Goal: Task Accomplishment & Management: Complete application form

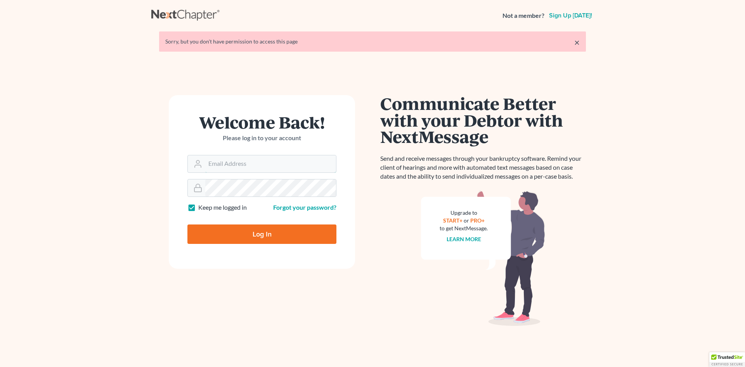
type input "[PERSON_NAME][EMAIL_ADDRESS][DOMAIN_NAME]"
click at [260, 240] on input "Log In" at bounding box center [261, 233] width 149 height 19
type input "Thinking..."
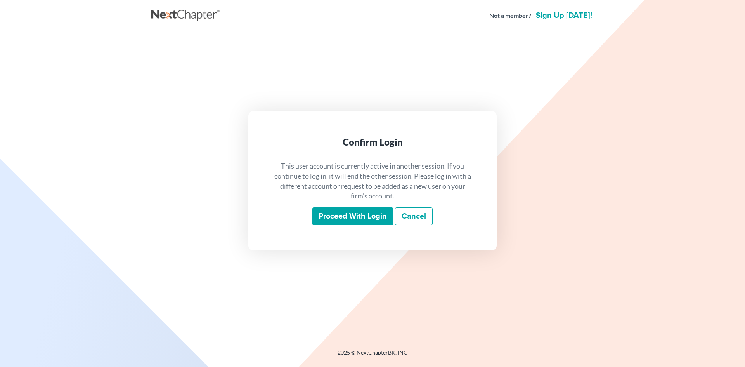
click at [357, 220] on input "Proceed with login" at bounding box center [352, 216] width 81 height 18
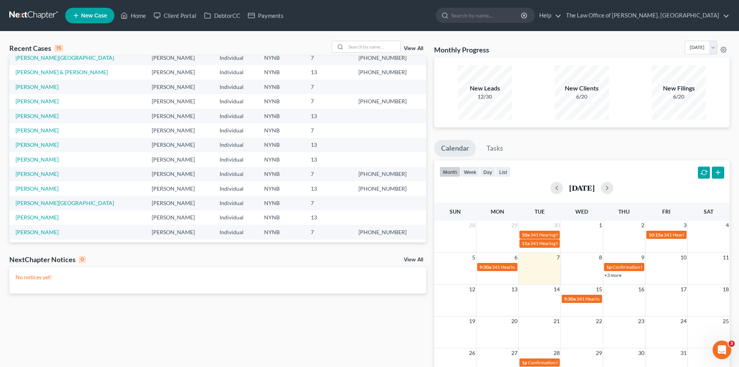
scroll to position [53, 0]
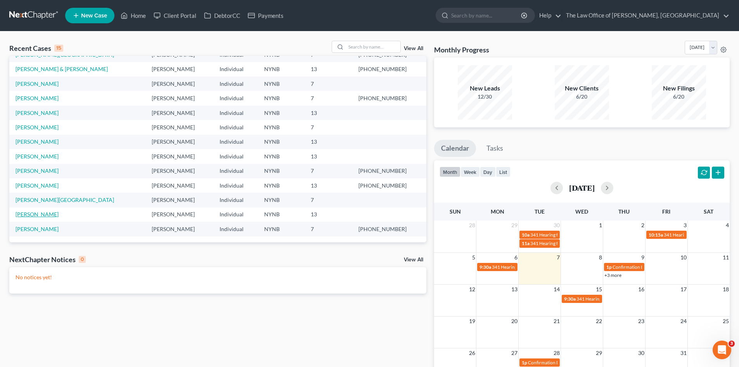
click at [37, 215] on link "[PERSON_NAME]" at bounding box center [37, 214] width 43 height 7
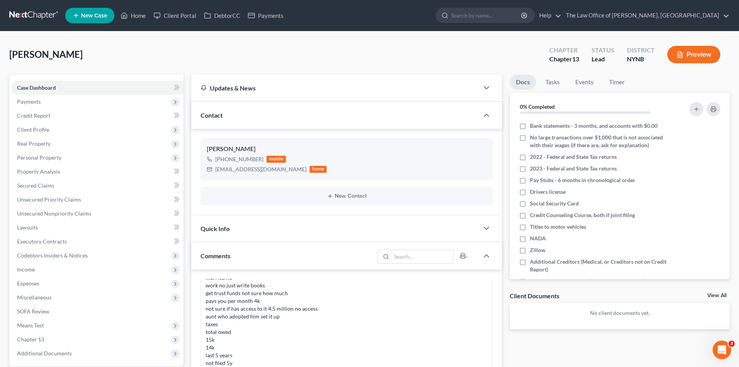
scroll to position [272, 0]
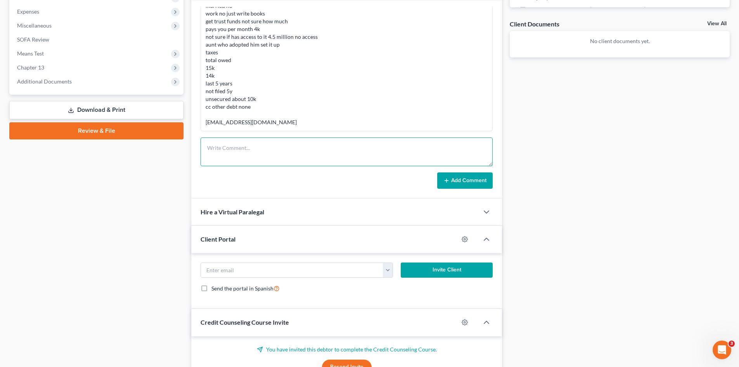
click at [254, 148] on textarea at bounding box center [347, 151] width 292 height 29
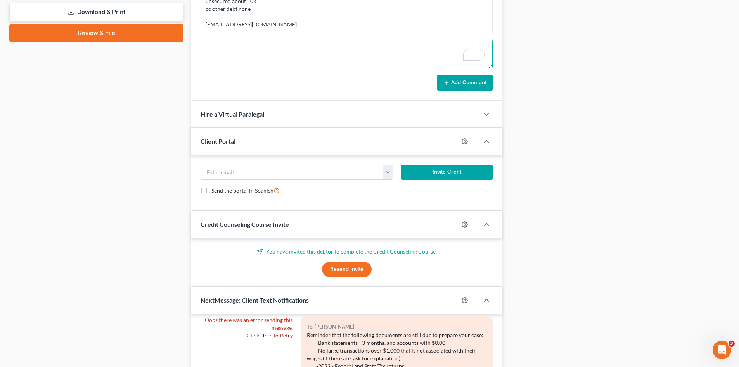
scroll to position [365, 0]
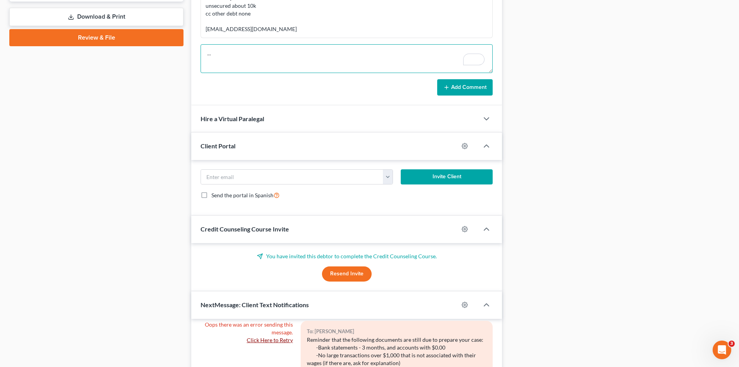
click at [241, 58] on textarea "--" at bounding box center [347, 58] width 292 height 29
type textarea "-"
drag, startPoint x: 251, startPoint y: 54, endPoint x: 178, endPoint y: 59, distance: 73.5
click at [178, 59] on div "Petition Navigation Case Dashboard Payments Invoices Payments Payments Credit R…" at bounding box center [369, 101] width 728 height 782
type textarea "112-40-9253"
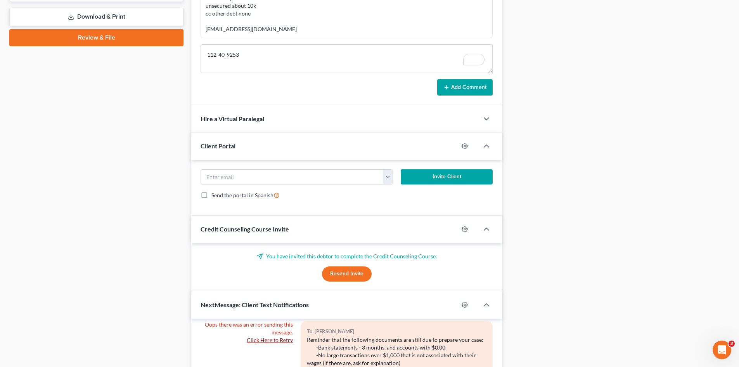
click at [471, 85] on button "Add Comment" at bounding box center [464, 87] width 55 height 16
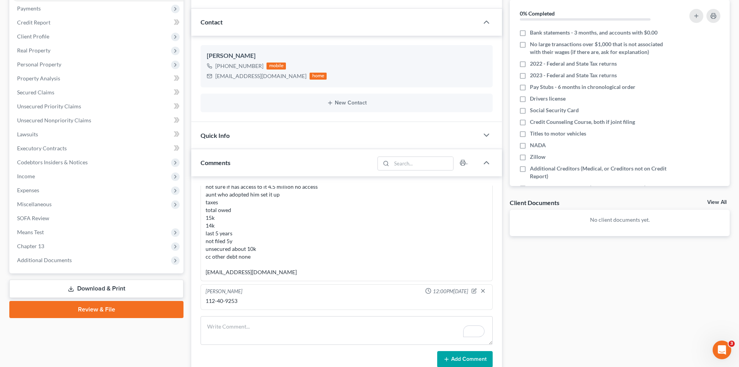
scroll to position [0, 0]
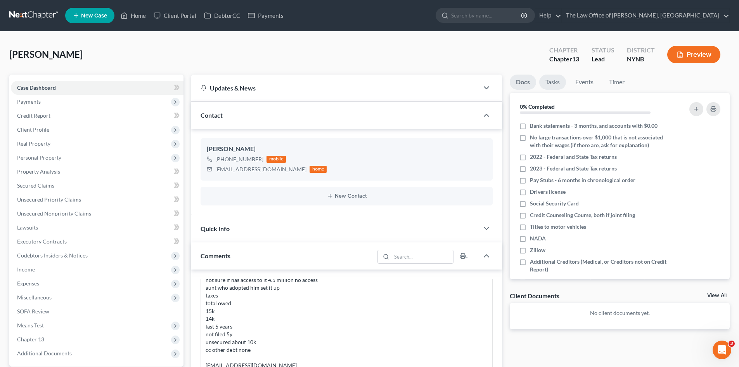
click at [552, 81] on link "Tasks" at bounding box center [552, 81] width 27 height 15
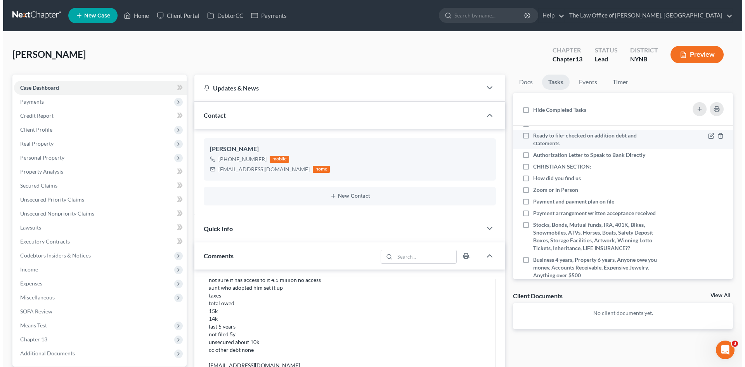
scroll to position [155, 0]
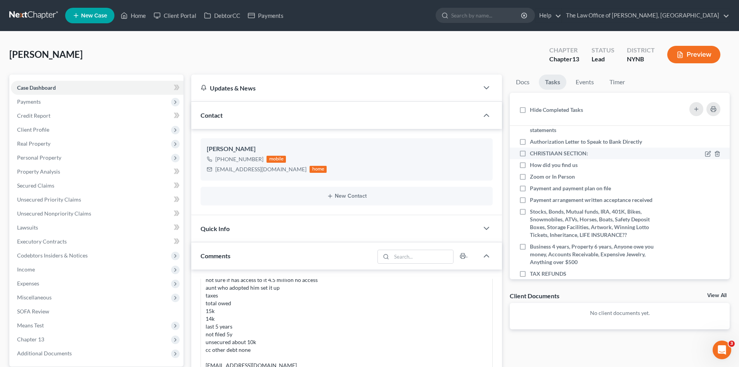
click at [530, 157] on label "CHRISTIAAN SECTION:" at bounding box center [562, 153] width 64 height 8
click at [533, 154] on input "CHRISTIAAN SECTION:" at bounding box center [535, 151] width 5 height 5
checkbox input "true"
click at [705, 169] on div at bounding box center [713, 165] width 16 height 8
click at [705, 168] on icon at bounding box center [708, 165] width 6 height 6
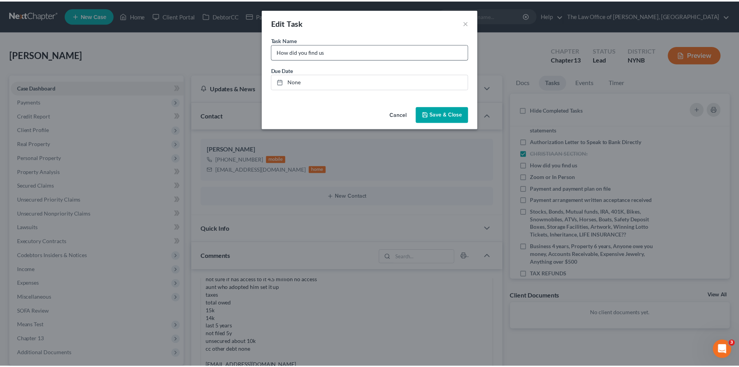
scroll to position [147, 0]
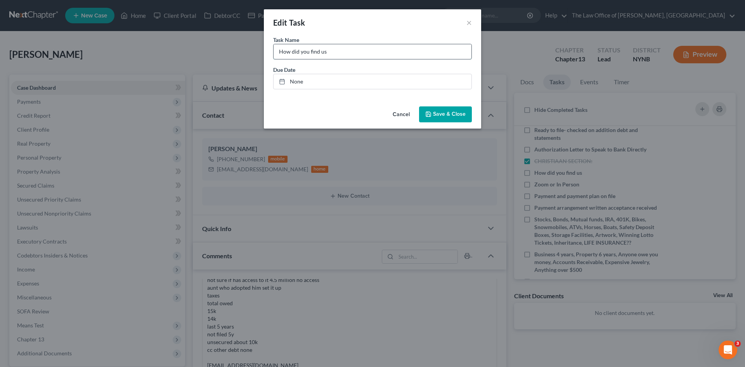
click at [351, 54] on input "How did you find us" at bounding box center [372, 51] width 198 height 15
click at [367, 55] on input "How did you find us" at bounding box center [372, 51] width 198 height 15
type input "How did you find us referral"
click at [436, 119] on button "Save & Close" at bounding box center [445, 114] width 53 height 16
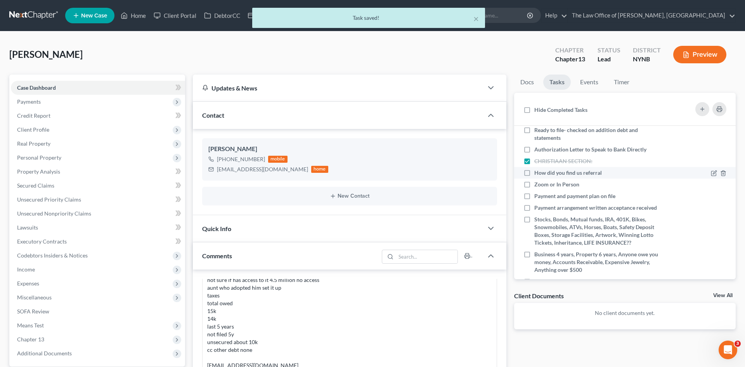
scroll to position [155, 0]
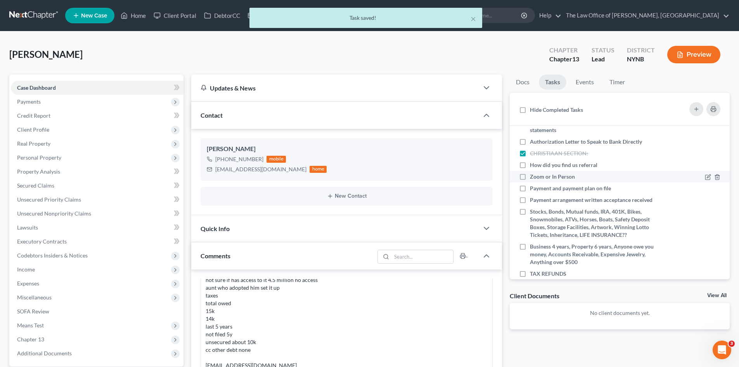
click at [530, 180] on label "Zoom or In Person" at bounding box center [555, 177] width 51 height 8
click at [533, 178] on input "Zoom or In Person" at bounding box center [535, 175] width 5 height 5
checkbox input "true"
click at [530, 169] on label "How did you find us referral" at bounding box center [567, 165] width 74 height 8
click at [533, 166] on input "How did you find us referral" at bounding box center [535, 163] width 5 height 5
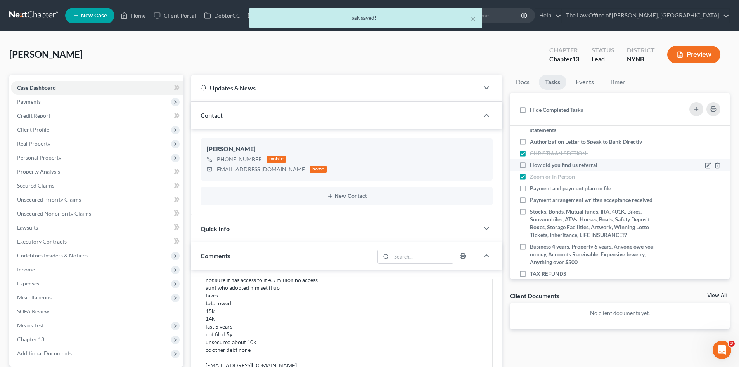
checkbox input "true"
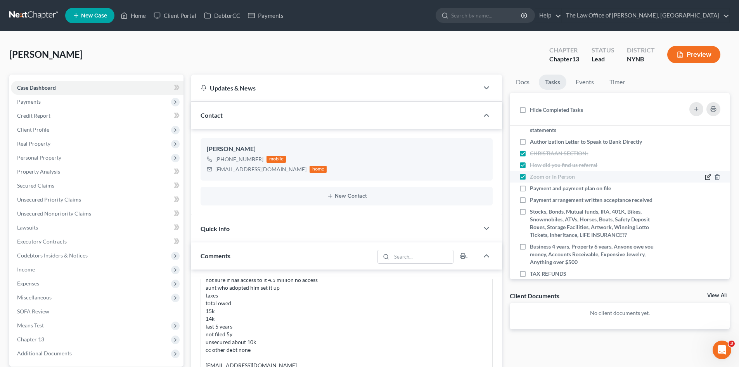
click at [705, 180] on icon at bounding box center [708, 177] width 6 height 6
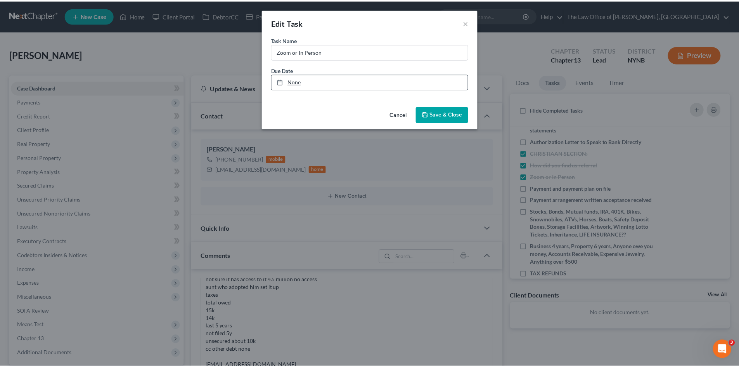
scroll to position [147, 0]
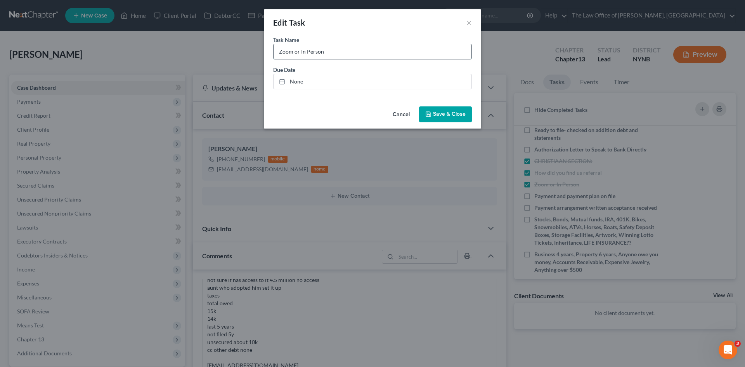
click at [352, 48] on input "Zoom or In Person" at bounding box center [372, 51] width 198 height 15
type input "Zoom or In Person - in persn Cp"
click at [438, 113] on span "Save & Close" at bounding box center [449, 114] width 33 height 7
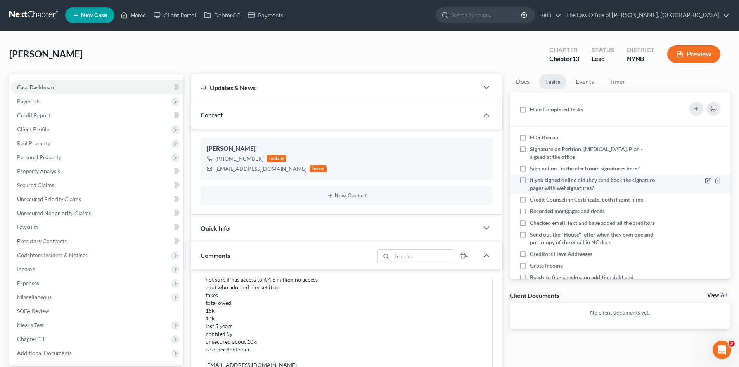
scroll to position [0, 0]
click at [529, 80] on link "Docs" at bounding box center [523, 81] width 26 height 15
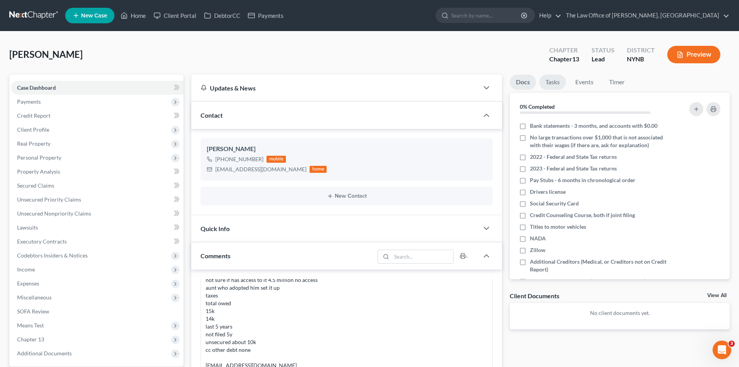
click at [557, 80] on link "Tasks" at bounding box center [552, 81] width 27 height 15
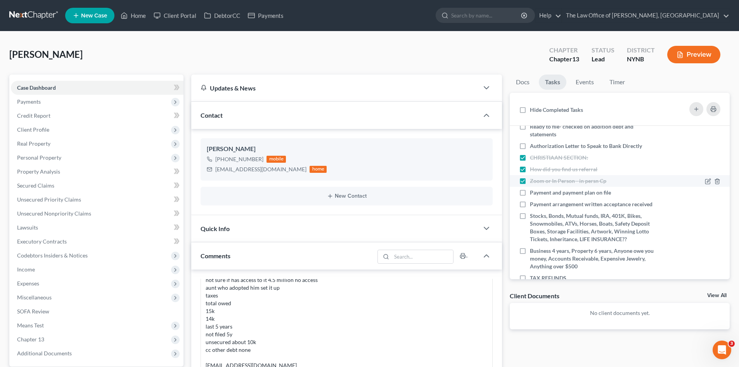
scroll to position [155, 0]
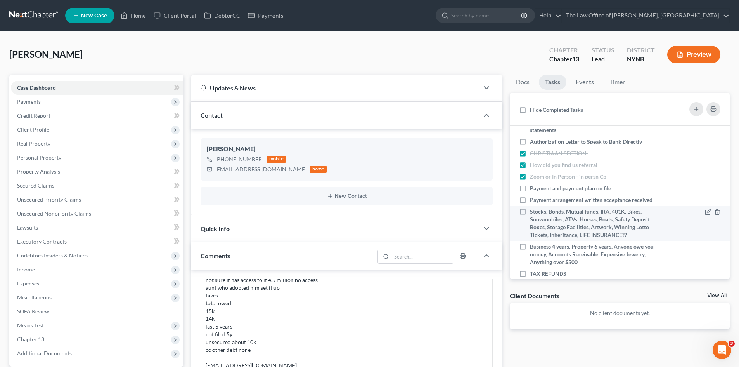
click at [530, 221] on label "Stocks, Bonds, Mutual funds, IRA, 401K, Bikes, Snowmobiles, ATVs, Horses, Boats…" at bounding box center [594, 223] width 129 height 31
click at [533, 213] on input "Stocks, Bonds, Mutual funds, IRA, 401K, Bikes, Snowmobiles, ATVs, Horses, Boats…" at bounding box center [535, 210] width 5 height 5
checkbox input "true"
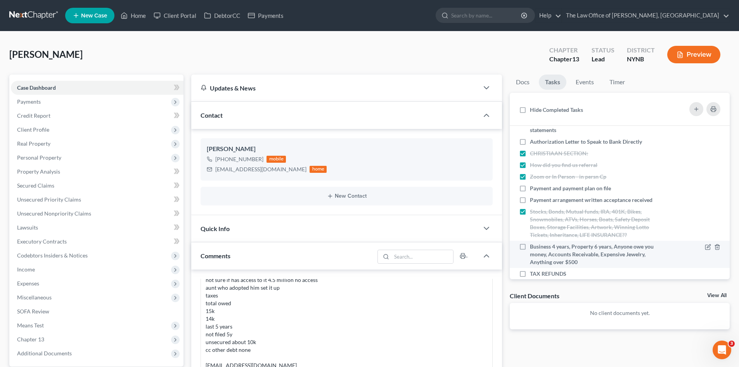
click at [530, 255] on label "Business 4 years, Property 6 years, Anyone owe you money, Accounts Receivable, …" at bounding box center [594, 253] width 129 height 23
click at [533, 247] on input "Business 4 years, Property 6 years, Anyone owe you money, Accounts Receivable, …" at bounding box center [535, 244] width 5 height 5
checkbox input "true"
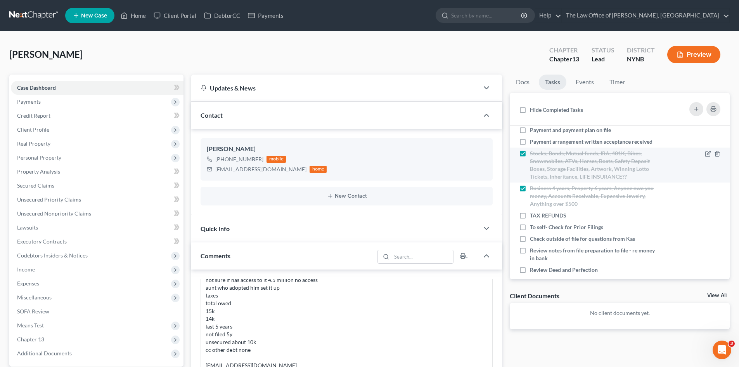
scroll to position [233, 0]
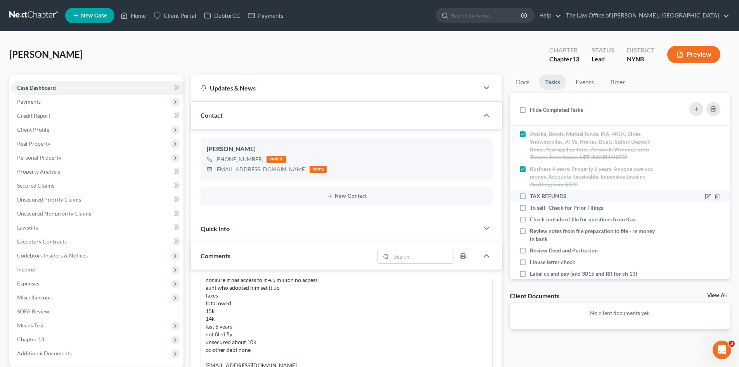
click at [530, 200] on label "TAX REFUNDS" at bounding box center [551, 196] width 43 height 8
click at [533, 197] on input "TAX REFUNDS" at bounding box center [535, 194] width 5 height 5
checkbox input "true"
click at [136, 17] on link "Home" at bounding box center [133, 16] width 33 height 14
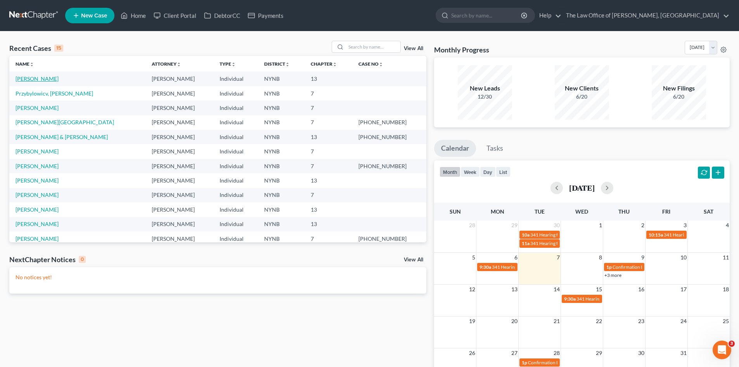
click at [27, 76] on link "Butler, Michael" at bounding box center [37, 78] width 43 height 7
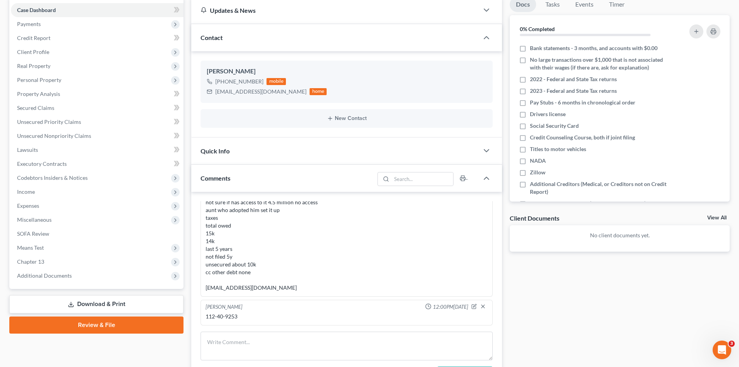
scroll to position [213, 0]
drag, startPoint x: 250, startPoint y: 312, endPoint x: 196, endPoint y: 317, distance: 54.9
click at [196, 317] on div "Christiaan VanNiekerk 01:24PM, 02/27/2025 cpa referred Gary Edwards Referral - …" at bounding box center [346, 292] width 311 height 201
copy div "112-40-9253"
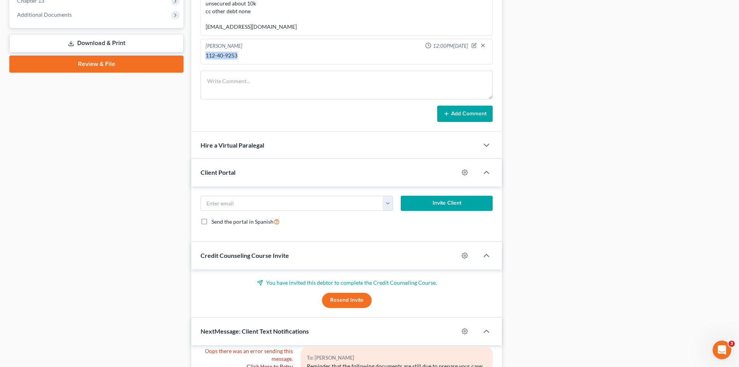
scroll to position [349, 0]
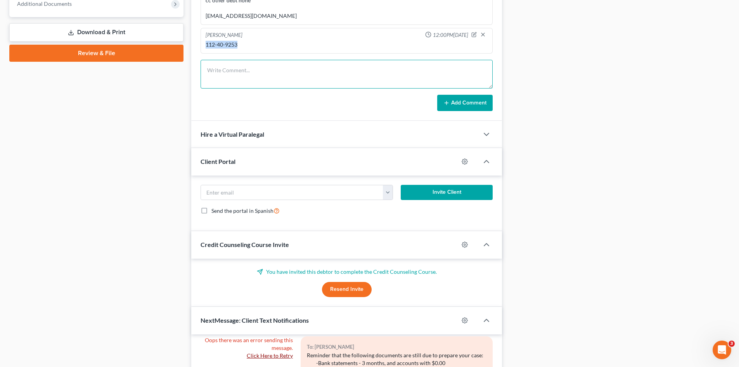
click at [250, 77] on textarea at bounding box center [347, 74] width 292 height 29
drag, startPoint x: 296, startPoint y: 69, endPoint x: 201, endPoint y: 67, distance: 95.8
click at [201, 70] on div "Comments Christiaan VanNiekerk 01:24PM, 02/27/2025 cpa referred Gary Edwards Re…" at bounding box center [346, 7] width 311 height 228
type textarea "Gregory Lesko Financial Services"
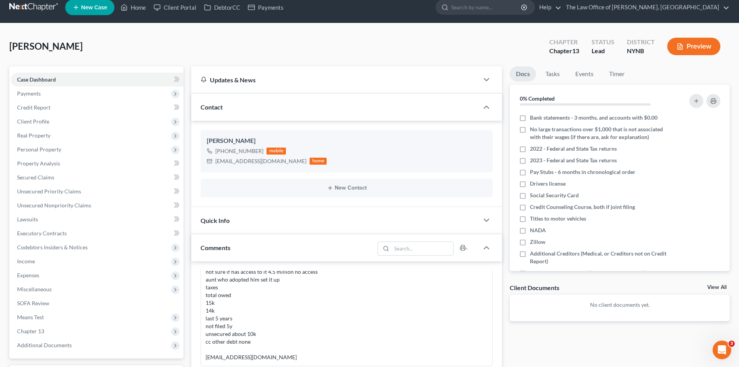
scroll to position [0, 0]
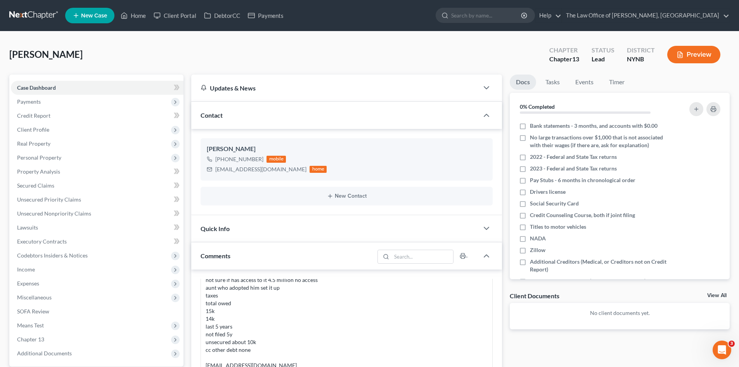
drag, startPoint x: 87, startPoint y: 52, endPoint x: 12, endPoint y: 58, distance: 75.2
copy span "Butler, Michael"
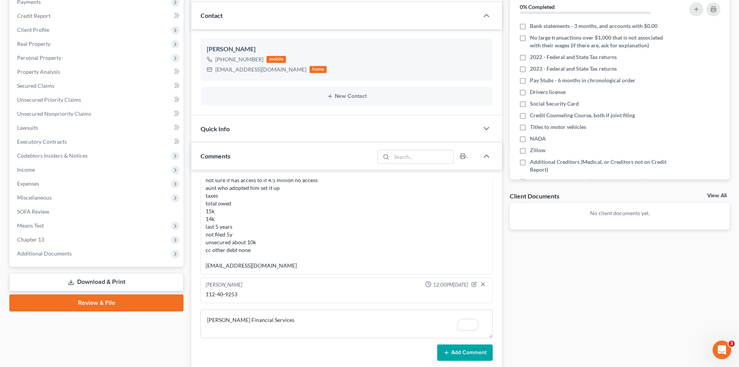
scroll to position [233, 0]
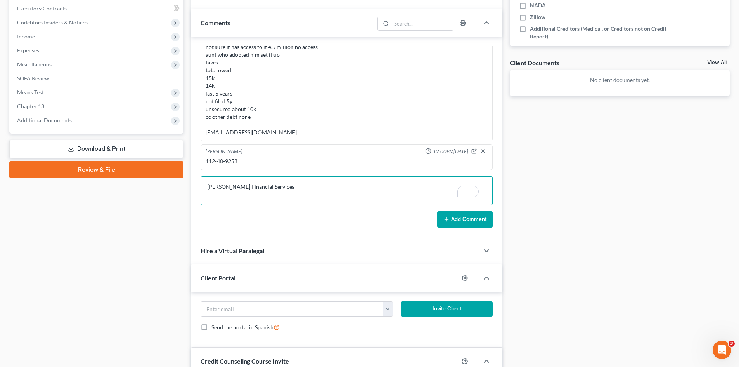
click at [203, 188] on div "Comments Christiaan VanNiekerk 01:24PM, 02/27/2025 cpa referred Gary Edwards Re…" at bounding box center [346, 123] width 311 height 228
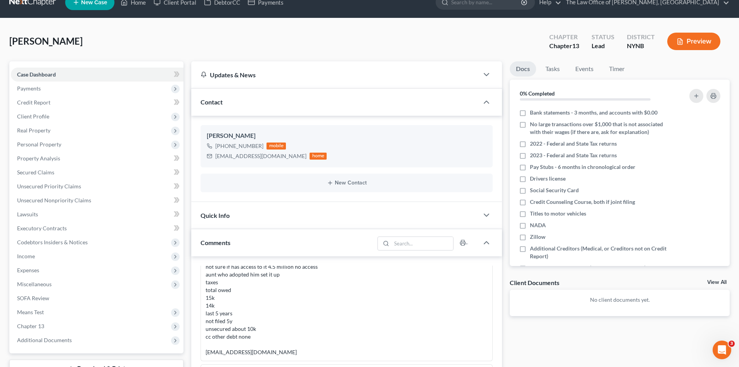
scroll to position [0, 0]
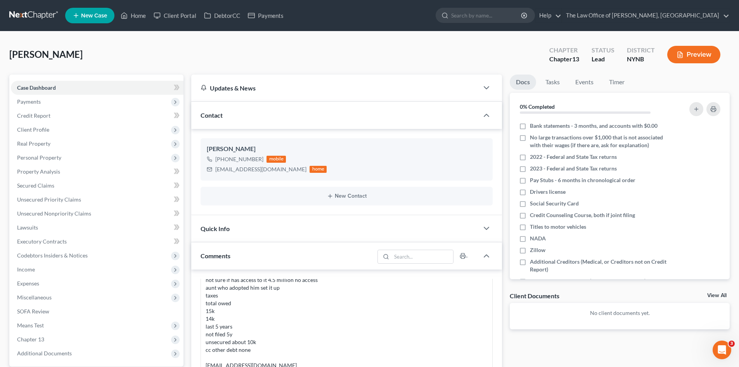
drag, startPoint x: 76, startPoint y: 51, endPoint x: 2, endPoint y: 56, distance: 73.9
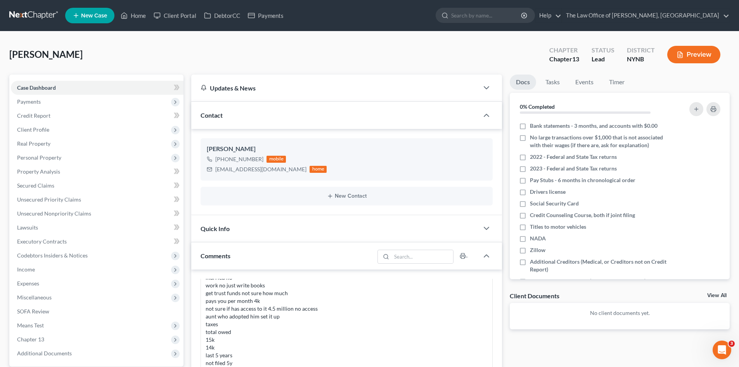
scroll to position [213, 0]
click at [43, 130] on span "Client Profile" at bounding box center [33, 129] width 32 height 7
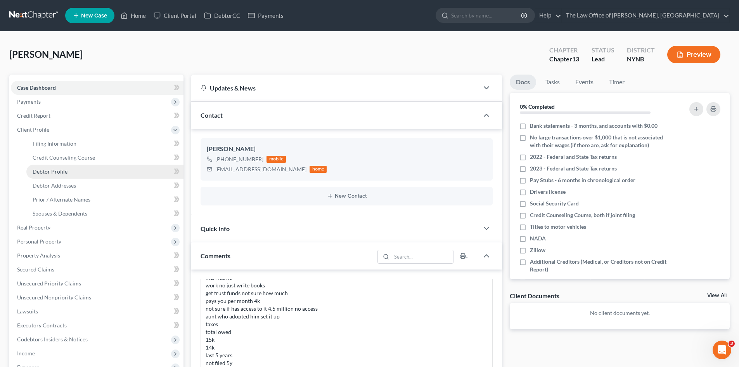
click at [55, 167] on link "Debtor Profile" at bounding box center [104, 171] width 157 height 14
select select "0"
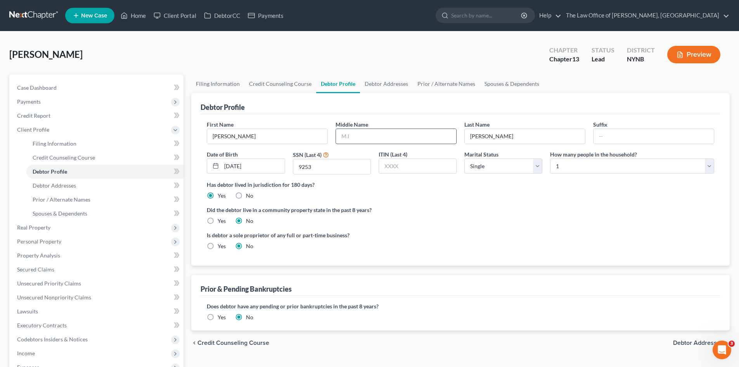
click at [357, 139] on input "text" at bounding box center [396, 136] width 120 height 15
type input "V"
click at [444, 197] on div "Has debtor lived in jurisdiction for 180 days? Yes No Debtor must reside in jur…" at bounding box center [460, 189] width 507 height 19
click at [396, 91] on link "Debtor Addresses" at bounding box center [386, 83] width 53 height 19
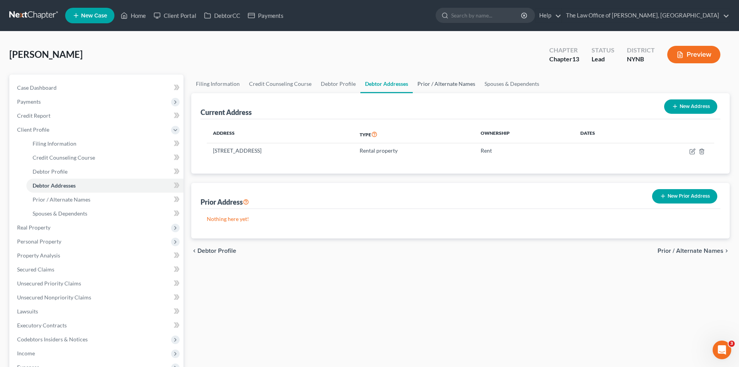
click at [439, 87] on link "Prior / Alternate Names" at bounding box center [446, 83] width 67 height 19
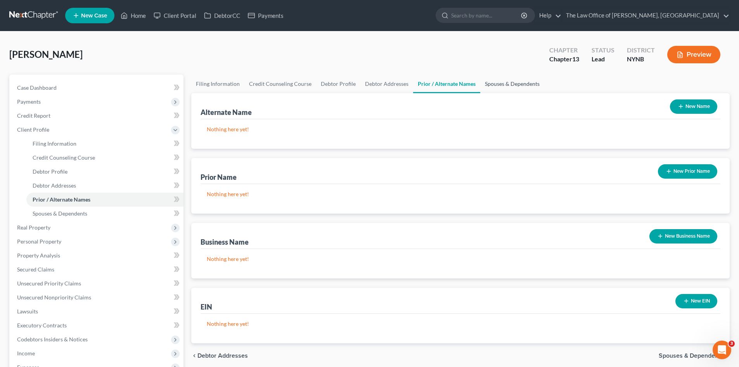
click at [524, 87] on link "Spouses & Dependents" at bounding box center [512, 83] width 64 height 19
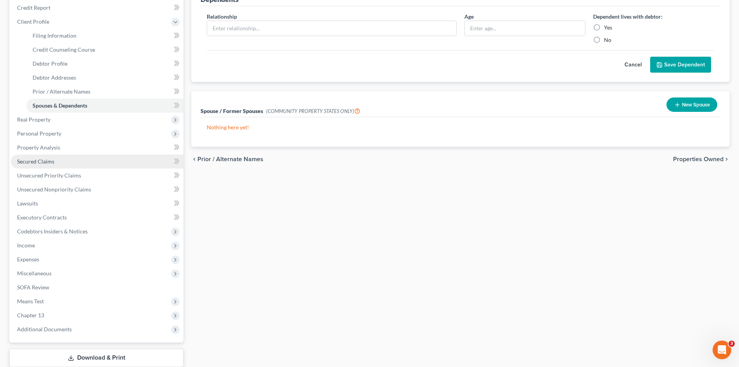
scroll to position [116, 0]
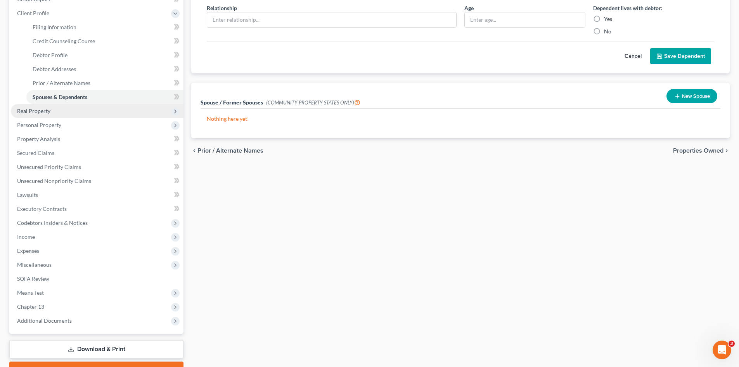
click at [77, 113] on span "Real Property" at bounding box center [97, 111] width 173 height 14
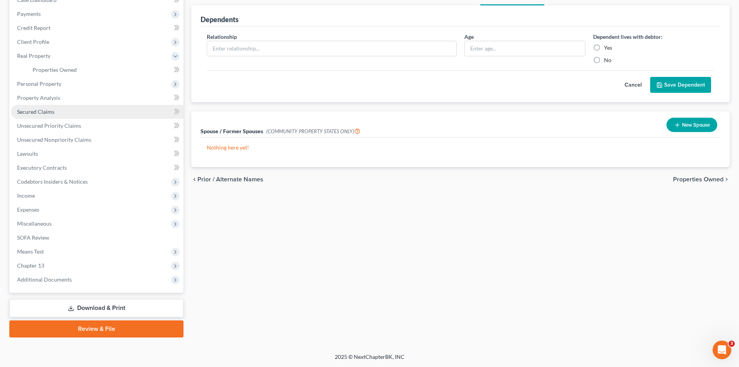
scroll to position [88, 0]
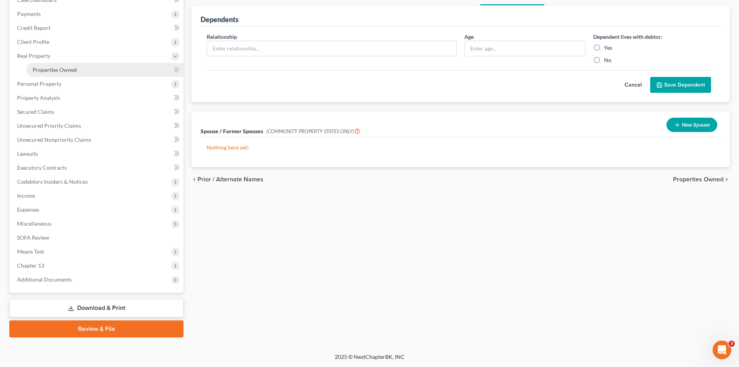
click at [67, 71] on span "Properties Owned" at bounding box center [55, 69] width 44 height 7
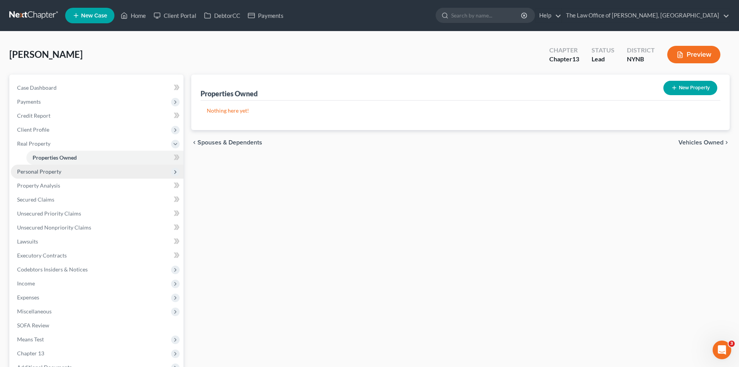
click at [41, 170] on span "Personal Property" at bounding box center [39, 171] width 44 height 7
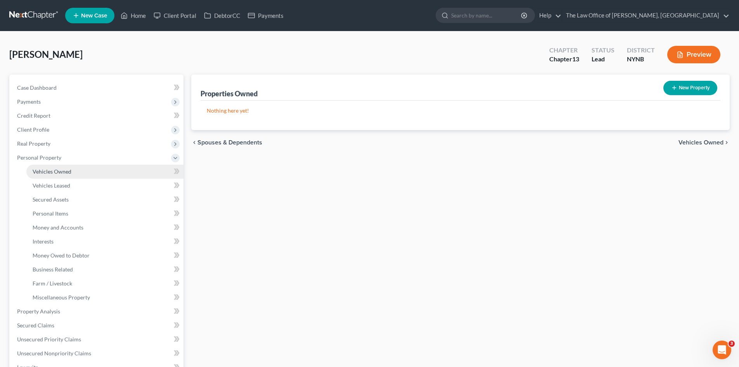
click at [47, 172] on span "Vehicles Owned" at bounding box center [52, 171] width 39 height 7
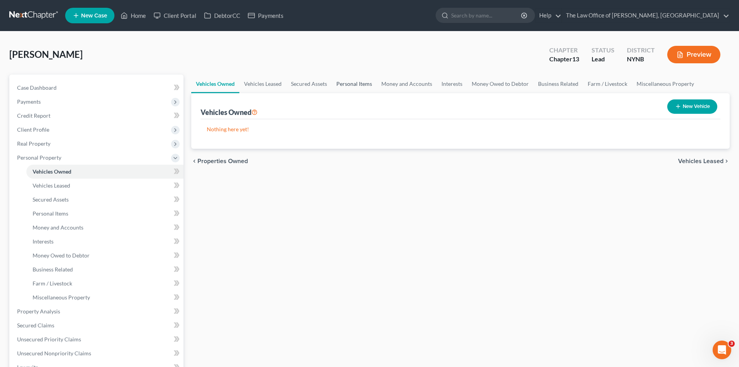
click at [357, 83] on link "Personal Items" at bounding box center [354, 83] width 45 height 19
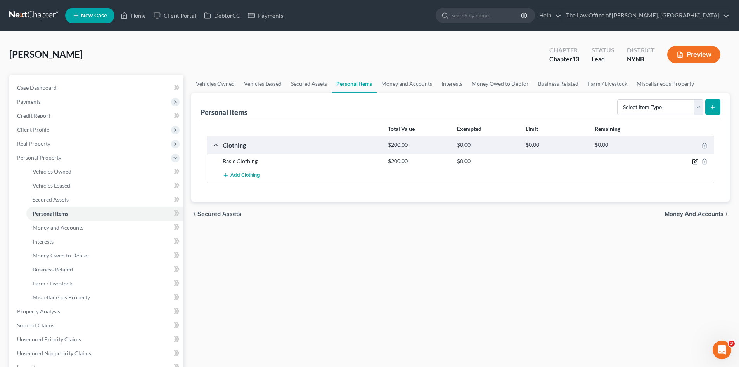
click at [693, 159] on icon "button" at bounding box center [695, 161] width 6 height 6
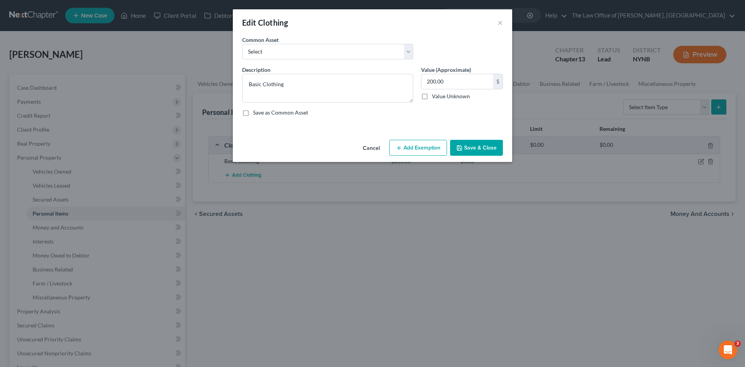
click at [422, 145] on button "Add Exemption" at bounding box center [418, 148] width 58 height 16
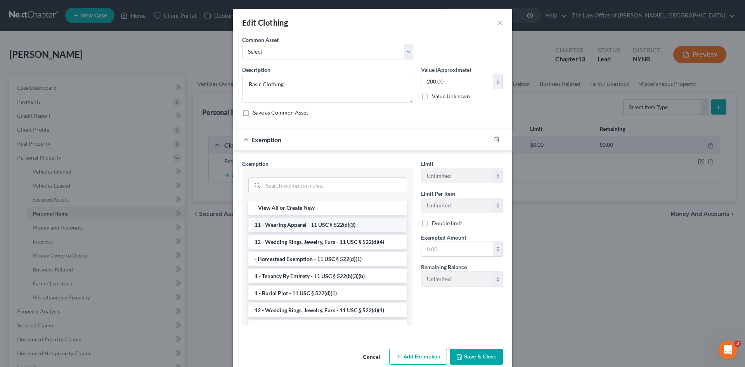
click at [330, 229] on li "11 - Wearing Apparel - 11 USC § 522(d)(3)" at bounding box center [327, 225] width 159 height 14
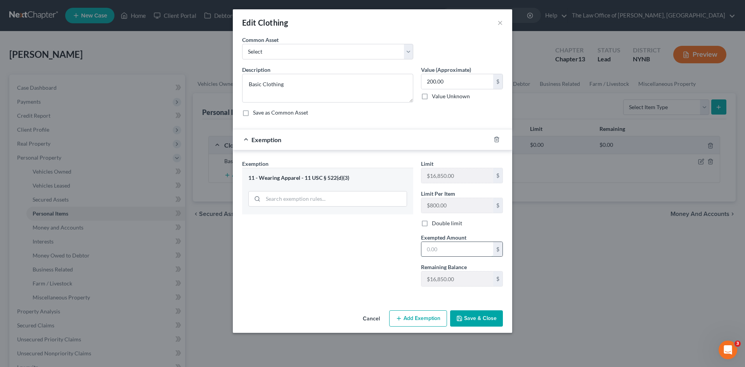
click at [447, 246] on input "text" at bounding box center [457, 249] width 72 height 15
type input "200"
drag, startPoint x: 362, startPoint y: 260, endPoint x: 470, endPoint y: 296, distance: 114.1
click at [376, 268] on div "Exemption Set must be selected for CA. Exemption * 11 - Wearing Apparel - 11 US…" at bounding box center [327, 225] width 179 height 133
click at [479, 316] on button "Save & Close" at bounding box center [476, 318] width 53 height 16
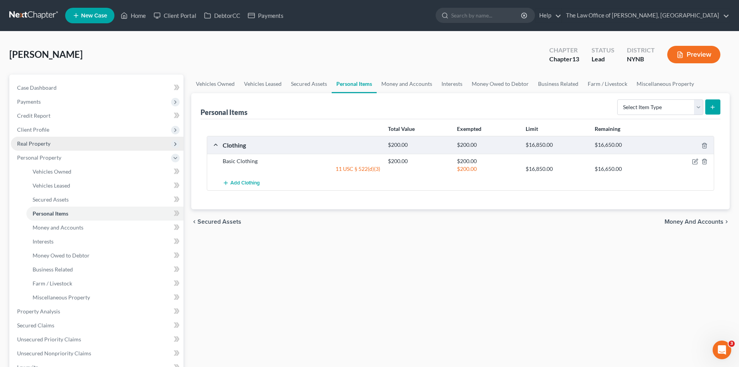
click at [50, 143] on span "Real Property" at bounding box center [33, 143] width 33 height 7
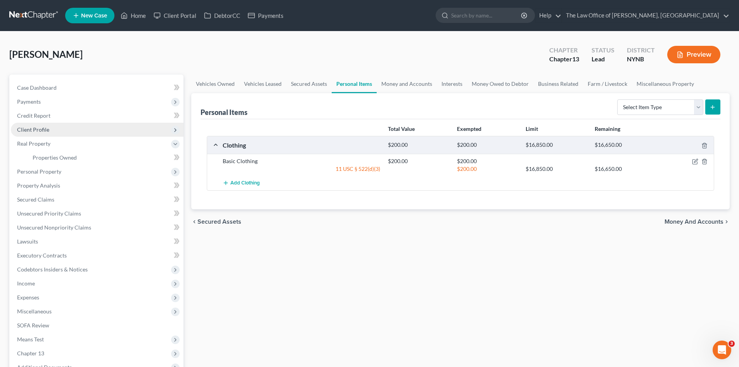
click at [38, 124] on span "Client Profile" at bounding box center [97, 130] width 173 height 14
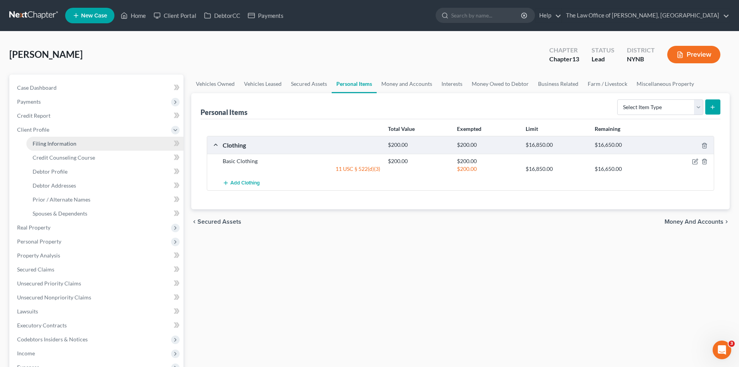
click at [48, 142] on span "Filing Information" at bounding box center [55, 143] width 44 height 7
select select "1"
select select "0"
select select "3"
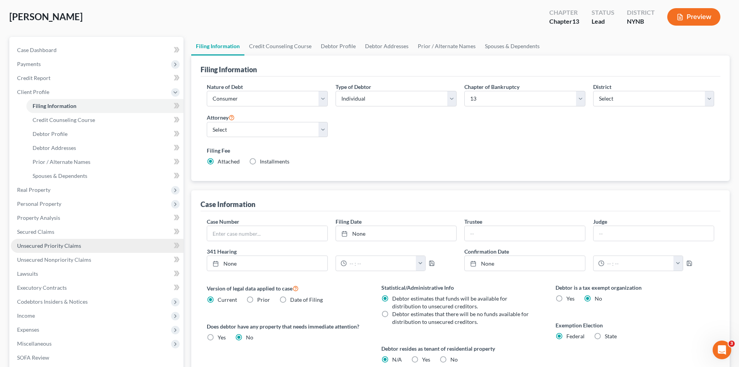
scroll to position [78, 0]
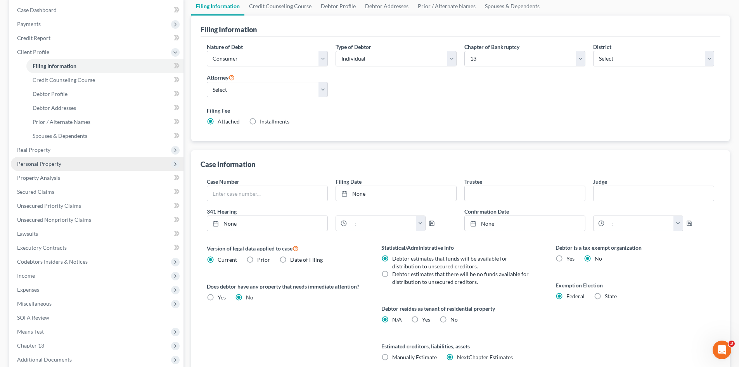
click at [51, 162] on span "Personal Property" at bounding box center [39, 163] width 44 height 7
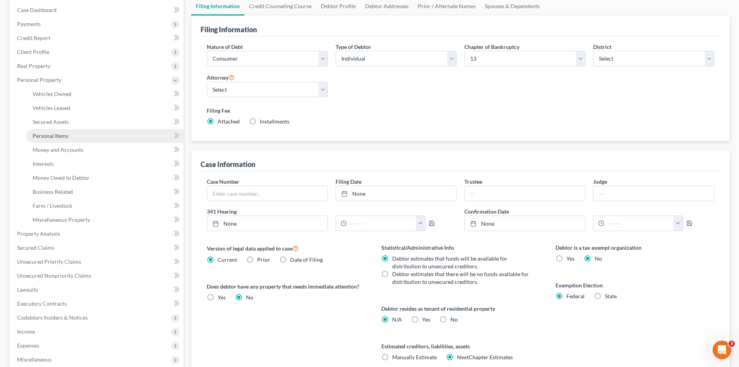
click at [61, 132] on link "Personal Items" at bounding box center [104, 136] width 157 height 14
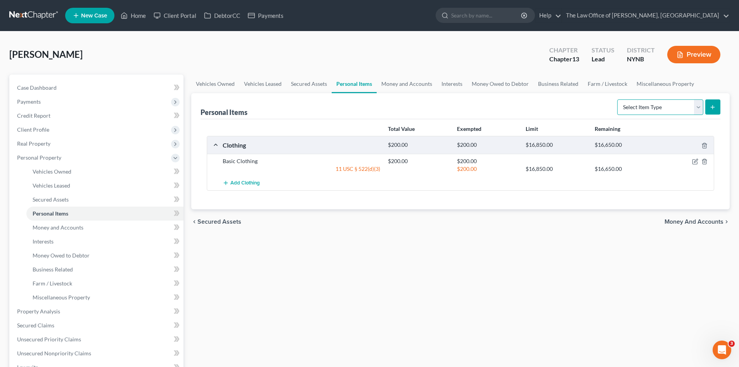
click at [661, 111] on select "Select Item Type Clothing Collectibles Of Value Electronics Firearms Household …" at bounding box center [660, 107] width 86 height 16
select select "electronics"
click at [618, 99] on select "Select Item Type Clothing Collectibles Of Value Electronics Firearms Household …" at bounding box center [660, 107] width 86 height 16
click at [713, 108] on icon "submit" at bounding box center [712, 107] width 6 height 6
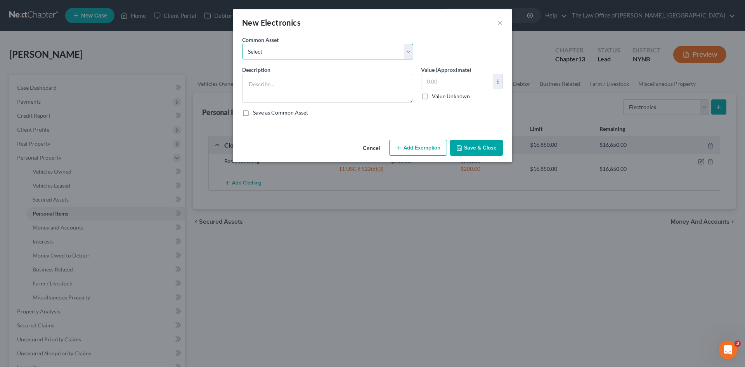
click at [326, 57] on select "Select Basic Electronics - laptop, computer, tv, fridge, freezer, cellphone," at bounding box center [327, 52] width 171 height 16
select select "0"
click at [242, 44] on select "Select Basic Electronics - laptop, computer, tv, fridge, freezer, cellphone," at bounding box center [327, 52] width 171 height 16
type textarea "Basic Electronics - laptop, computer, tv, fridge, freezer, cellphone,"
type input "1,500.00"
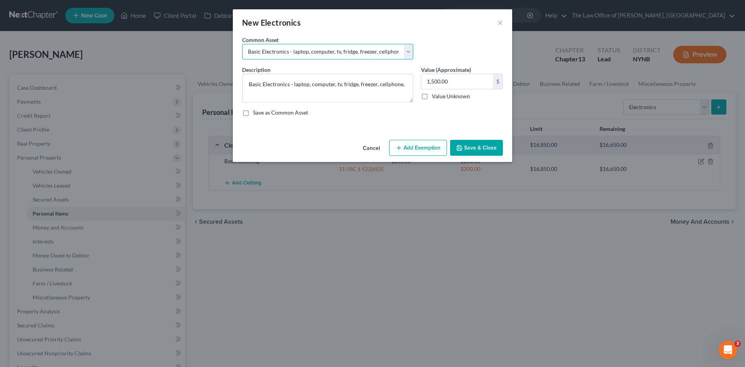
click at [375, 51] on select "Select Basic Electronics - laptop, computer, tv, fridge, freezer, cellphone," at bounding box center [327, 52] width 171 height 16
click at [242, 44] on select "Select Basic Electronics - laptop, computer, tv, fridge, freezer, cellphone," at bounding box center [327, 52] width 171 height 16
drag, startPoint x: 311, startPoint y: 84, endPoint x: 293, endPoint y: 85, distance: 17.5
click at [293, 85] on textarea "Basic Electronics - laptop, computer, tv, fridge, freezer, cellphone," at bounding box center [327, 88] width 171 height 29
drag, startPoint x: 358, startPoint y: 84, endPoint x: 324, endPoint y: 85, distance: 34.9
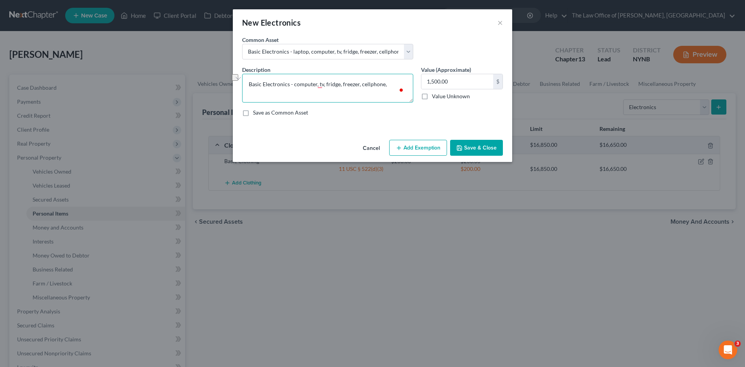
click at [324, 85] on textarea "Basic Electronics - computer, tv, fridge, freezer, cellphone," at bounding box center [327, 88] width 171 height 29
type textarea "Basic Electronics - computer, tv, cellphone,"
click at [456, 81] on input "1,500.00" at bounding box center [457, 81] width 72 height 15
click at [418, 148] on button "Add Exemption" at bounding box center [418, 148] width 58 height 16
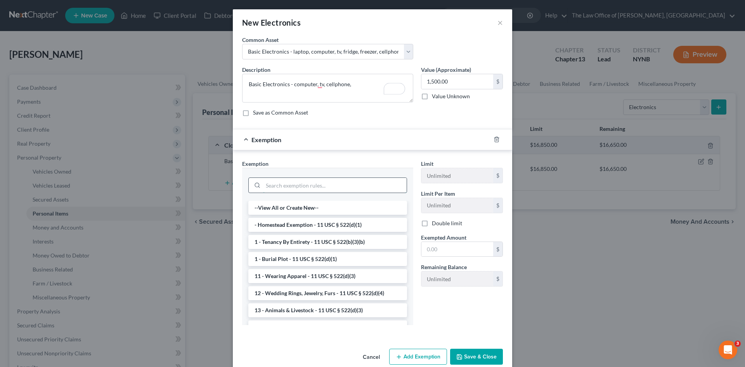
click at [321, 189] on input "search" at bounding box center [335, 185] width 144 height 15
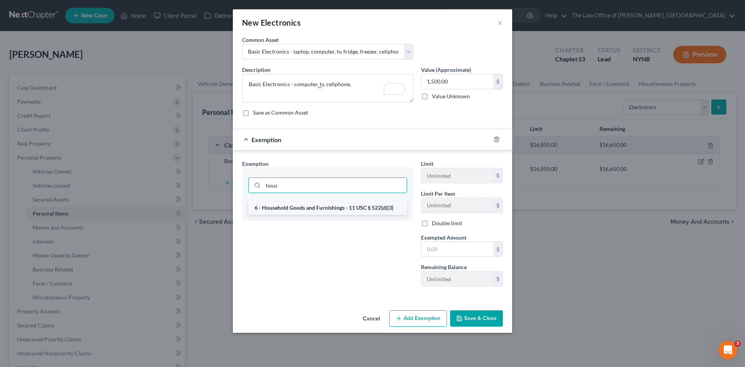
type input "hous"
click at [375, 209] on li "6 - Household Goods and Furnishings - 11 USC § 522(d)(3)" at bounding box center [327, 208] width 159 height 14
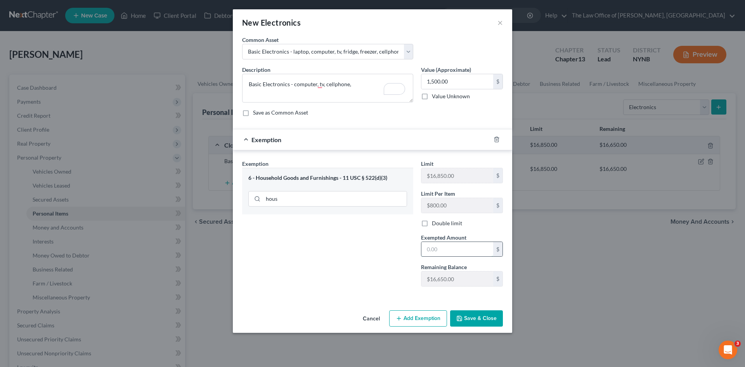
click at [441, 253] on input "text" at bounding box center [457, 249] width 72 height 15
type input "1,500"
click at [469, 313] on button "Save & Close" at bounding box center [476, 318] width 53 height 16
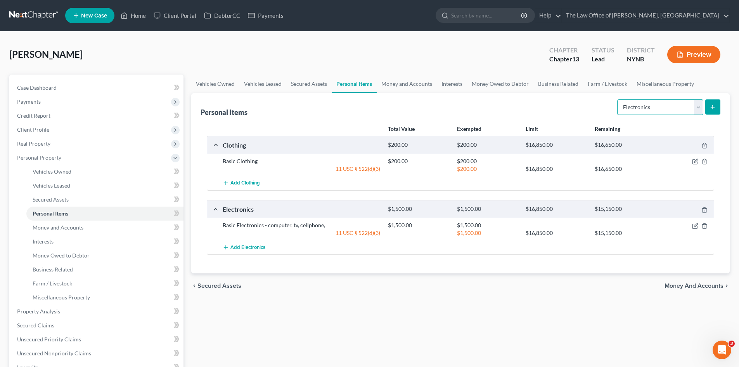
click at [649, 107] on select "Select Item Type Clothing Collectibles Of Value Electronics Firearms Household …" at bounding box center [660, 107] width 86 height 16
select select "household_goods"
click at [618, 99] on select "Select Item Type Clothing Collectibles Of Value Electronics Firearms Household …" at bounding box center [660, 107] width 86 height 16
click at [716, 107] on icon "submit" at bounding box center [712, 107] width 6 height 6
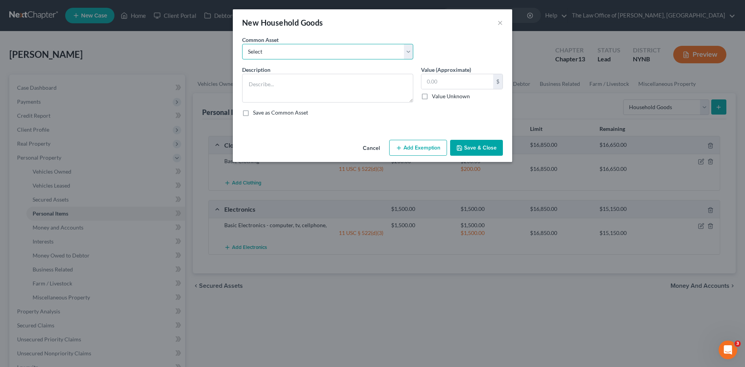
click at [325, 54] on select "Select Basic Household Goods - sofa, beds, tables, chairs" at bounding box center [327, 52] width 171 height 16
select select "0"
click at [242, 44] on select "Select Basic Household Goods - sofa, beds, tables, chairs" at bounding box center [327, 52] width 171 height 16
type textarea "Basic Household Goods - sofa, beds, tables, chairs"
type input "2,500.00"
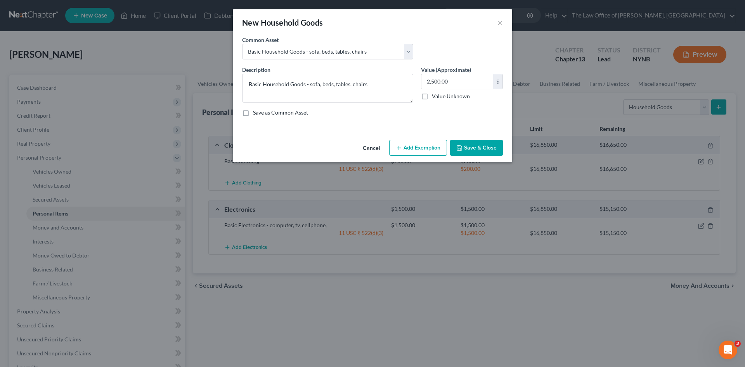
click at [414, 147] on button "Add Exemption" at bounding box center [418, 148] width 58 height 16
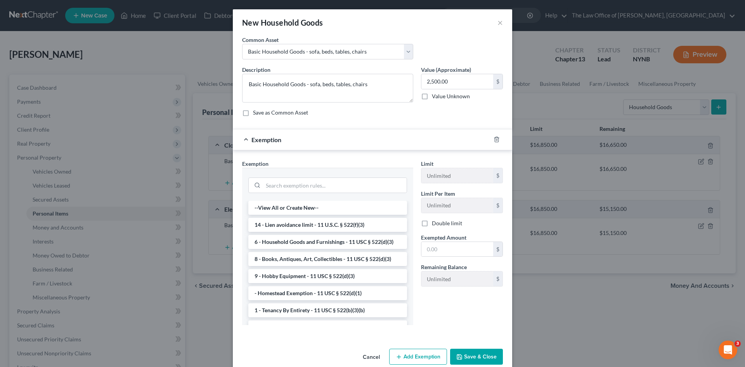
click at [306, 239] on li "6 - Household Goods and Furnishings - 11 USC § 522(d)(3)" at bounding box center [327, 242] width 159 height 14
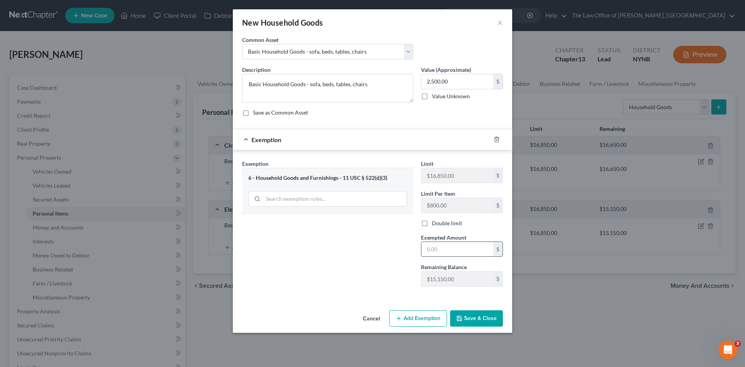
click at [450, 254] on input "text" at bounding box center [457, 249] width 72 height 15
type input "2,500"
click at [467, 318] on button "Save & Close" at bounding box center [476, 318] width 53 height 16
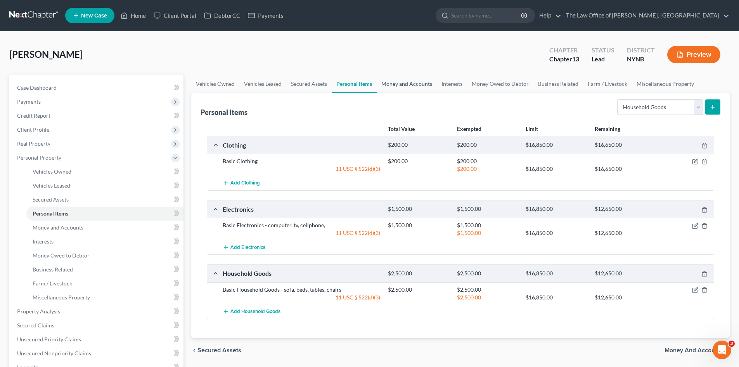
click at [418, 89] on link "Money and Accounts" at bounding box center [407, 83] width 60 height 19
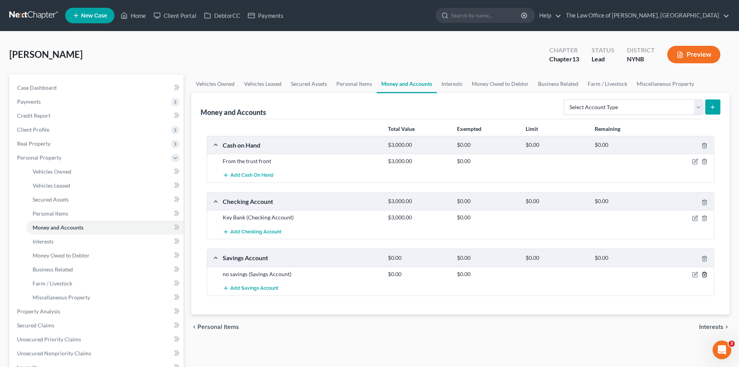
click at [703, 276] on icon "button" at bounding box center [704, 274] width 6 height 6
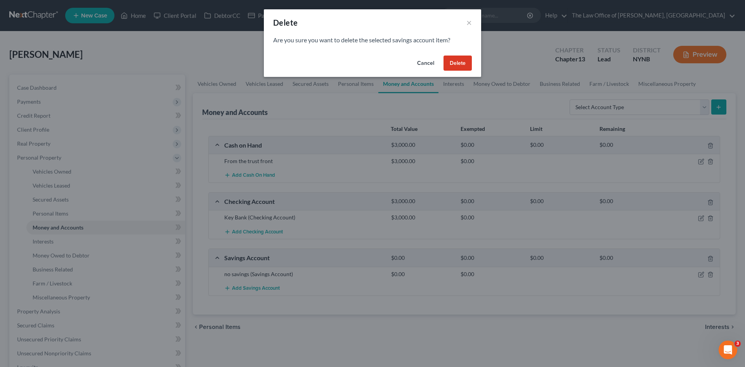
click at [470, 67] on button "Delete" at bounding box center [457, 63] width 28 height 16
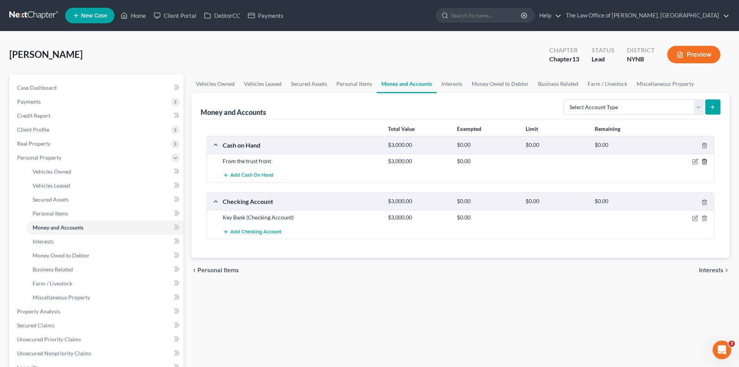
click at [703, 161] on icon "button" at bounding box center [704, 161] width 6 height 6
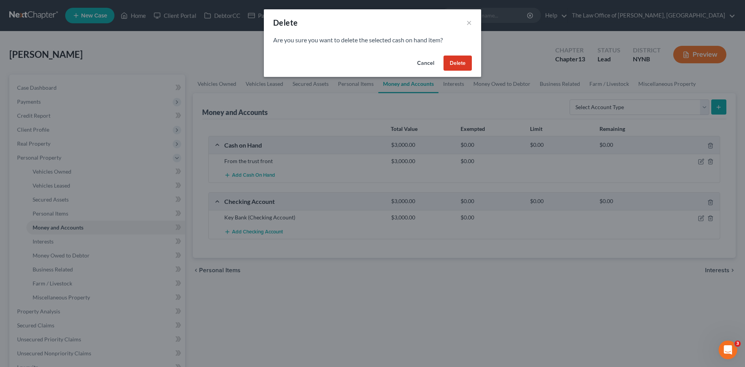
click at [459, 60] on button "Delete" at bounding box center [457, 63] width 28 height 16
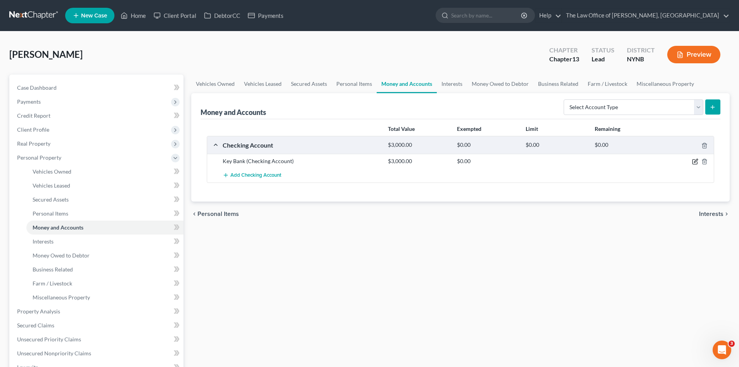
click at [692, 162] on icon "button" at bounding box center [694, 161] width 5 height 5
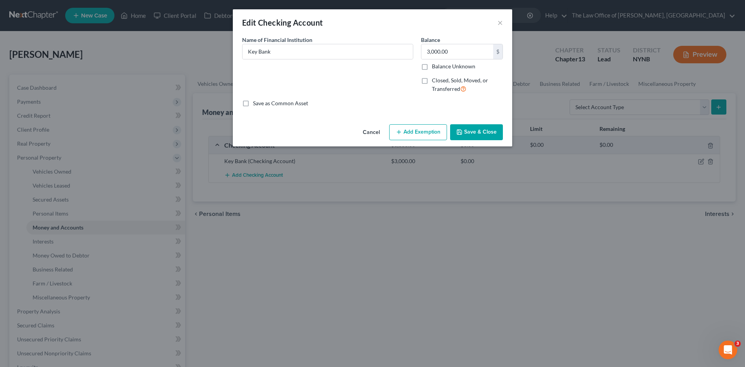
click at [422, 135] on button "Add Exemption" at bounding box center [418, 132] width 58 height 16
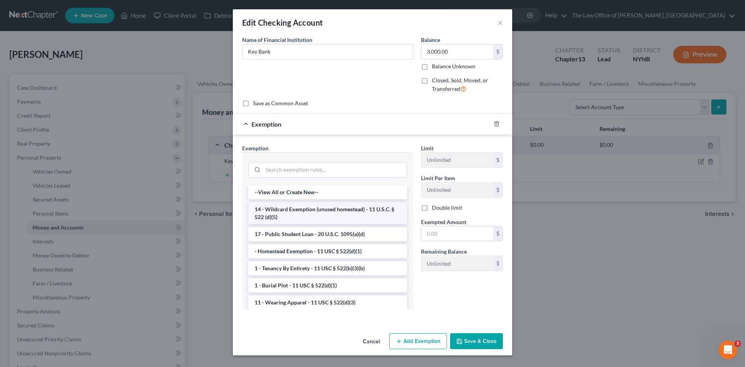
click at [297, 209] on li "14 - Wildcard Exemption (unused homestead) - 11 U.S.C. § 522 (d)(5)" at bounding box center [327, 213] width 159 height 22
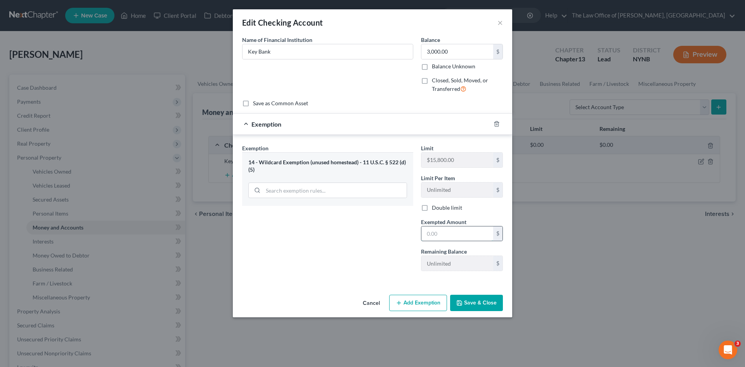
click at [450, 233] on input "text" at bounding box center [457, 233] width 72 height 15
type input "2"
type input "3,000"
drag, startPoint x: 381, startPoint y: 242, endPoint x: 470, endPoint y: 287, distance: 99.7
click at [381, 243] on div "Exemption Set must be selected for CA. Exemption * 14 - Wildcard Exemption (unu…" at bounding box center [327, 210] width 179 height 133
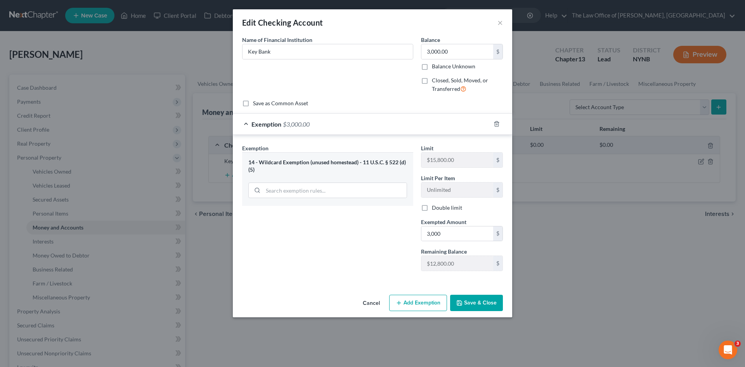
click at [471, 309] on button "Save & Close" at bounding box center [476, 302] width 53 height 16
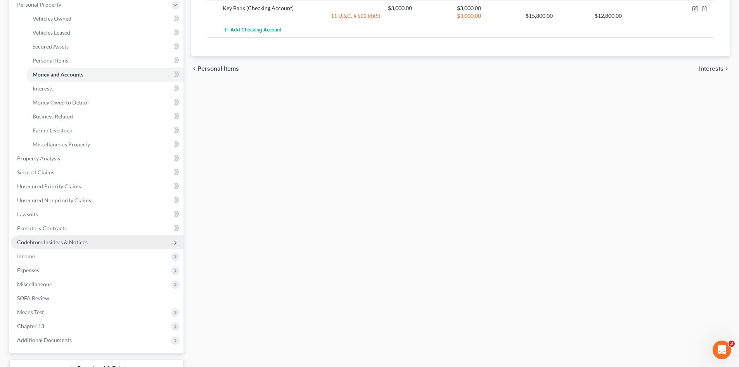
scroll to position [155, 0]
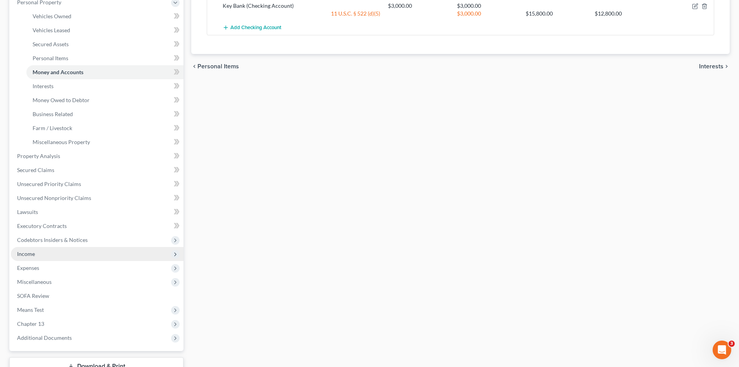
click at [45, 251] on span "Income" at bounding box center [97, 254] width 173 height 14
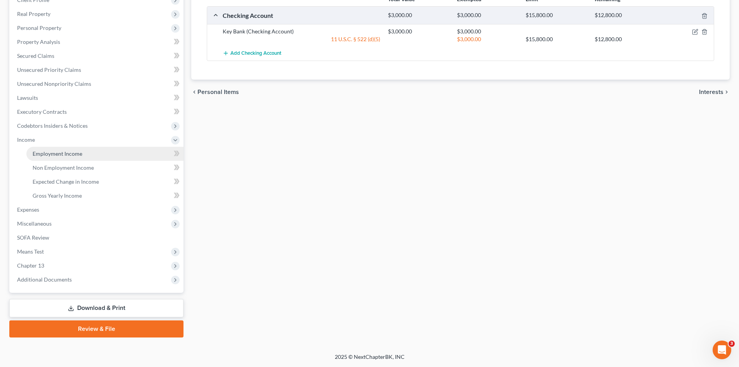
click at [61, 153] on span "Employment Income" at bounding box center [58, 153] width 50 height 7
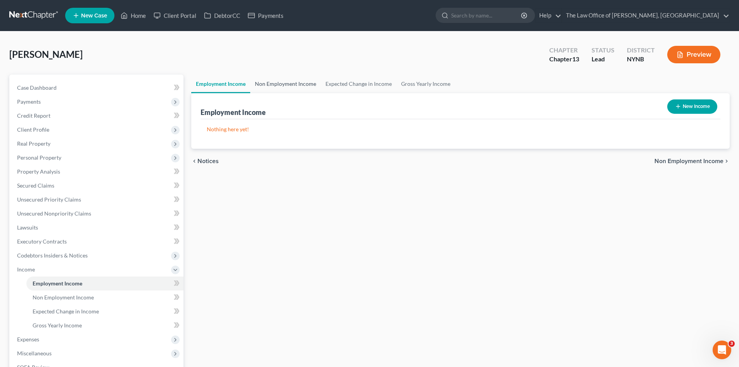
click at [289, 80] on link "Non Employment Income" at bounding box center [285, 83] width 71 height 19
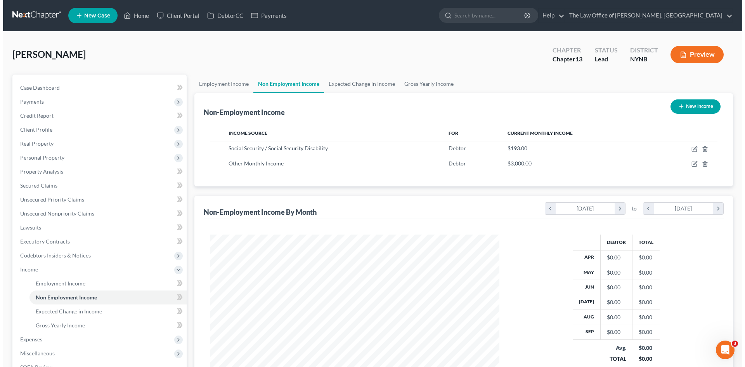
scroll to position [145, 305]
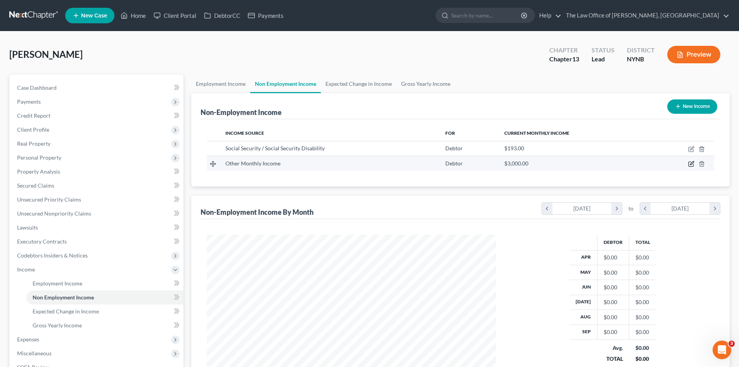
click at [692, 163] on icon "button" at bounding box center [691, 164] width 6 height 6
select select "13"
select select "0"
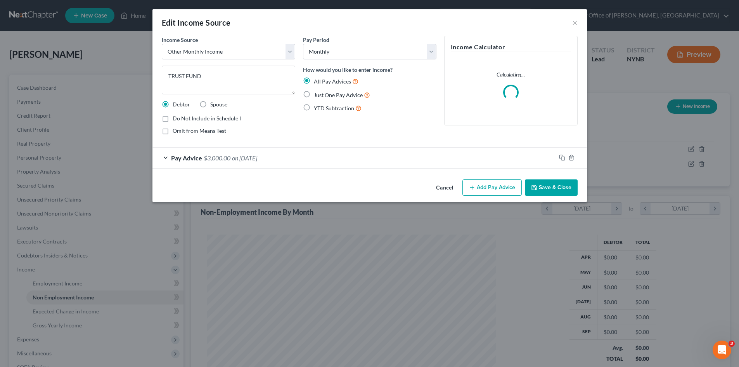
scroll to position [146, 308]
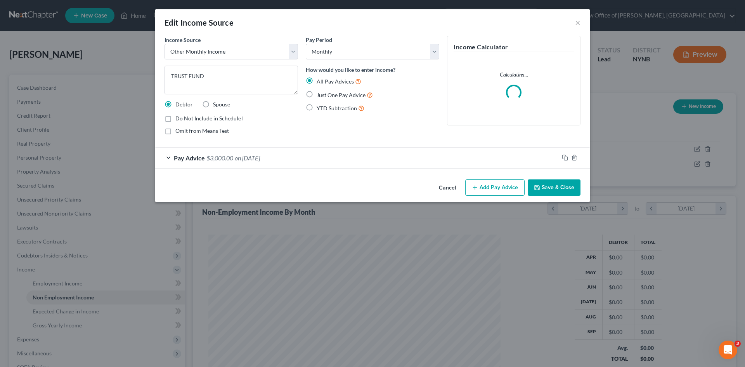
drag, startPoint x: 563, startPoint y: 188, endPoint x: 543, endPoint y: 186, distance: 19.5
click at [562, 188] on button "Save & Close" at bounding box center [554, 187] width 53 height 16
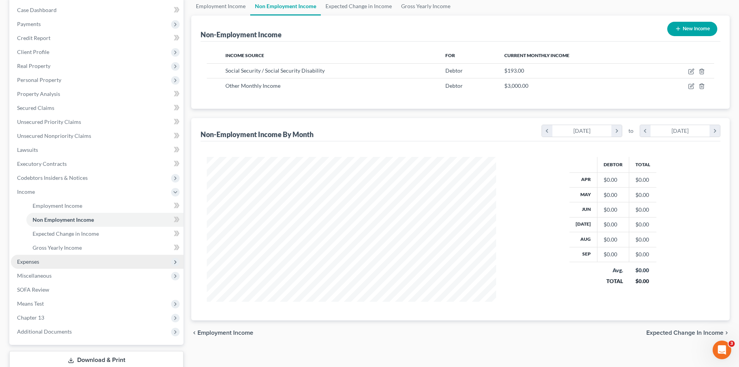
scroll to position [130, 0]
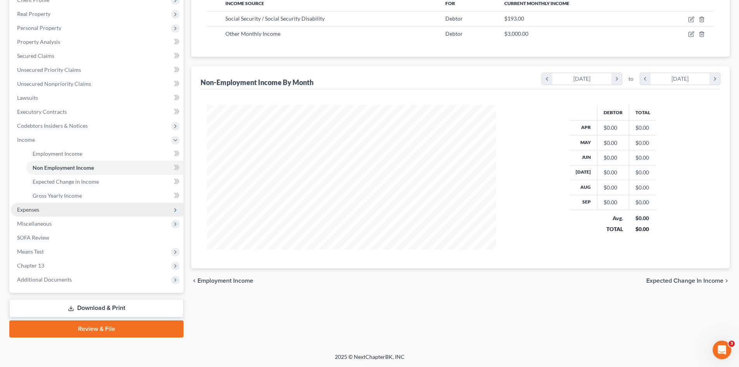
click at [49, 207] on span "Expenses" at bounding box center [97, 209] width 173 height 14
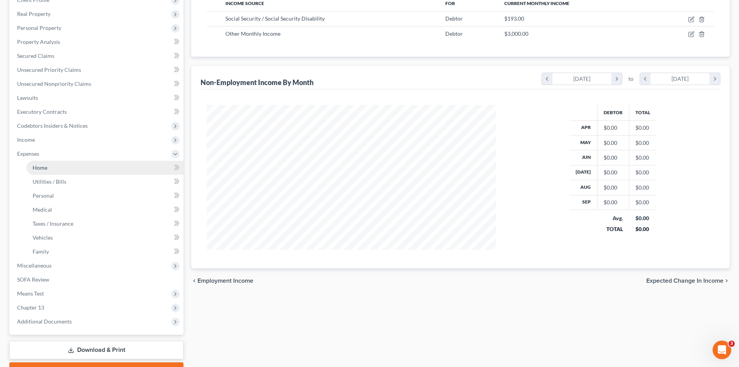
click at [42, 168] on span "Home" at bounding box center [40, 167] width 15 height 7
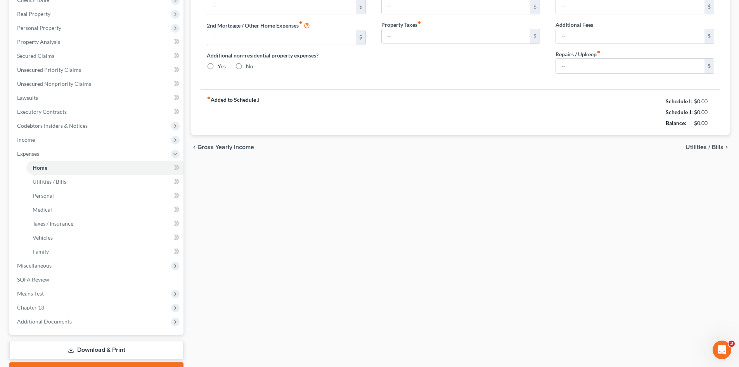
type input "3,000.00"
type input "0.00"
radio input "true"
type input "0.00"
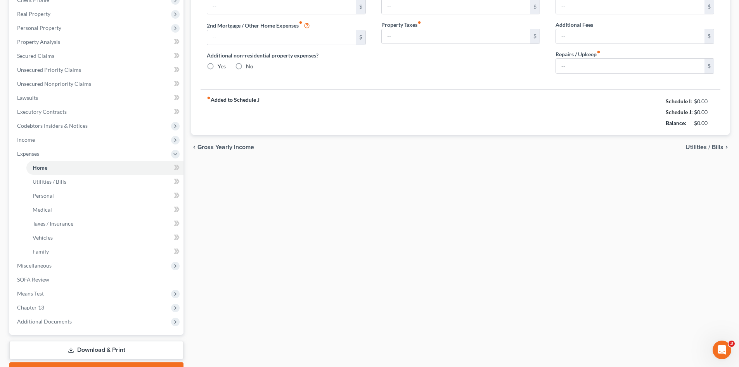
type input "0.00"
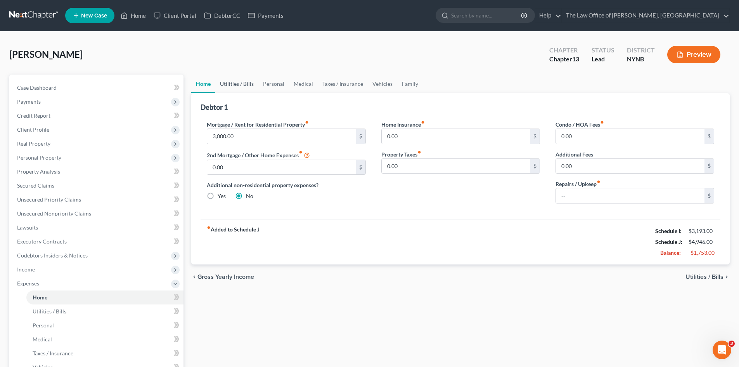
click at [251, 86] on link "Utilities / Bills" at bounding box center [236, 83] width 43 height 19
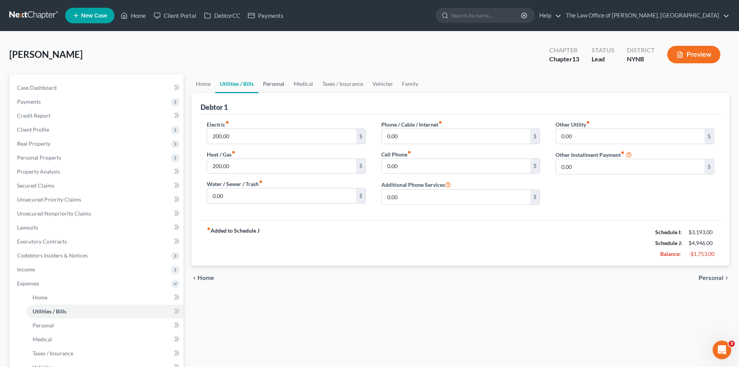
click at [275, 84] on link "Personal" at bounding box center [273, 83] width 31 height 19
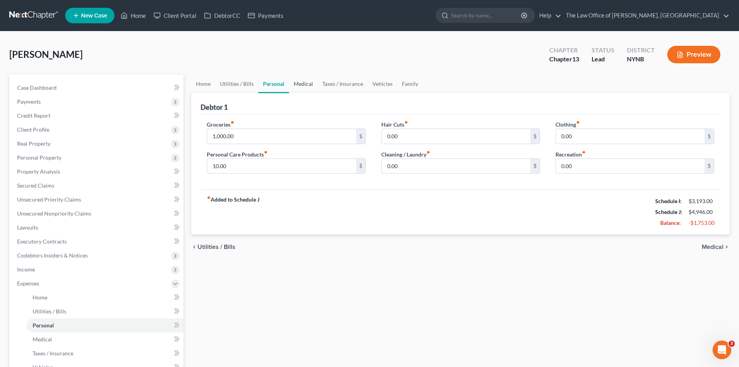
click at [299, 82] on link "Medical" at bounding box center [303, 83] width 29 height 19
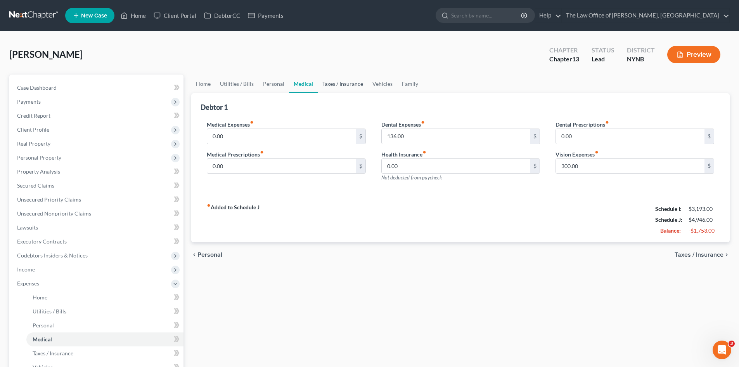
click at [332, 84] on link "Taxes / Insurance" at bounding box center [343, 83] width 50 height 19
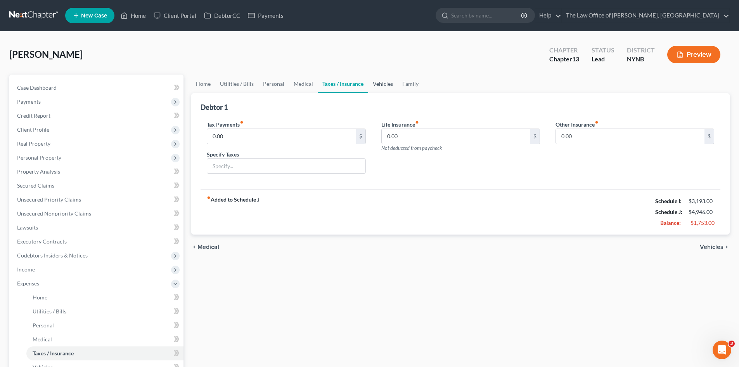
click at [383, 87] on link "Vehicles" at bounding box center [382, 83] width 29 height 19
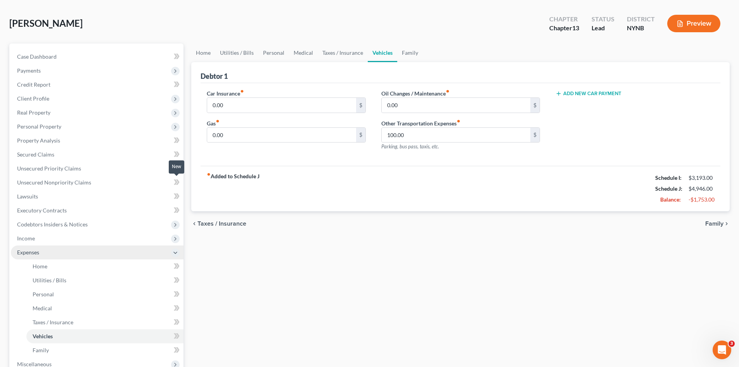
scroll to position [155, 0]
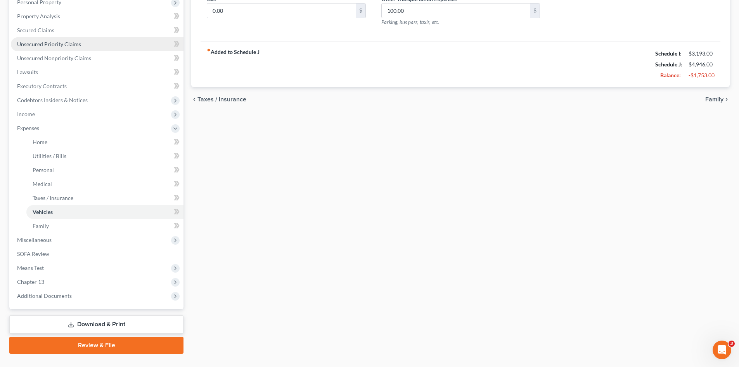
click at [56, 45] on span "Unsecured Priority Claims" at bounding box center [49, 44] width 64 height 7
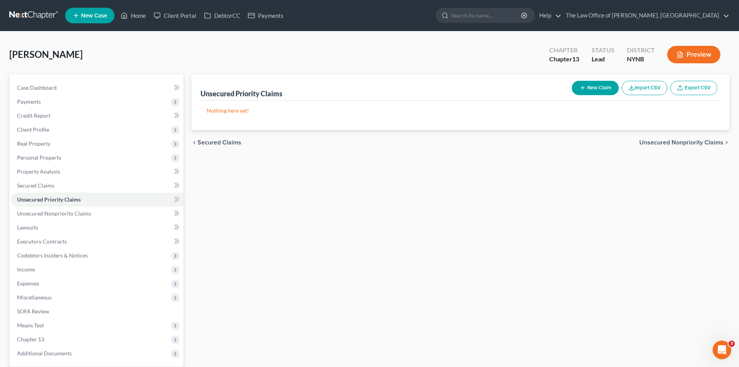
click at [586, 86] on button "New Claim" at bounding box center [595, 88] width 47 height 14
select select "0"
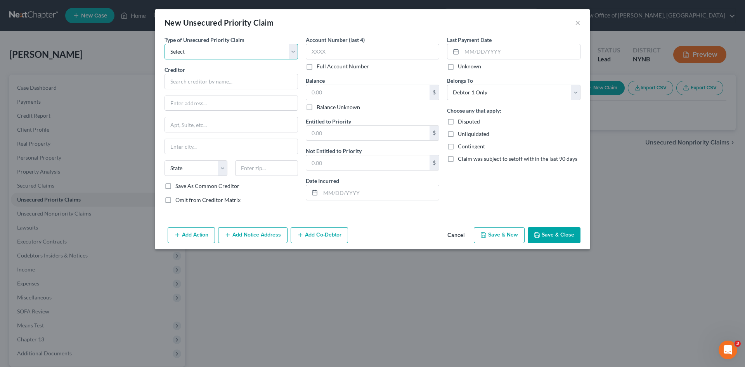
click at [212, 55] on select "Select Taxes & Other Government Units Domestic Support Obligations Extensions o…" at bounding box center [230, 52] width 133 height 16
select select "0"
click at [164, 44] on select "Select Taxes & Other Government Units Domestic Support Obligations Extensions o…" at bounding box center [230, 52] width 133 height 16
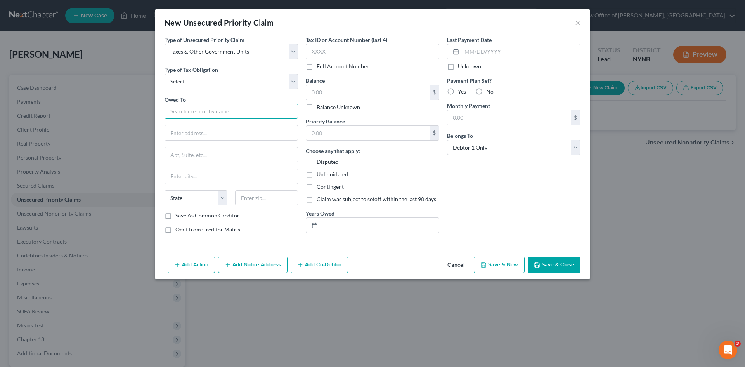
click at [234, 115] on input "text" at bounding box center [230, 112] width 133 height 16
click at [235, 84] on select "Select Federal City State Franchise Tax Board Other" at bounding box center [230, 82] width 133 height 16
select select "0"
click at [164, 74] on select "Select Federal City State Franchise Tax Board Other" at bounding box center [230, 82] width 133 height 16
click at [211, 110] on input "text" at bounding box center [230, 112] width 133 height 16
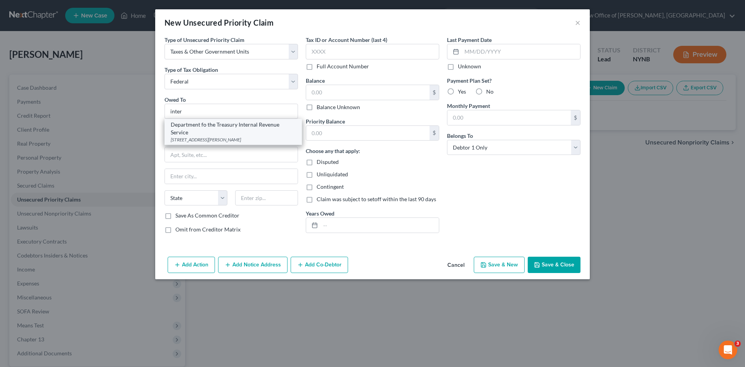
click at [206, 126] on div "Department fo the Treasury Internal Revenue Service" at bounding box center [233, 129] width 125 height 16
type input "Department fo the Treasury Internal Revenue Service"
type input "310 Lowell St"
type input "Andover"
select select "22"
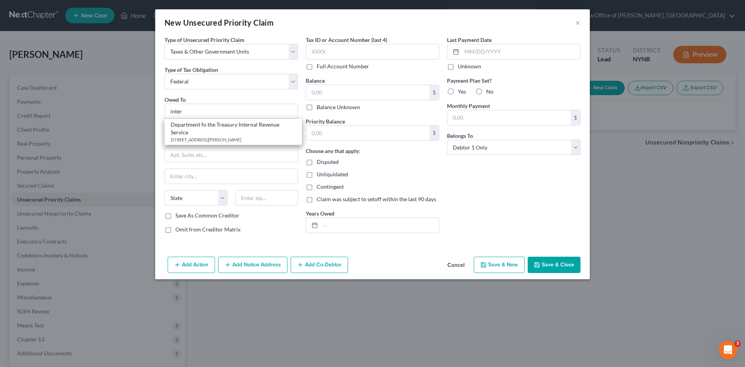
type input "01810"
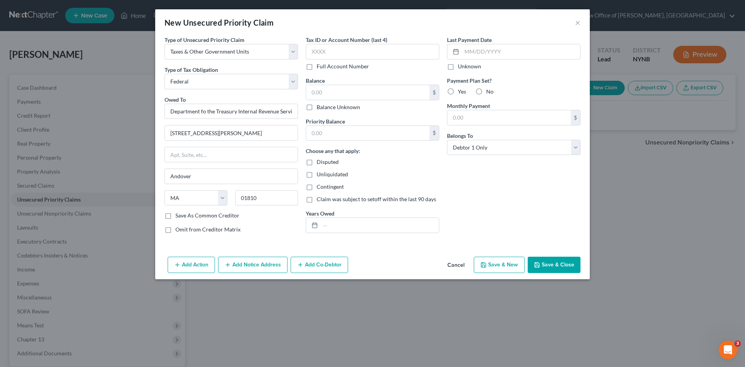
click at [317, 67] on label "Full Account Number" at bounding box center [343, 66] width 52 height 8
click at [320, 67] on input "Full Account Number" at bounding box center [322, 64] width 5 height 5
click at [316, 51] on input "text" at bounding box center [372, 52] width 133 height 16
type input "unknown"
click at [325, 92] on input "text" at bounding box center [367, 92] width 123 height 15
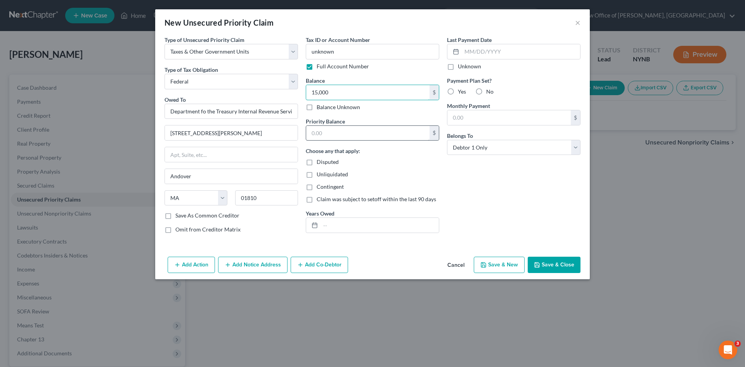
type input "15,000"
click at [315, 133] on input "text" at bounding box center [367, 133] width 123 height 15
type input "0"
click at [345, 227] on input "text" at bounding box center [379, 225] width 118 height 15
type input "2006"
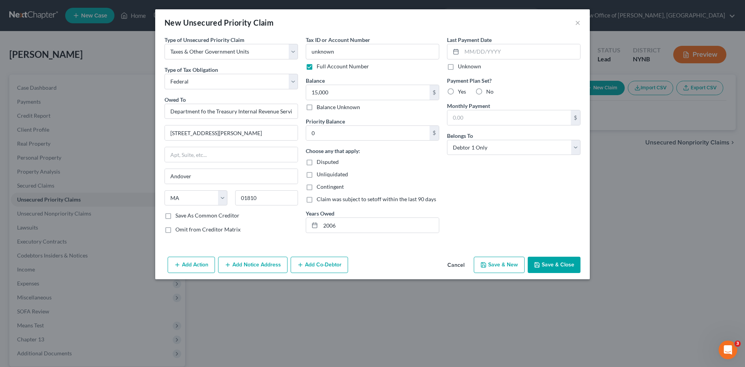
click at [555, 261] on button "Save & Close" at bounding box center [554, 264] width 53 height 16
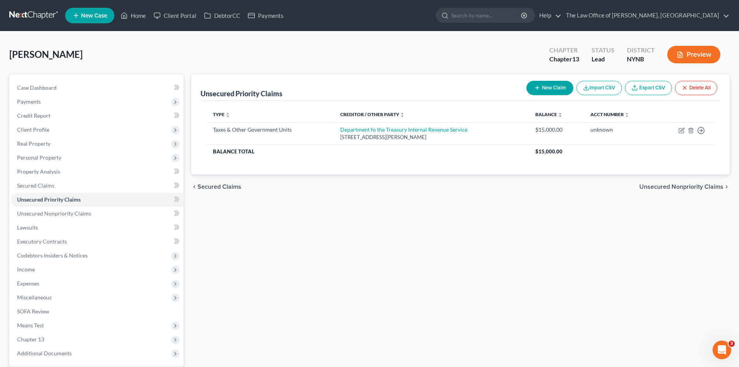
click at [543, 90] on button "New Claim" at bounding box center [549, 88] width 47 height 14
select select "0"
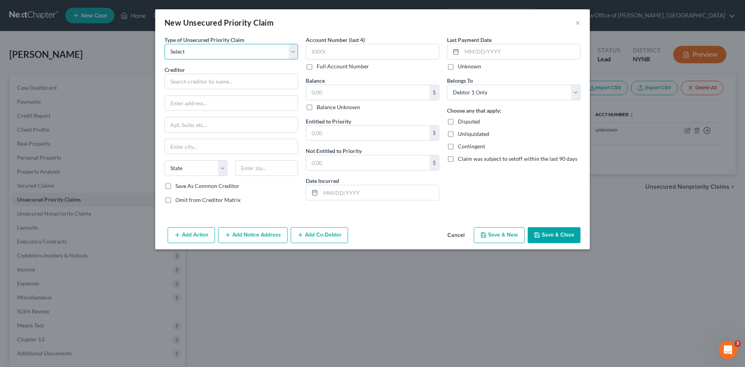
click at [205, 52] on select "Select Taxes & Other Government Units Domestic Support Obligations Extensions o…" at bounding box center [230, 52] width 133 height 16
select select "0"
click at [164, 44] on select "Select Taxes & Other Government Units Domestic Support Obligations Extensions o…" at bounding box center [230, 52] width 133 height 16
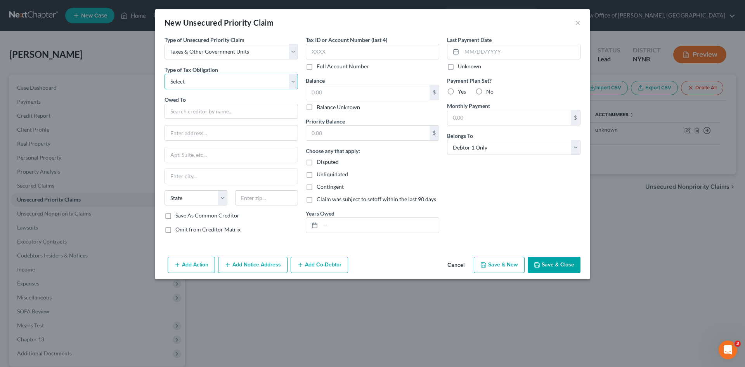
click at [198, 80] on select "Select Federal City State Franchise Tax Board Other" at bounding box center [230, 82] width 133 height 16
click at [164, 74] on select "Select Federal City State Franchise Tax Board Other" at bounding box center [230, 82] width 133 height 16
click at [187, 111] on input "text" at bounding box center [230, 112] width 133 height 16
click at [209, 81] on select "Select Federal City State Franchise Tax Board Other" at bounding box center [230, 82] width 133 height 16
select select "2"
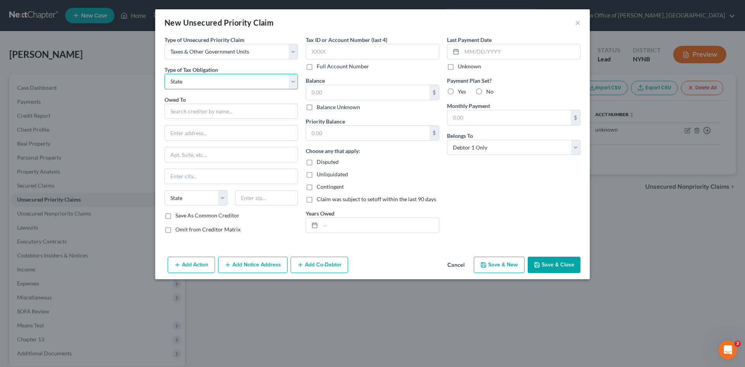
click at [164, 74] on select "Select Federal City State Franchise Tax Board Other" at bounding box center [230, 82] width 133 height 16
click at [213, 115] on input "text" at bounding box center [230, 112] width 133 height 16
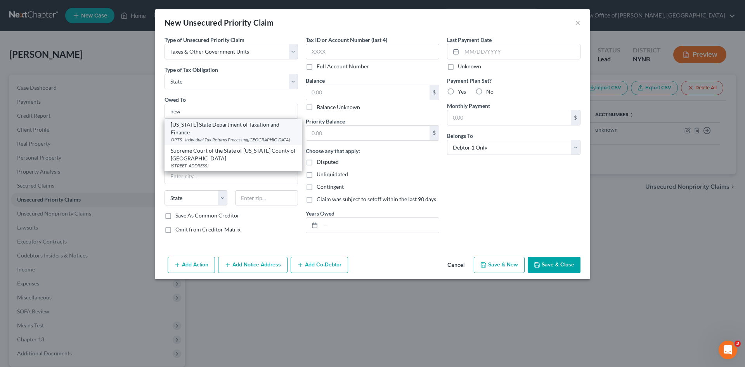
click at [208, 129] on div "New York State Department of Taxation and Finance" at bounding box center [233, 129] width 125 height 16
type input "New York State Department of Taxation and Finance"
type input "OPTS - Individual Tax Returns Processing"
type input "Albany"
select select "35"
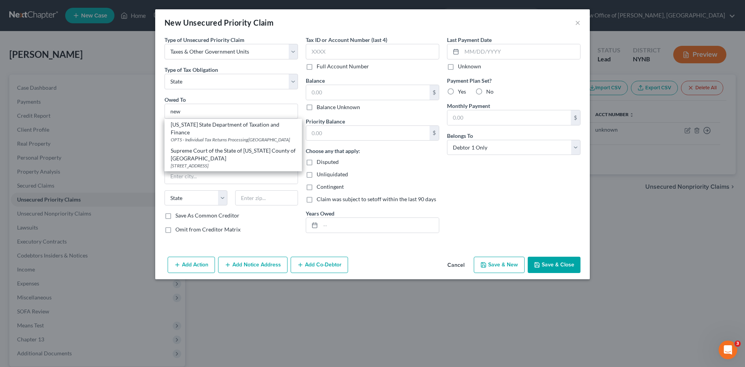
type input "12227"
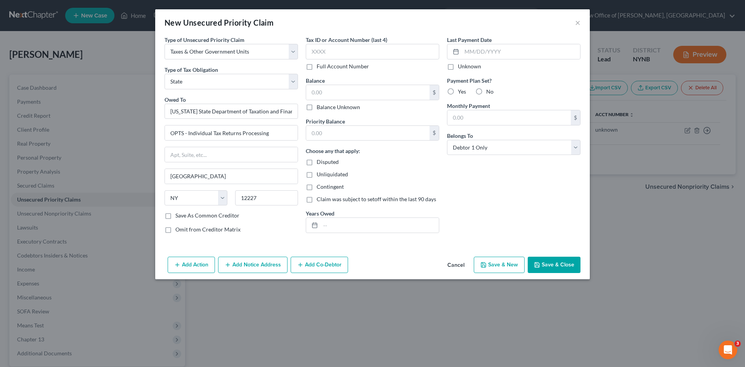
click at [317, 66] on label "Full Account Number" at bounding box center [343, 66] width 52 height 8
click at [320, 66] on input "Full Account Number" at bounding box center [322, 64] width 5 height 5
click at [329, 45] on input "text" at bounding box center [372, 52] width 133 height 16
type input "u"
type input "unknown"
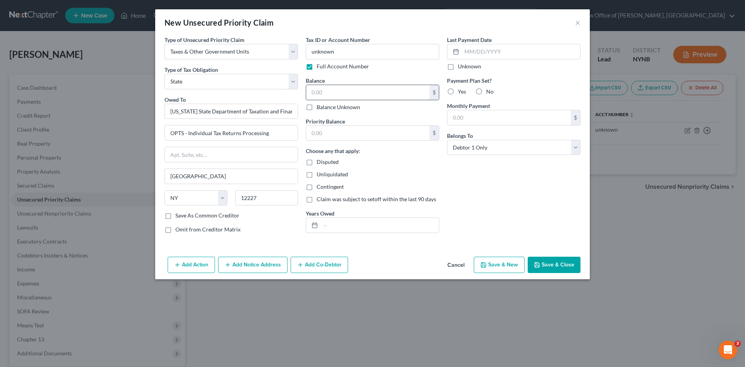
drag, startPoint x: 318, startPoint y: 94, endPoint x: 320, endPoint y: 88, distance: 6.3
click at [320, 94] on input "text" at bounding box center [367, 92] width 123 height 15
type input "15,000"
click at [326, 222] on input "text" at bounding box center [379, 225] width 118 height 15
type input "2006"
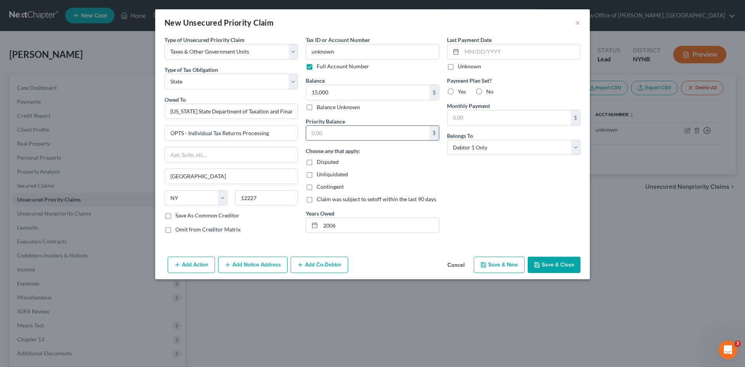
click at [318, 135] on input "text" at bounding box center [367, 133] width 123 height 15
type input "0"
click at [548, 265] on button "Save & Close" at bounding box center [554, 264] width 53 height 16
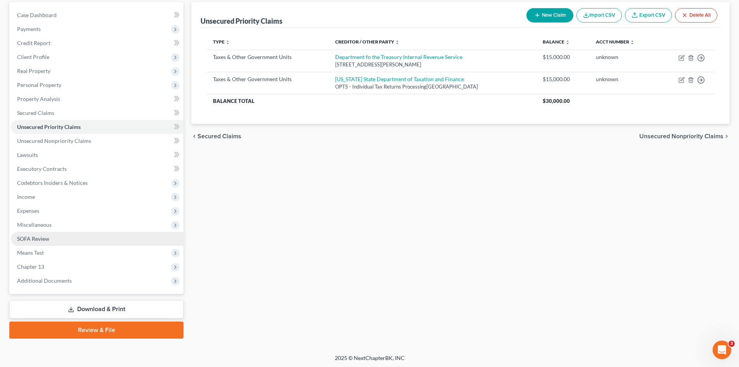
scroll to position [74, 0]
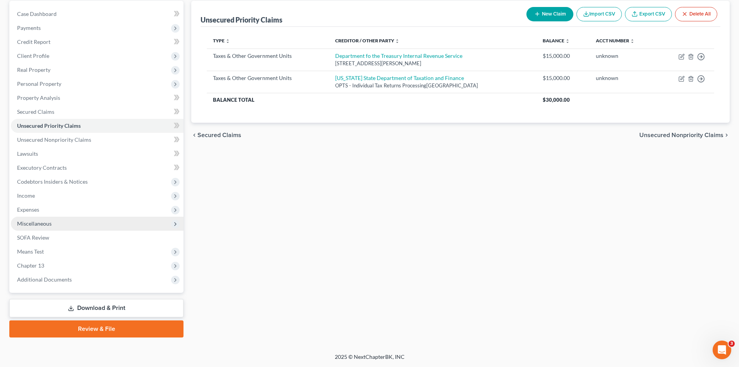
click at [31, 219] on span "Miscellaneous" at bounding box center [97, 223] width 173 height 14
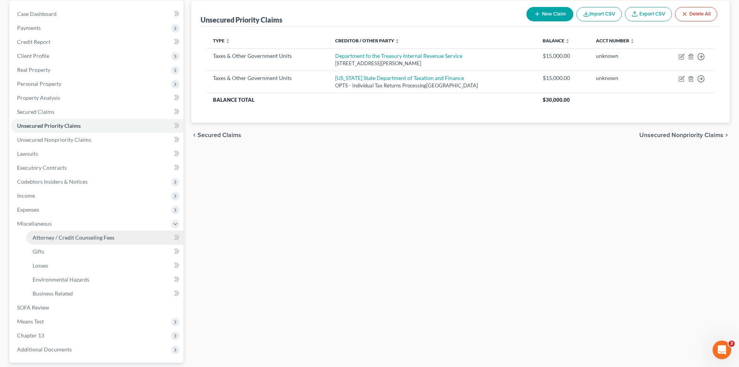
click at [57, 235] on span "Attorney / Credit Counseling Fees" at bounding box center [74, 237] width 82 height 7
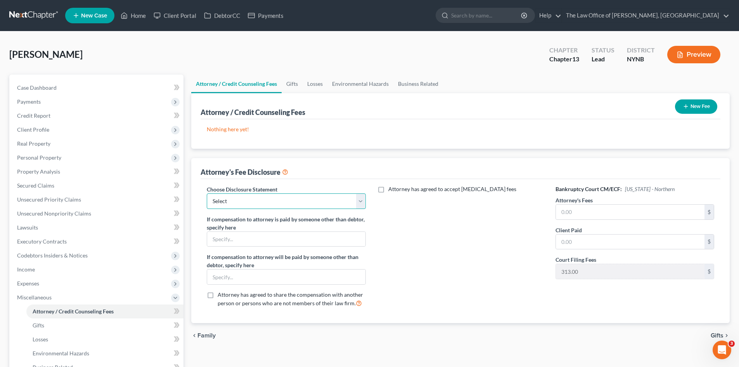
click at [282, 204] on select "Select Southern District The Law Office of Christiaan van Niekerk, PLLC" at bounding box center [286, 201] width 159 height 16
select select "1"
click at [207, 193] on select "Select Southern District The Law Office of Christiaan van Niekerk, PLLC" at bounding box center [286, 201] width 159 height 16
click at [604, 216] on input "text" at bounding box center [630, 211] width 149 height 15
type input "5,500"
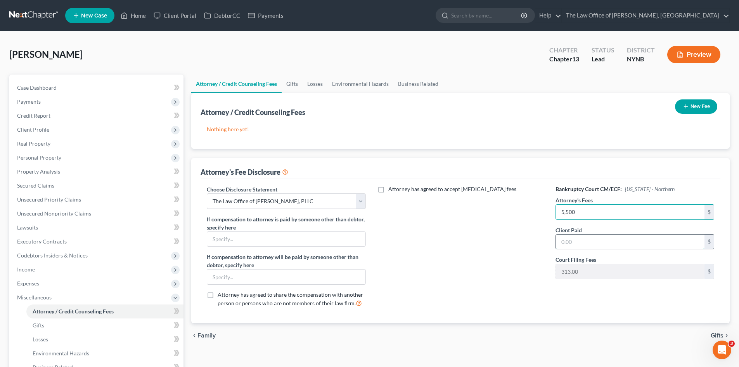
click at [573, 241] on input "text" at bounding box center [630, 241] width 149 height 15
type input "187"
click at [696, 106] on button "New Fee" at bounding box center [696, 106] width 42 height 14
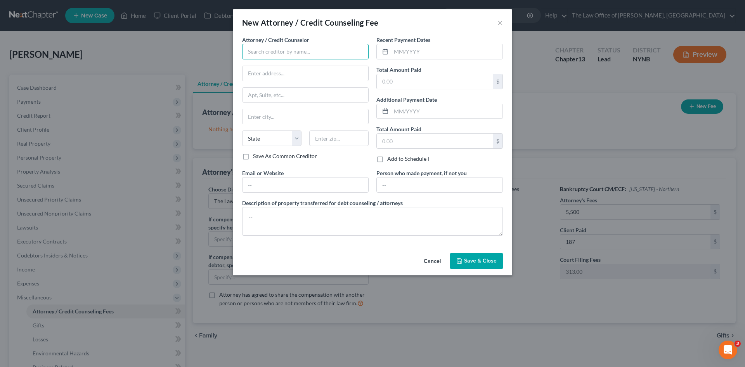
drag, startPoint x: 287, startPoint y: 48, endPoint x: 291, endPoint y: 52, distance: 5.8
click at [287, 48] on input "text" at bounding box center [305, 52] width 126 height 16
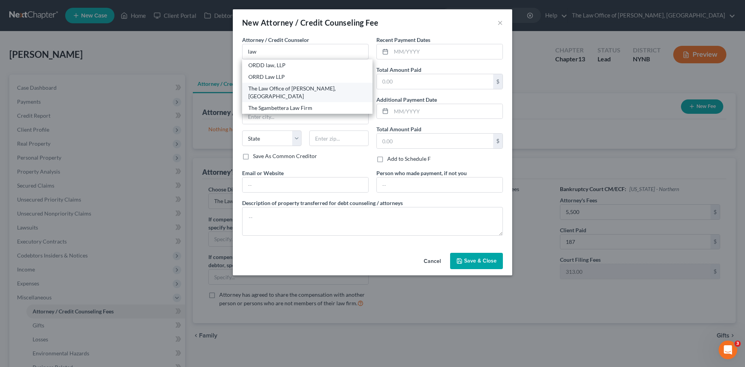
click at [265, 89] on div "The Law Office of Christiaan Van Niekerk, PLLC" at bounding box center [307, 93] width 118 height 16
type input "The Law Office of Christiaan Van Niekerk, PLLC"
type input "146 Jay Street"
type input "Schenectady"
select select "35"
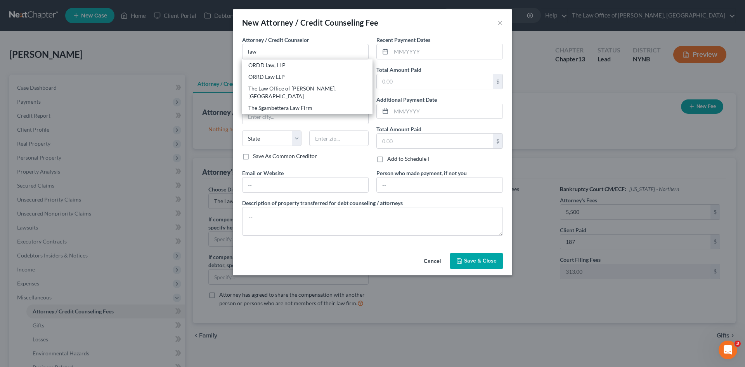
type input "12309"
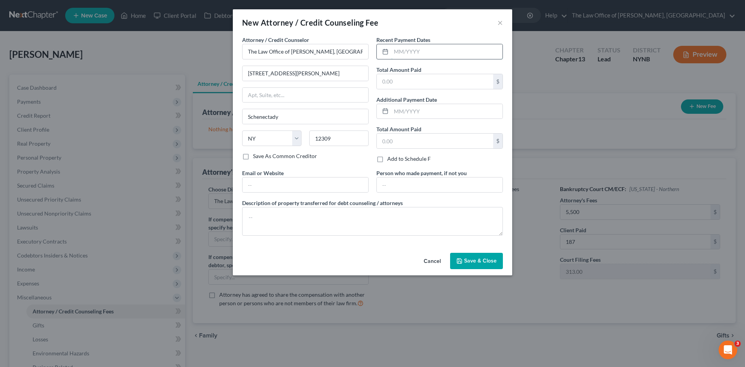
click at [409, 49] on input "text" at bounding box center [446, 51] width 111 height 15
type input "10/2025"
click at [407, 76] on input "text" at bounding box center [435, 81] width 116 height 15
type input "500"
drag, startPoint x: 466, startPoint y: 260, endPoint x: 433, endPoint y: 251, distance: 34.1
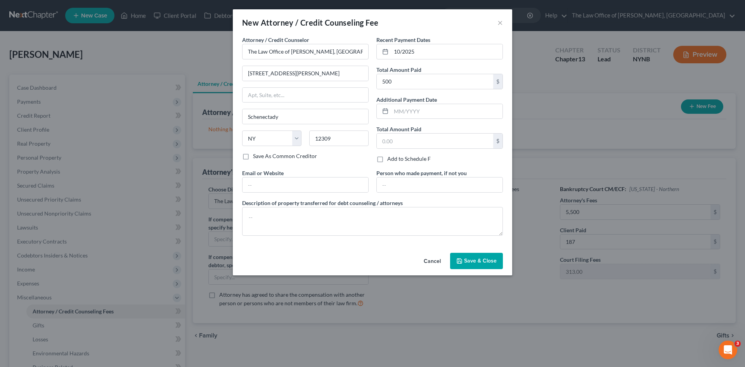
click at [467, 260] on span "Save & Close" at bounding box center [480, 260] width 33 height 7
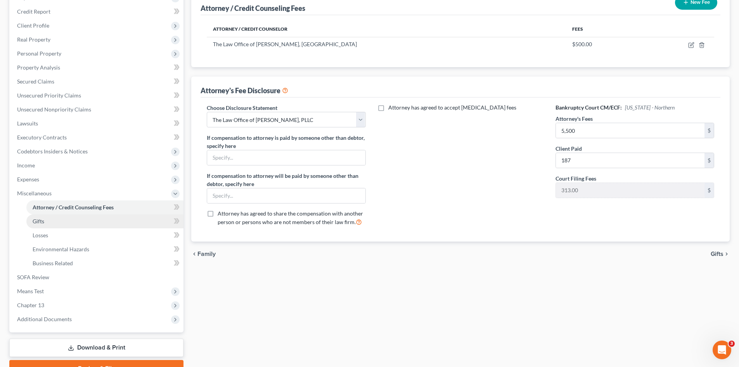
scroll to position [144, 0]
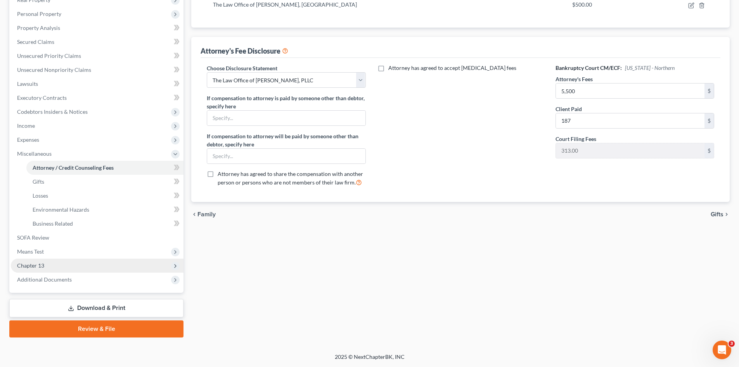
click at [36, 265] on span "Chapter 13" at bounding box center [30, 265] width 27 height 7
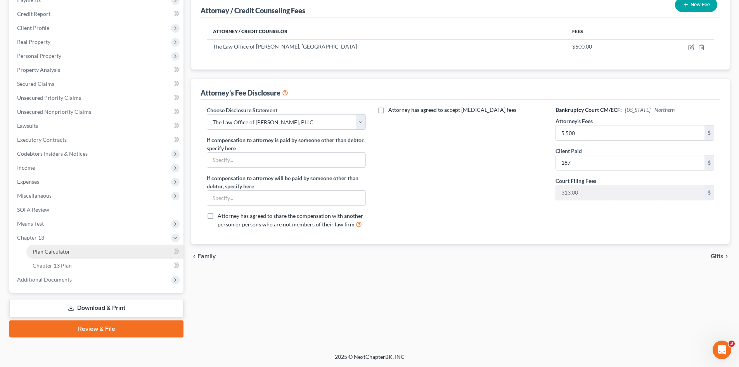
click at [54, 251] on span "Plan Calculator" at bounding box center [52, 251] width 38 height 7
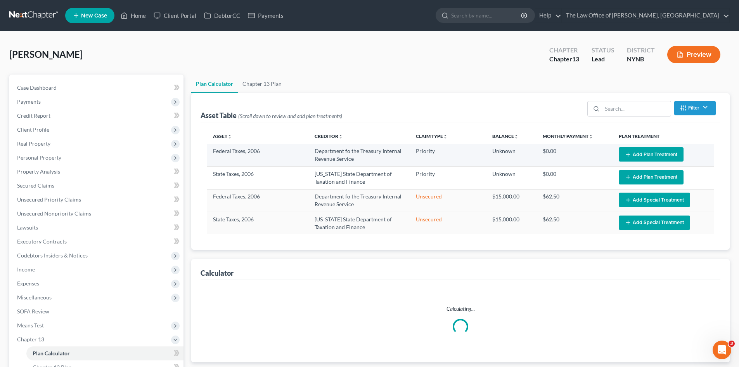
select select "59"
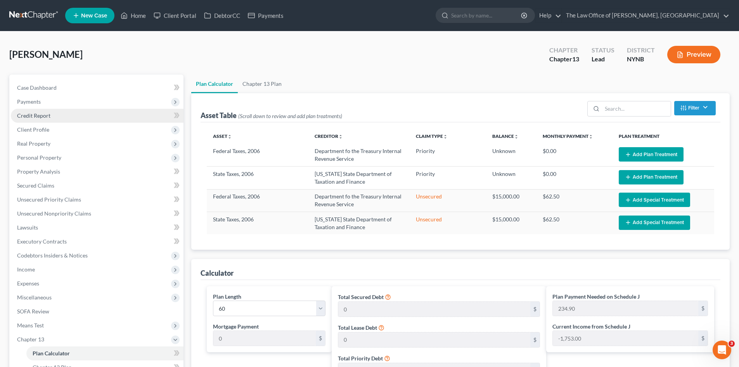
click at [30, 113] on span "Credit Report" at bounding box center [33, 115] width 33 height 7
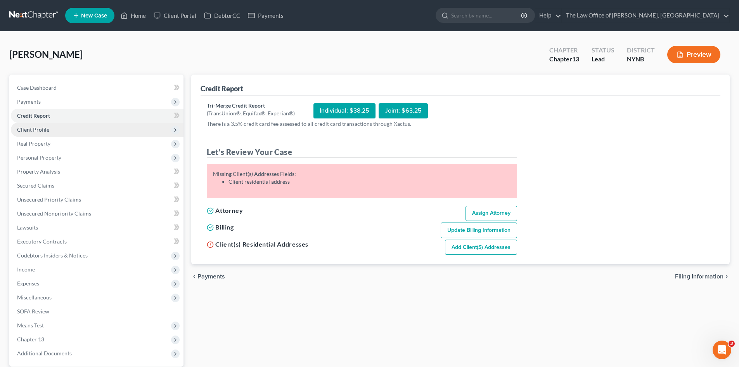
click at [38, 130] on span "Client Profile" at bounding box center [33, 129] width 32 height 7
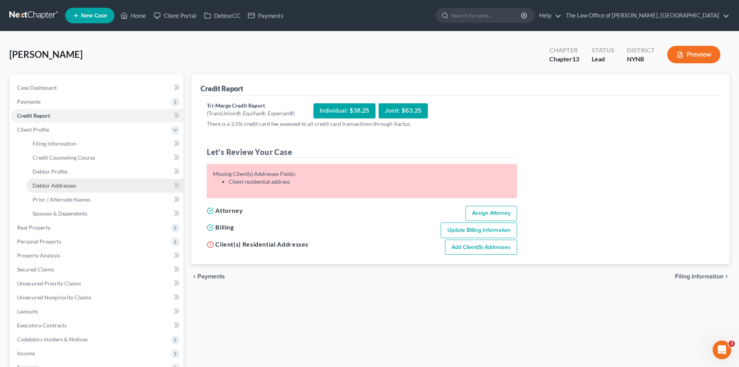
drag, startPoint x: 57, startPoint y: 187, endPoint x: 97, endPoint y: 181, distance: 40.4
click at [57, 187] on span "Debtor Addresses" at bounding box center [54, 185] width 43 height 7
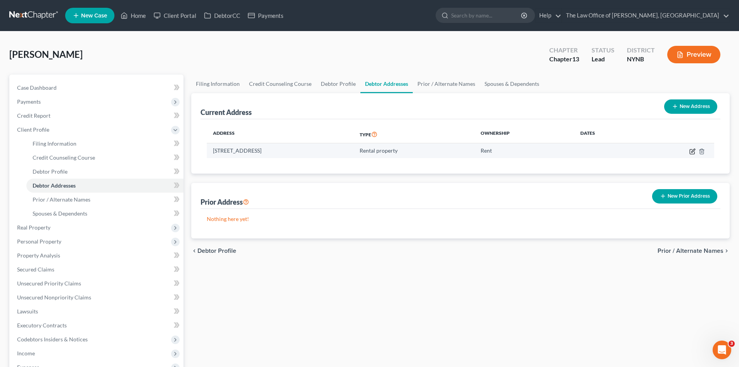
click at [692, 151] on icon "button" at bounding box center [692, 151] width 6 height 6
select select "35"
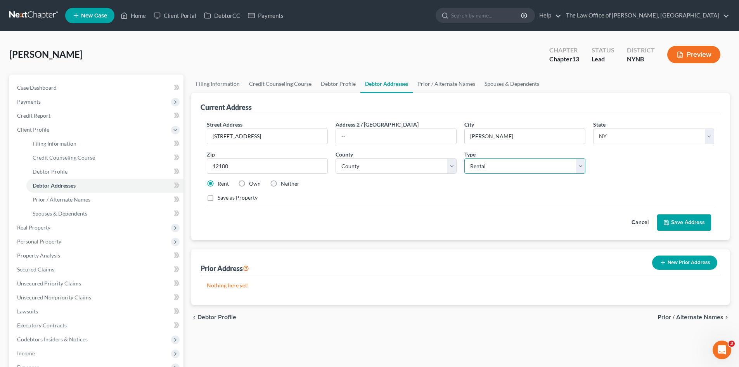
click at [512, 163] on select "Select Residential Mailing Rental Business" at bounding box center [524, 166] width 121 height 16
select select "0"
click at [464, 158] on select "Select Residential Mailing Rental Business" at bounding box center [524, 166] width 121 height 16
click at [41, 115] on span "Credit Report" at bounding box center [33, 115] width 33 height 7
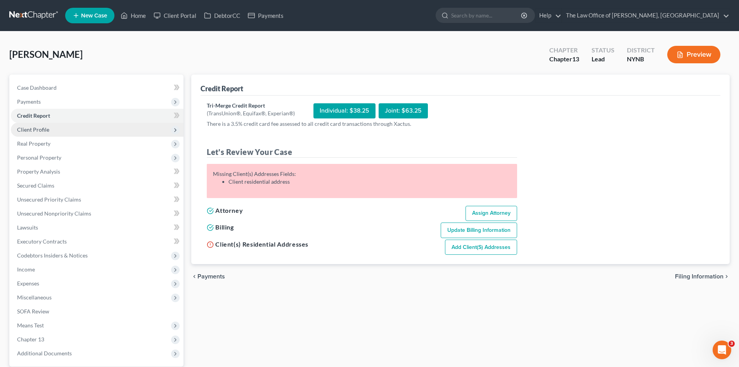
click at [34, 132] on span "Client Profile" at bounding box center [33, 129] width 32 height 7
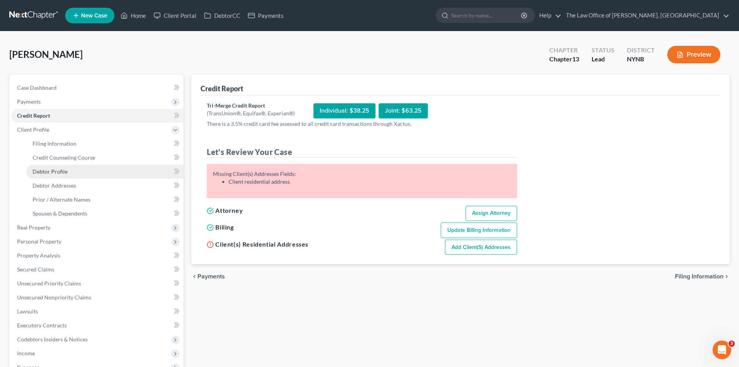
drag, startPoint x: 46, startPoint y: 171, endPoint x: 120, endPoint y: 172, distance: 73.7
click at [47, 171] on span "Debtor Profile" at bounding box center [50, 171] width 35 height 7
select select "0"
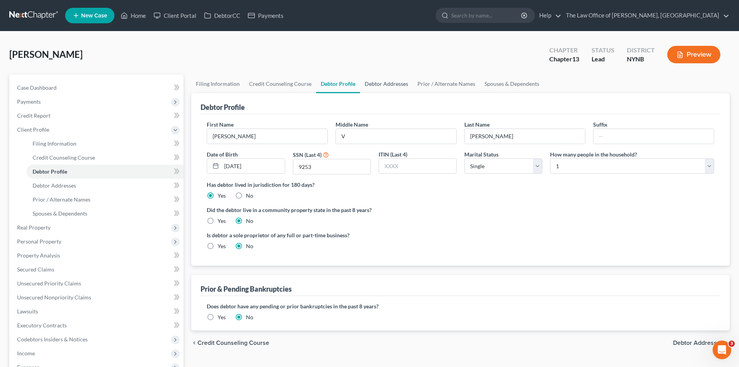
click at [389, 83] on link "Debtor Addresses" at bounding box center [386, 83] width 53 height 19
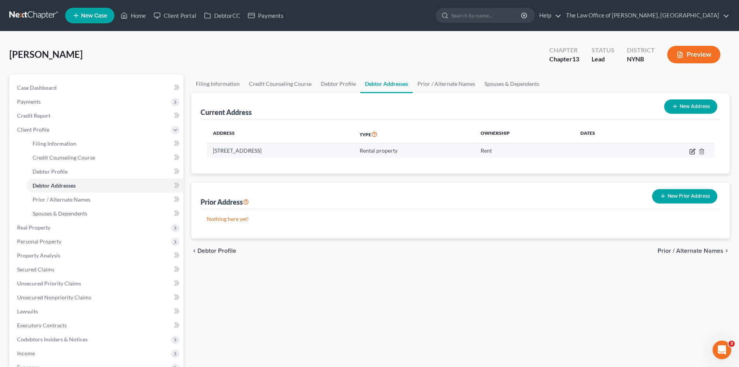
click at [691, 152] on icon "button" at bounding box center [692, 151] width 6 height 6
select select "35"
select select "41"
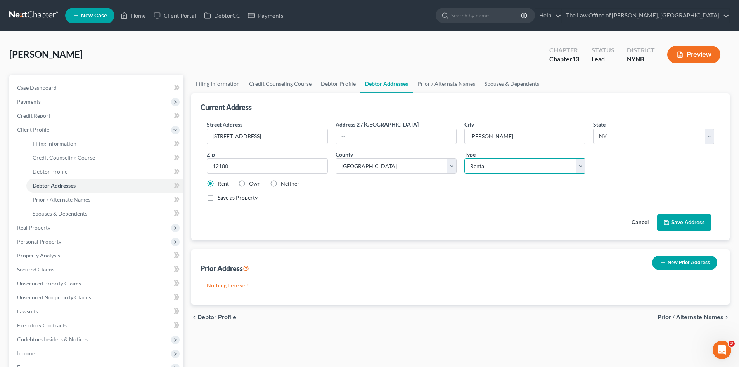
click at [492, 168] on select "Select Residential Mailing Rental Business" at bounding box center [524, 166] width 121 height 16
select select "0"
click at [464, 158] on select "Select Residential Mailing Rental Business" at bounding box center [524, 166] width 121 height 16
click at [684, 223] on button "Save Address" at bounding box center [684, 222] width 54 height 16
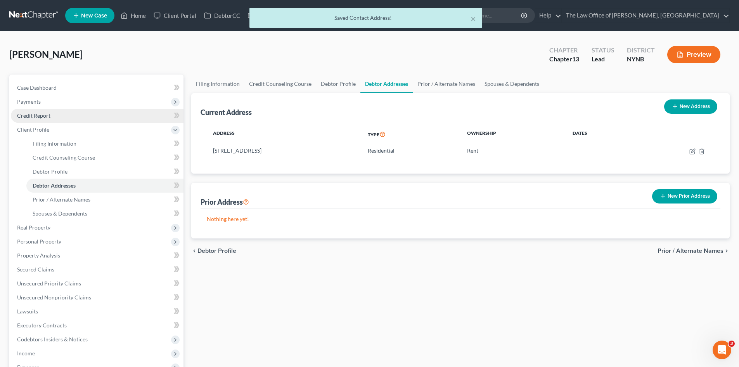
click at [56, 109] on link "Credit Report" at bounding box center [97, 116] width 173 height 14
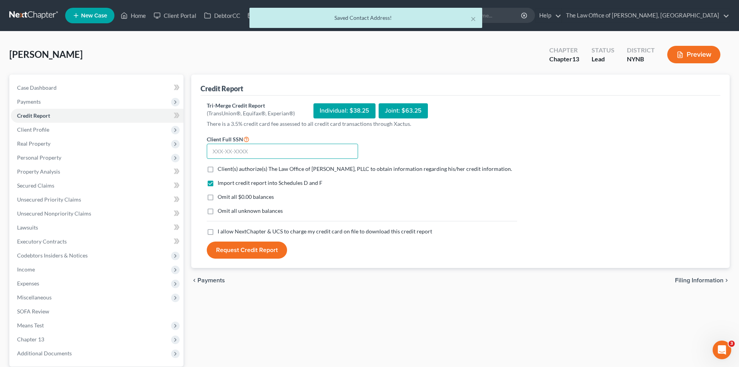
click at [251, 150] on input "text" at bounding box center [282, 152] width 151 height 16
paste input "112-40-9253"
type input "112-40-9253"
click at [218, 171] on label "Client(s) authorize(s) The Law Office of Christiaan Van Niekerk, PLLC to obtain…" at bounding box center [365, 169] width 294 height 8
click at [221, 170] on input "Client(s) authorize(s) The Law Office of Christiaan Van Niekerk, PLLC to obtain…" at bounding box center [223, 167] width 5 height 5
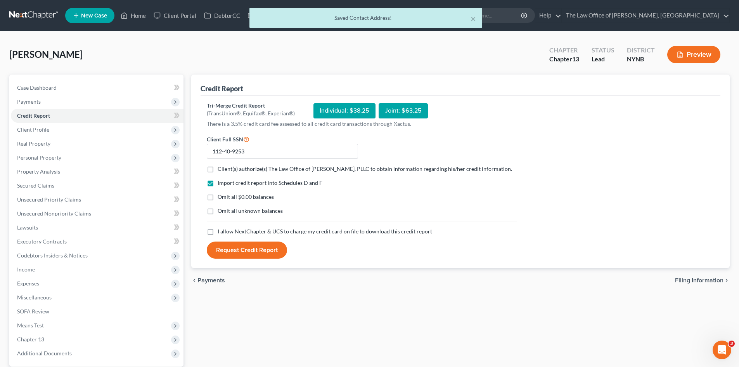
checkbox input "true"
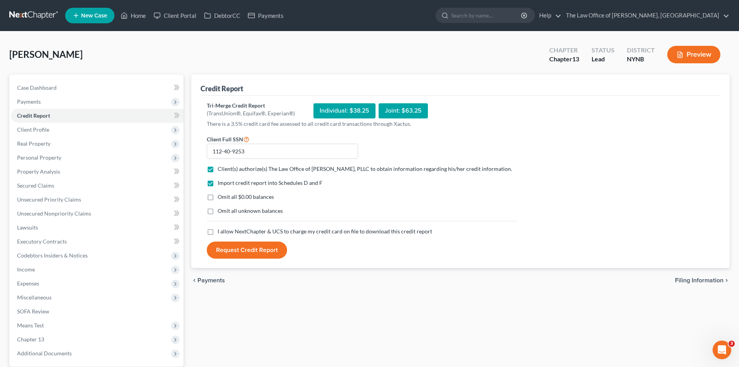
drag, startPoint x: 211, startPoint y: 237, endPoint x: 245, endPoint y: 246, distance: 34.8
click at [218, 235] on label "I allow NextChapter & UCS to charge my credit card on file to download this cre…" at bounding box center [325, 231] width 215 height 8
click at [221, 232] on input "I allow NextChapter & UCS to charge my credit card on file to download this cre…" at bounding box center [223, 229] width 5 height 5
checkbox input "true"
click at [247, 256] on button "Request Credit Report" at bounding box center [247, 249] width 80 height 17
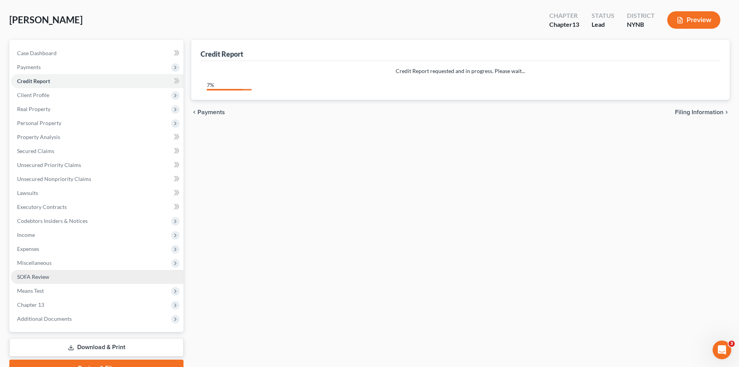
scroll to position [74, 0]
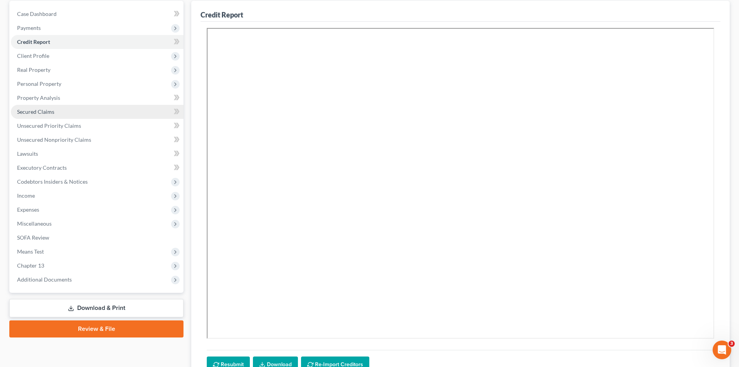
click at [44, 114] on span "Secured Claims" at bounding box center [35, 111] width 37 height 7
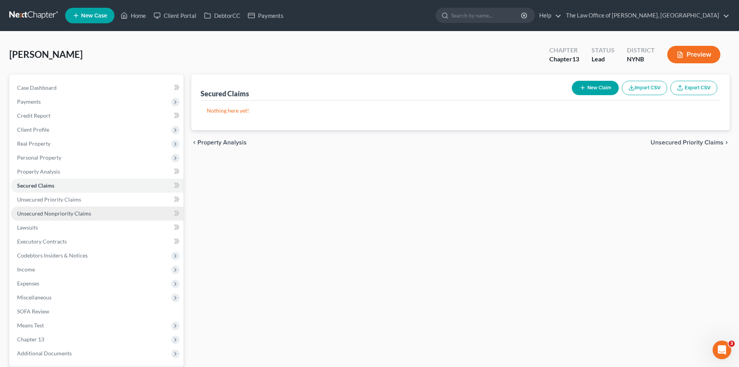
click at [69, 213] on span "Unsecured Nonpriority Claims" at bounding box center [54, 213] width 74 height 7
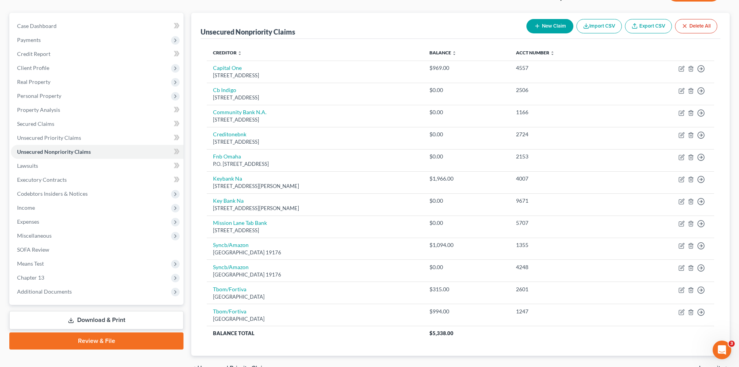
scroll to position [105, 0]
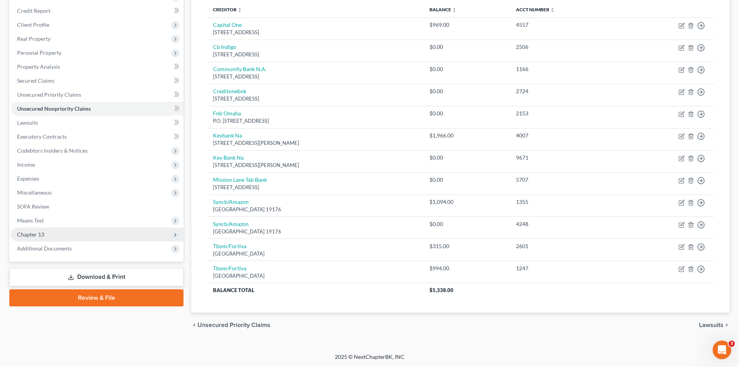
click at [51, 233] on span "Chapter 13" at bounding box center [97, 234] width 173 height 14
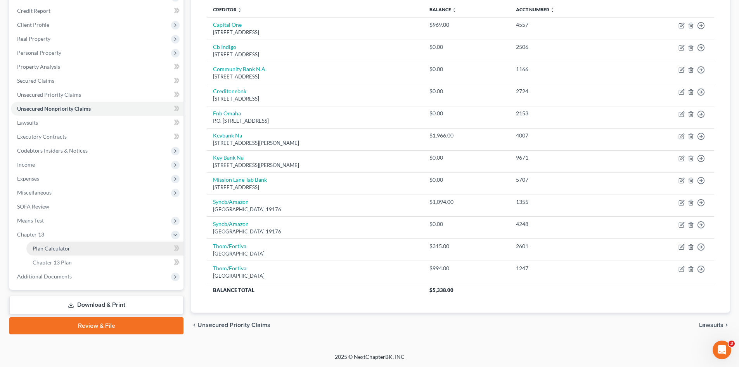
click at [44, 247] on span "Plan Calculator" at bounding box center [52, 248] width 38 height 7
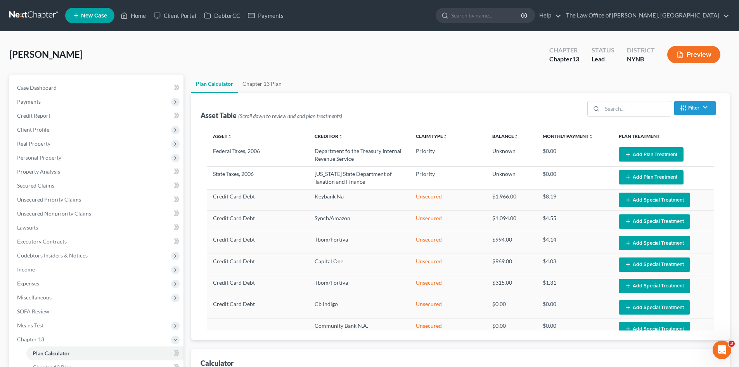
select select "59"
click at [39, 201] on span "Unsecured Priority Claims" at bounding box center [49, 199] width 64 height 7
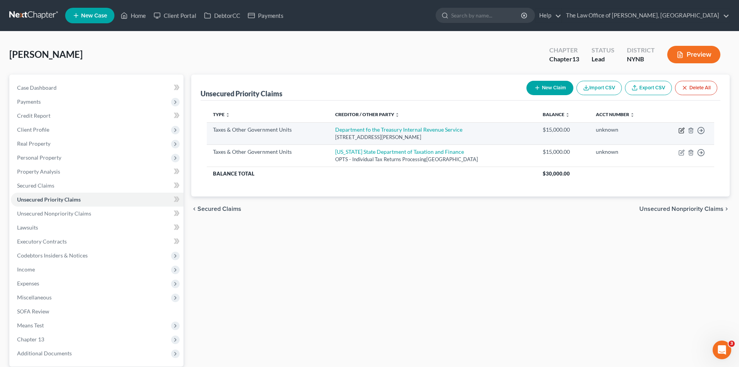
click at [681, 129] on icon "button" at bounding box center [681, 130] width 6 height 6
select select "0"
select select "22"
select select "0"
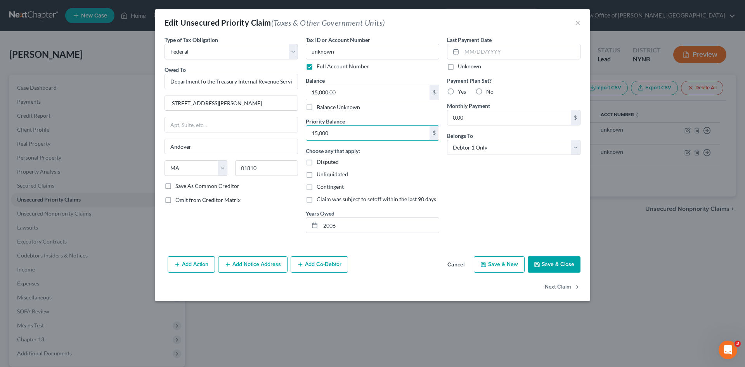
type input "15,000"
click at [551, 265] on button "Save & Close" at bounding box center [554, 264] width 53 height 16
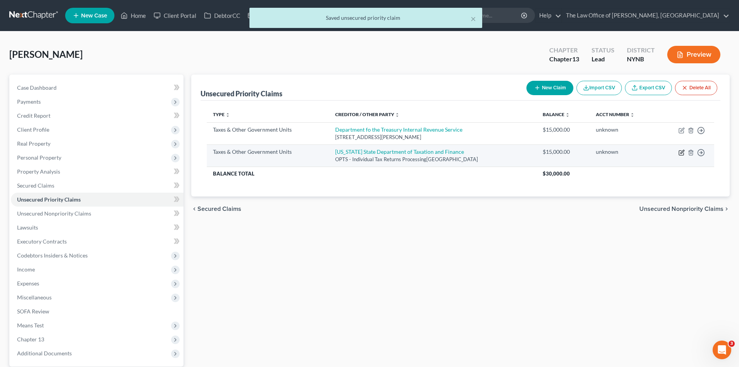
click at [678, 152] on icon "button" at bounding box center [681, 152] width 6 height 6
select select "2"
select select "35"
select select "0"
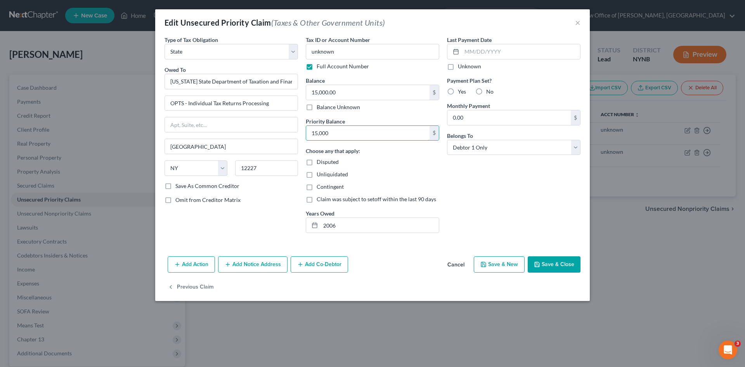
type input "15,000"
click at [552, 269] on button "Save & Close" at bounding box center [554, 264] width 53 height 16
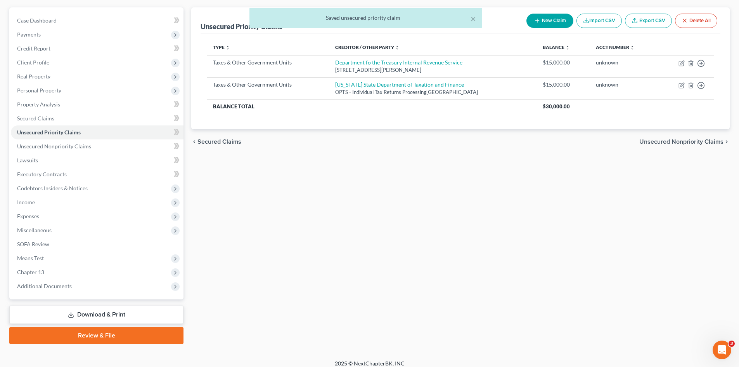
scroll to position [74, 0]
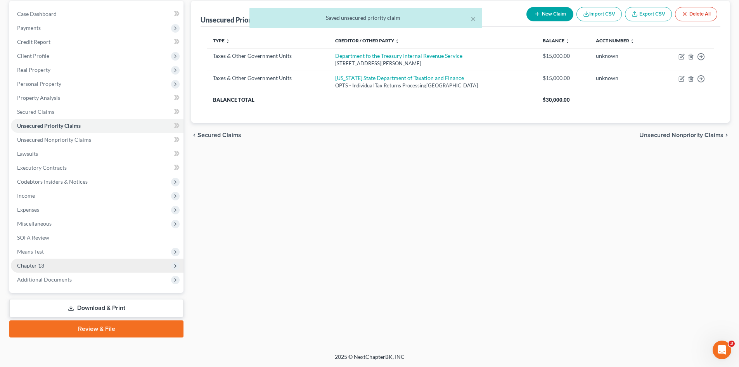
click at [35, 263] on span "Chapter 13" at bounding box center [30, 265] width 27 height 7
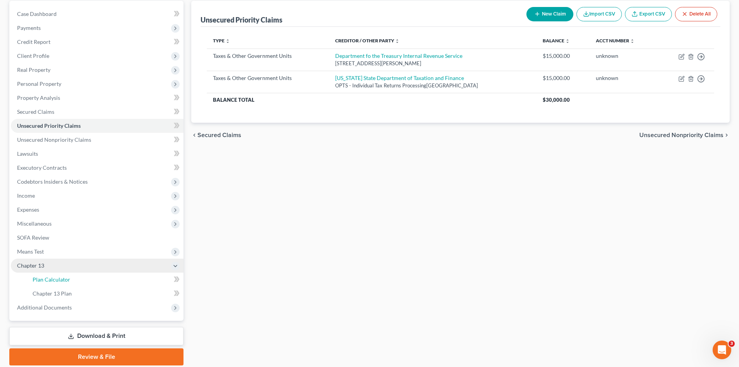
drag, startPoint x: 44, startPoint y: 275, endPoint x: 71, endPoint y: 268, distance: 27.8
click at [45, 275] on link "Plan Calculator" at bounding box center [104, 279] width 157 height 14
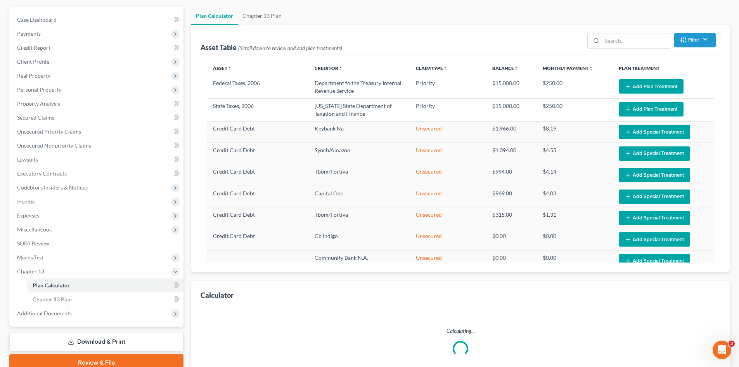
scroll to position [78, 0]
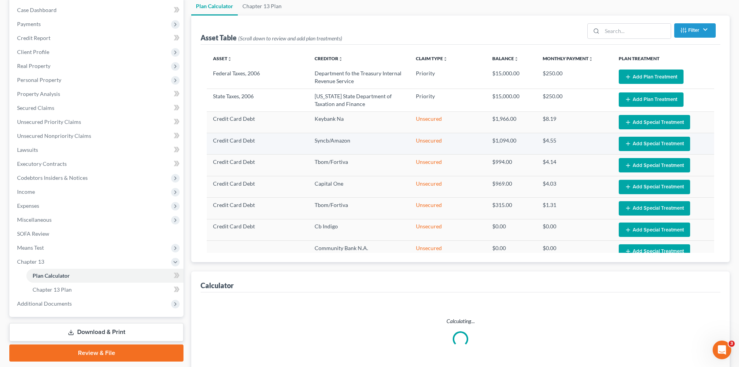
select select "59"
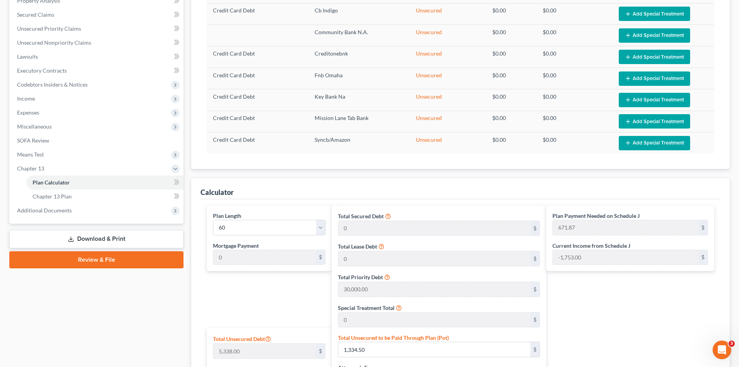
scroll to position [310, 0]
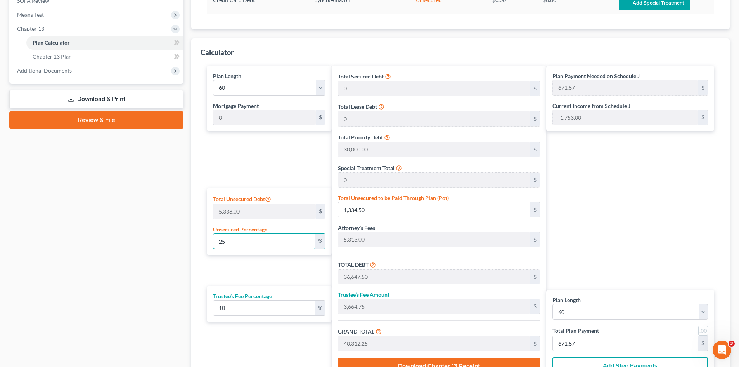
drag, startPoint x: 236, startPoint y: 244, endPoint x: 202, endPoint y: 243, distance: 33.8
click at [202, 243] on div "Plan Length 1 2 3 4 5 6 7 8 9 10 11 12 13 14 15 16 17 18 19 20 21 22 23 24 25 2…" at bounding box center [461, 224] width 520 height 330
type input "0"
type input "35,313.00"
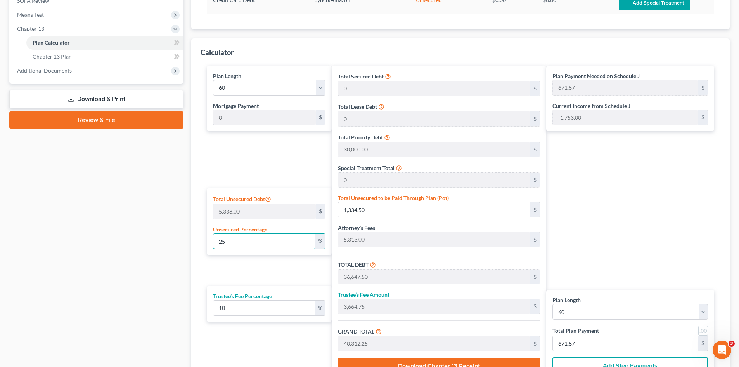
type input "3,531.30"
type input "38,844.30"
type input "647.40"
type input "0"
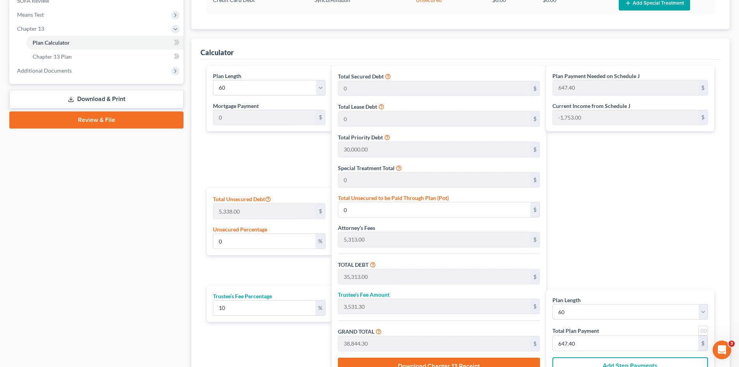
click at [736, 182] on div "Butler, Michael Upgraded Chapter Chapter 13 Status Lead District NYNB Preview P…" at bounding box center [369, 75] width 739 height 709
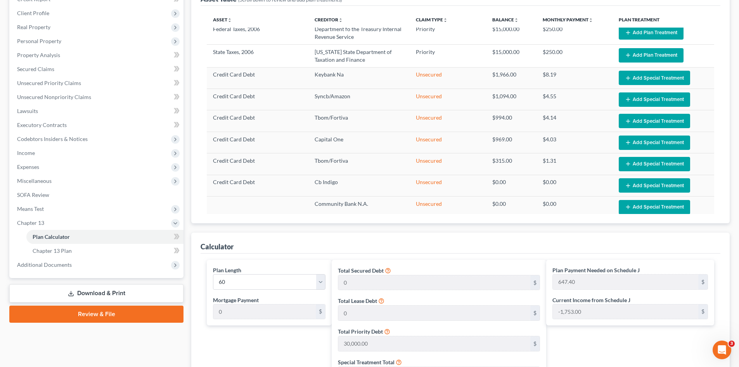
scroll to position [0, 0]
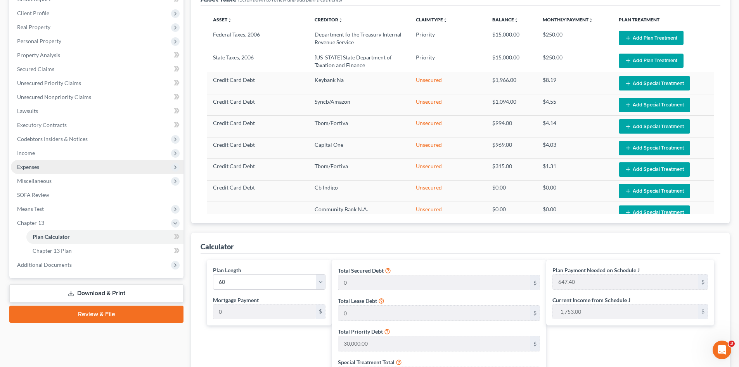
click at [53, 171] on span "Expenses" at bounding box center [97, 167] width 173 height 14
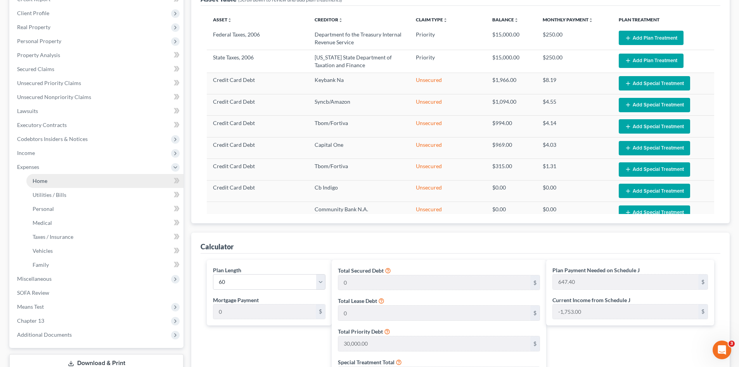
click at [54, 182] on link "Home" at bounding box center [104, 181] width 157 height 14
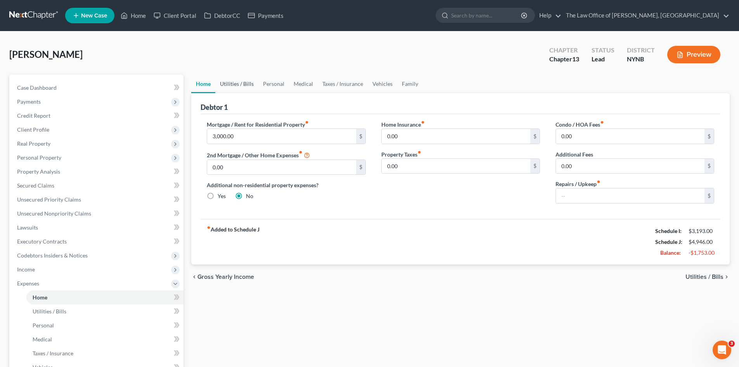
click at [240, 86] on link "Utilities / Bills" at bounding box center [236, 83] width 43 height 19
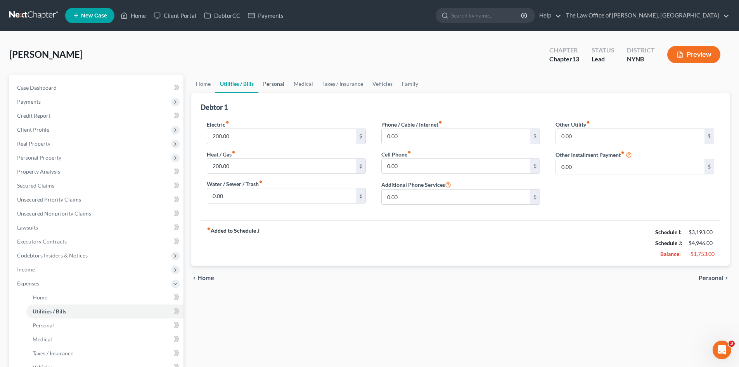
click at [273, 84] on link "Personal" at bounding box center [273, 83] width 31 height 19
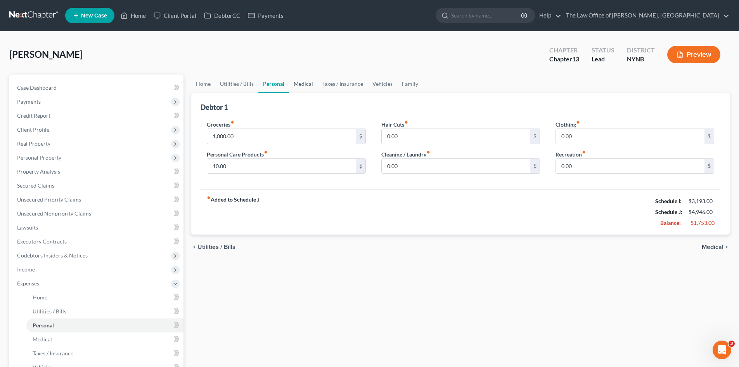
click at [295, 86] on link "Medical" at bounding box center [303, 83] width 29 height 19
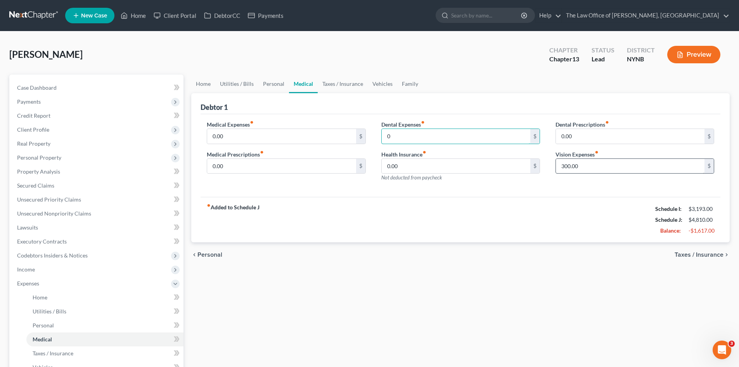
type input "0"
click at [337, 85] on link "Taxes / Insurance" at bounding box center [343, 83] width 50 height 19
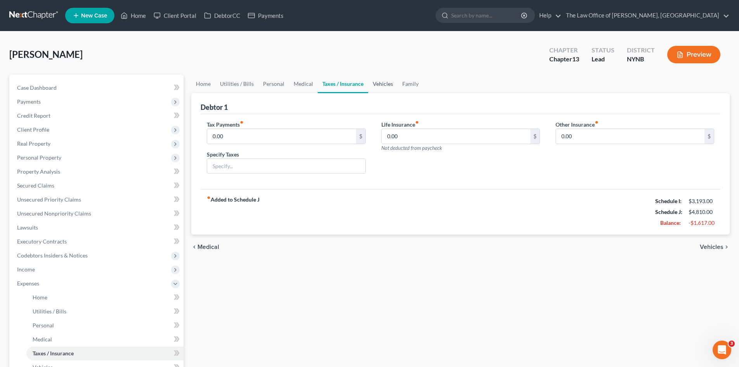
click at [385, 85] on link "Vehicles" at bounding box center [382, 83] width 29 height 19
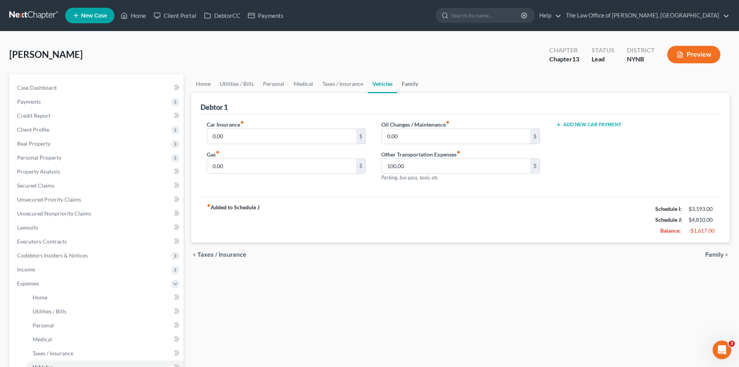
click at [406, 85] on link "Family" at bounding box center [410, 83] width 26 height 19
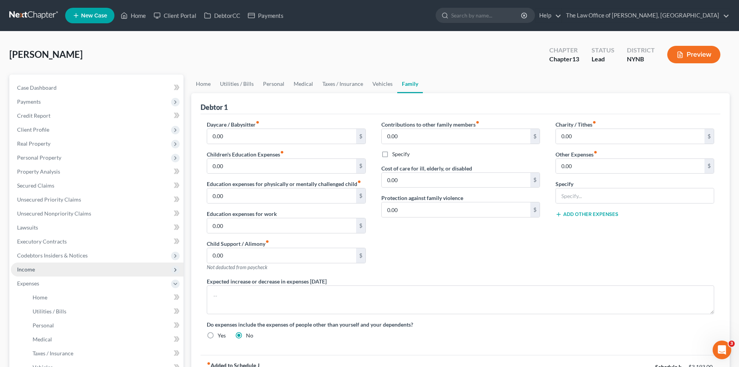
drag, startPoint x: 37, startPoint y: 270, endPoint x: 42, endPoint y: 270, distance: 5.1
click at [37, 270] on span "Income" at bounding box center [97, 269] width 173 height 14
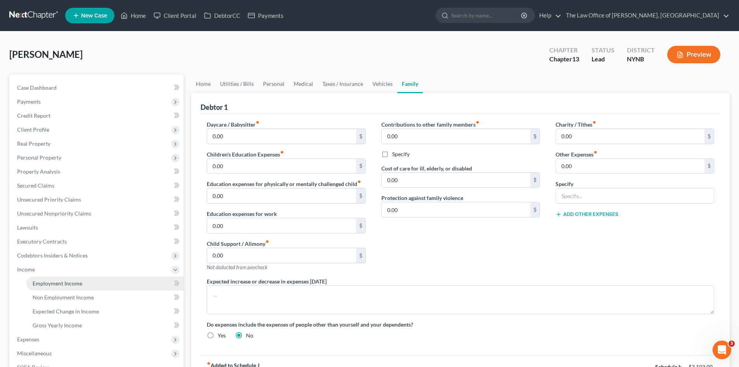
click at [52, 280] on span "Employment Income" at bounding box center [58, 283] width 50 height 7
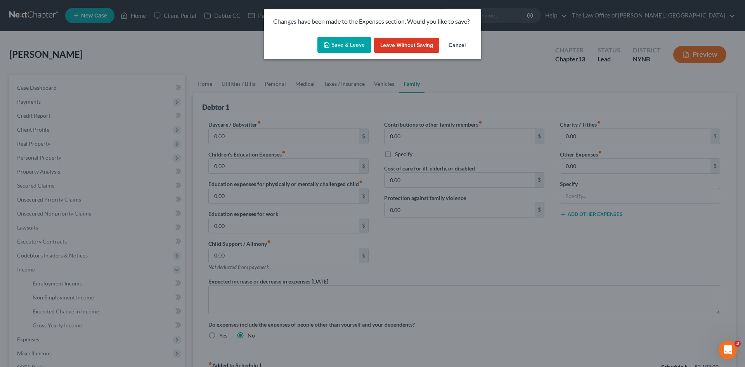
click at [341, 41] on button "Save & Leave" at bounding box center [344, 45] width 54 height 16
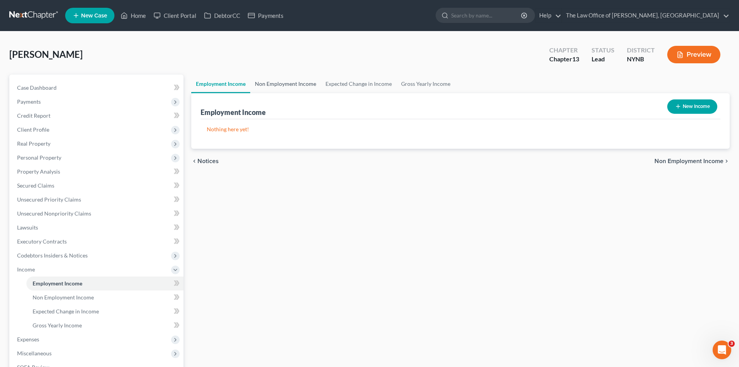
click at [298, 84] on link "Non Employment Income" at bounding box center [285, 83] width 71 height 19
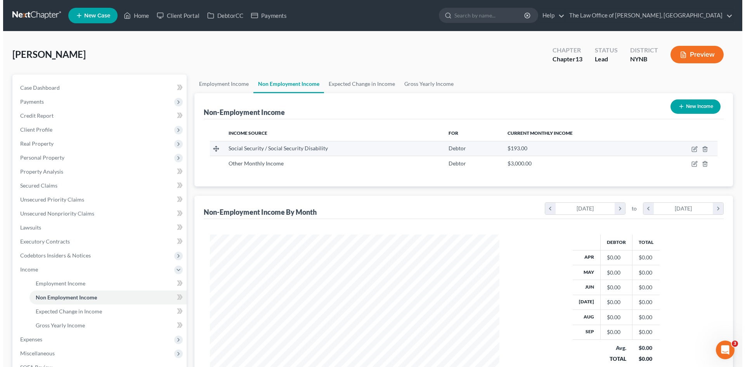
scroll to position [145, 305]
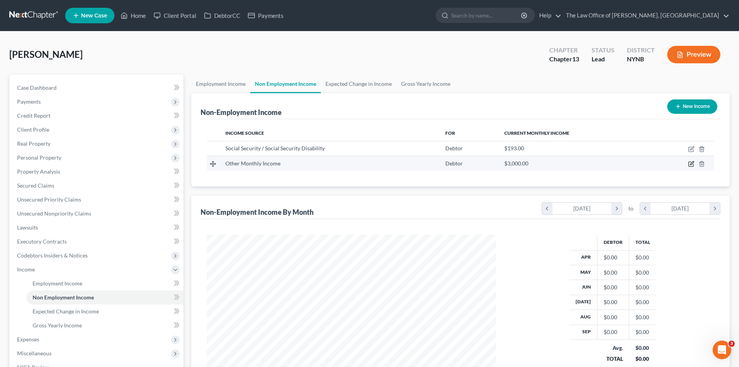
click at [690, 166] on icon "button" at bounding box center [691, 164] width 6 height 6
select select "13"
select select "0"
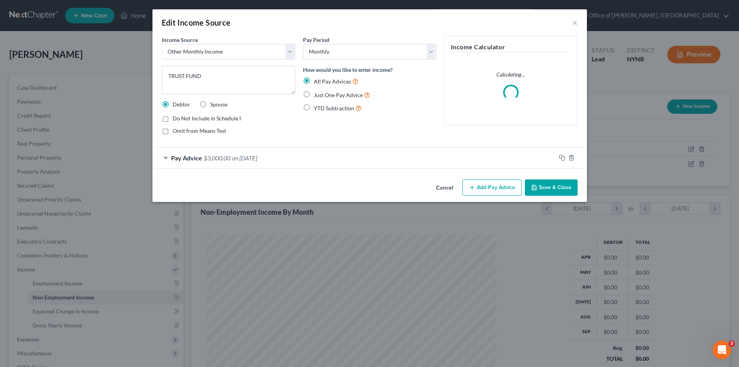
scroll to position [146, 308]
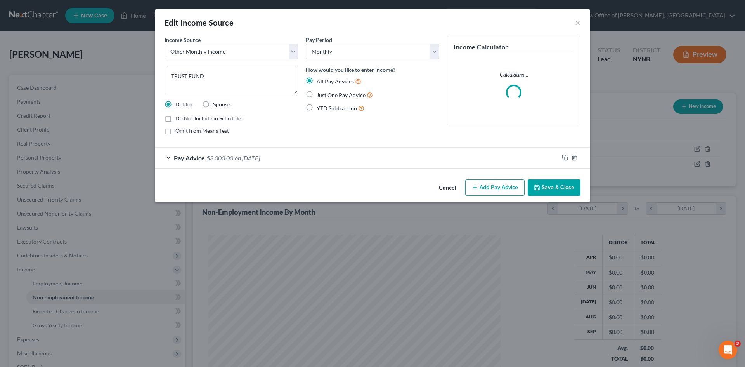
click at [285, 156] on div "Pay Advice $3,000.00 on 01/01/2002" at bounding box center [356, 157] width 403 height 21
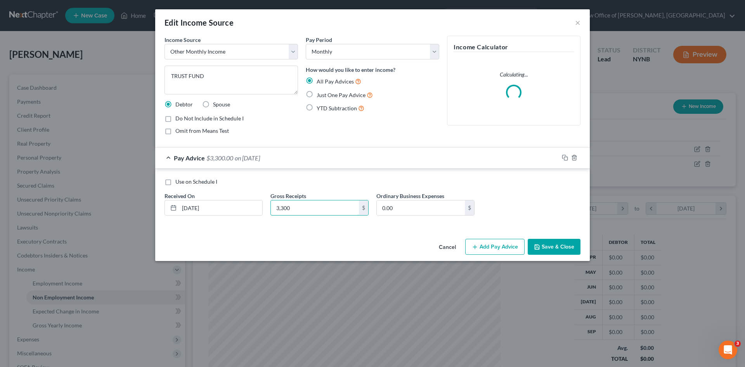
type input "3,300"
click at [552, 239] on button "Save & Close" at bounding box center [554, 247] width 53 height 16
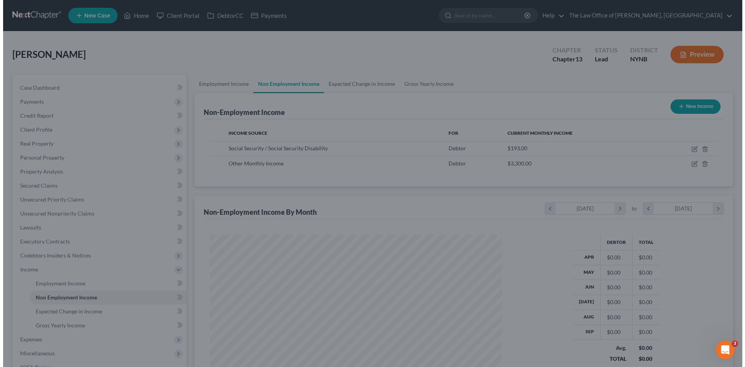
scroll to position [387761, 387601]
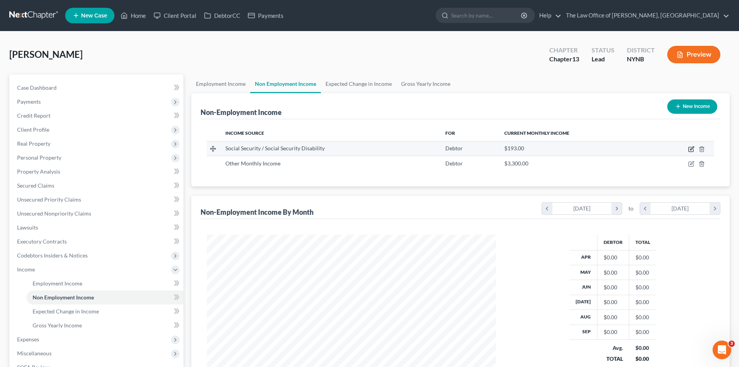
click at [690, 147] on icon "button" at bounding box center [691, 149] width 5 height 5
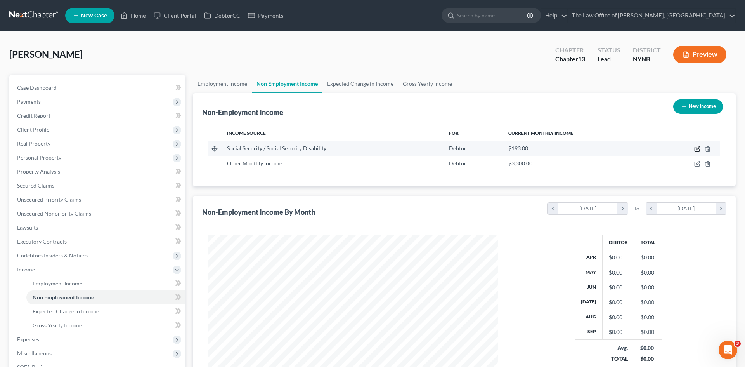
select select "4"
select select "0"
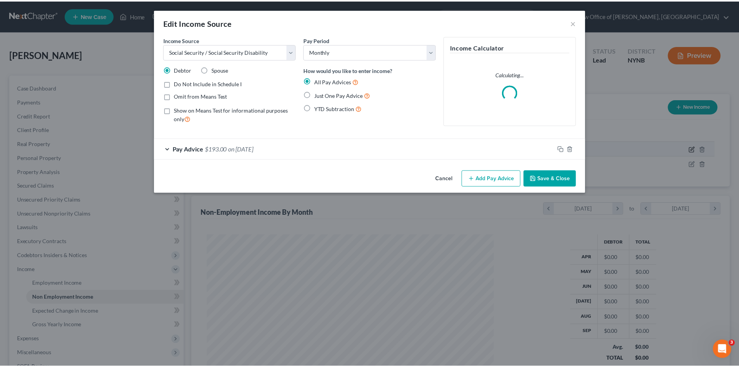
scroll to position [146, 308]
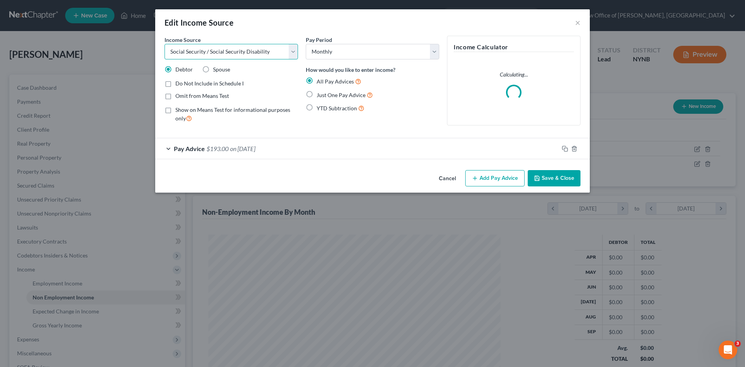
click at [219, 52] on select "Select Unemployment Disability (from employer) Pension Retirement Social Securi…" at bounding box center [230, 52] width 133 height 16
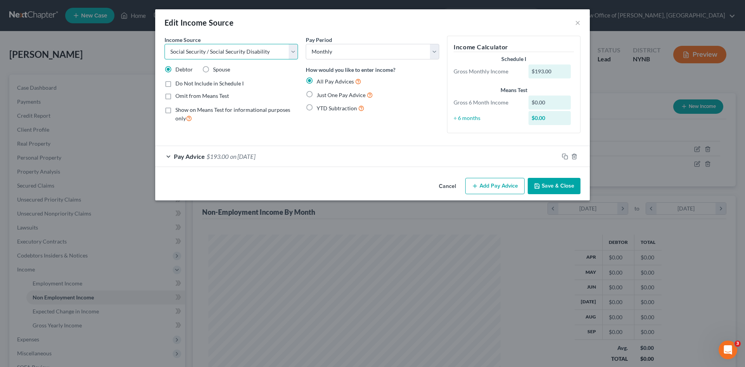
select select "13"
click at [164, 44] on select "Select Unemployment Disability (from employer) Pension Retirement Social Securi…" at bounding box center [230, 52] width 133 height 16
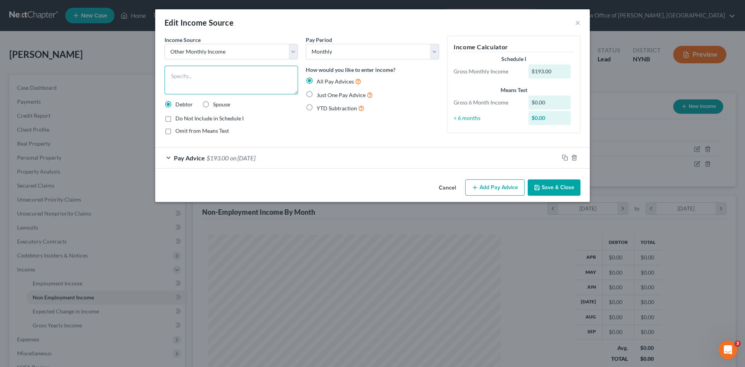
click at [215, 76] on textarea at bounding box center [230, 80] width 133 height 29
type textarea "Annuity"
click at [539, 187] on icon "button" at bounding box center [537, 187] width 6 height 6
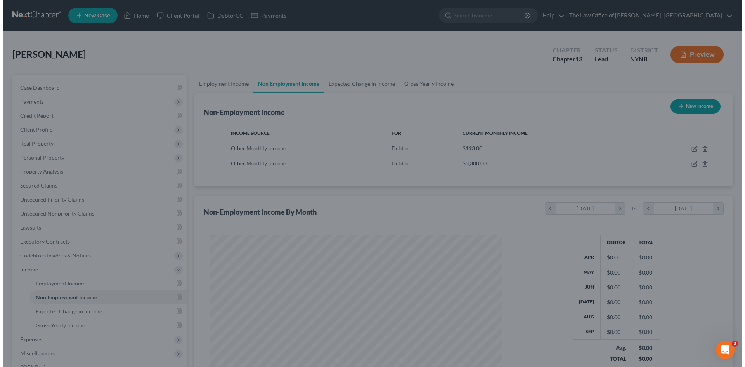
scroll to position [387761, 387601]
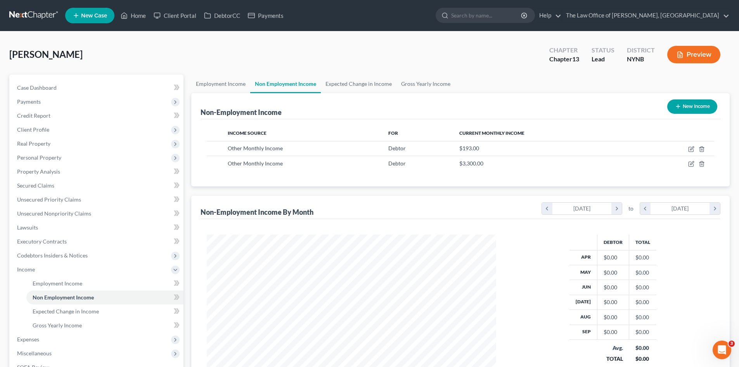
click at [689, 106] on button "New Income" at bounding box center [692, 106] width 50 height 14
select select "0"
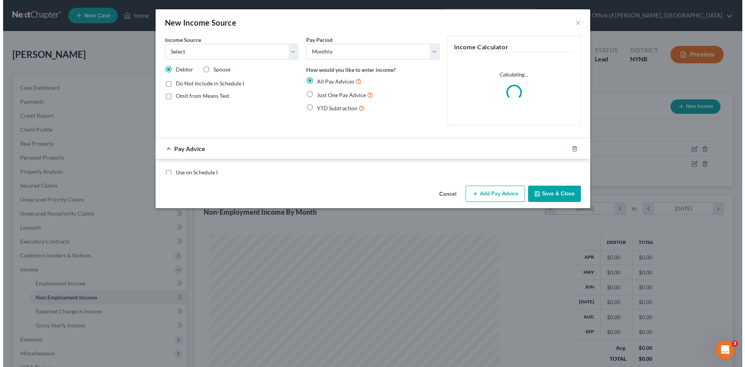
scroll to position [146, 308]
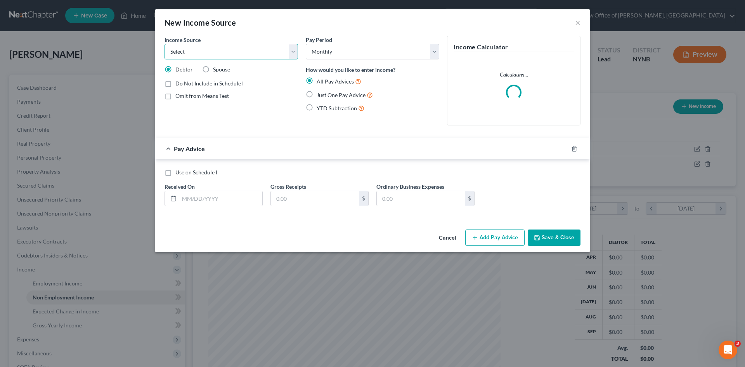
click at [209, 55] on select "Select Unemployment Disability (from employer) Pension Retirement Social Securi…" at bounding box center [230, 52] width 133 height 16
select select "4"
click at [164, 44] on select "Select Unemployment Disability (from employer) Pension Retirement Social Securi…" at bounding box center [230, 52] width 133 height 16
click at [175, 96] on label "Omit from Means Test" at bounding box center [202, 96] width 54 height 8
click at [178, 96] on input "Omit from Means Test" at bounding box center [180, 94] width 5 height 5
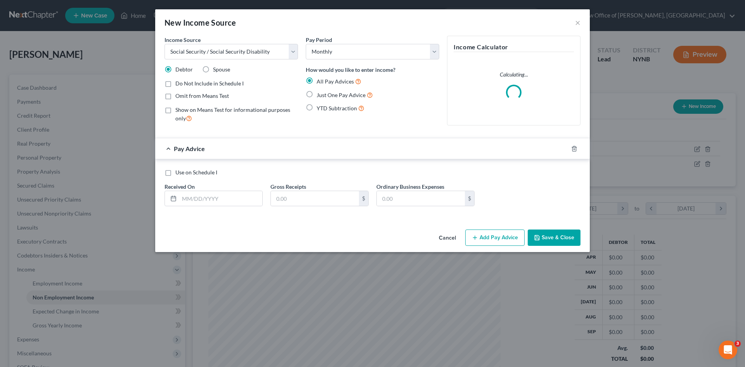
checkbox input "true"
click at [317, 95] on label "Just One Pay Advice" at bounding box center [345, 94] width 56 height 9
click at [320, 95] on input "Just One Pay Advice" at bounding box center [322, 92] width 5 height 5
radio input "true"
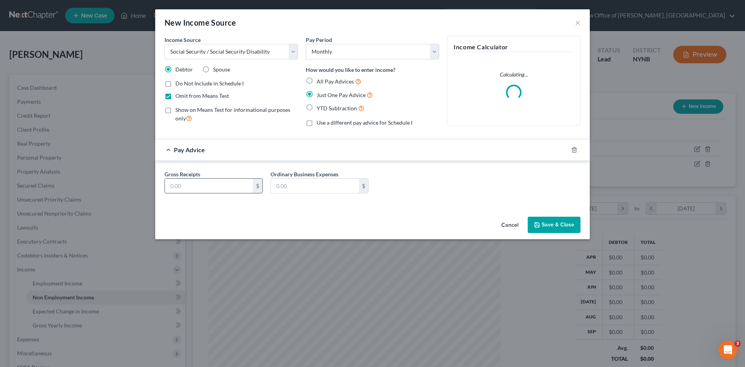
click at [219, 189] on input "text" at bounding box center [209, 185] width 88 height 15
type input "586"
click at [550, 223] on button "Save & Close" at bounding box center [554, 224] width 53 height 16
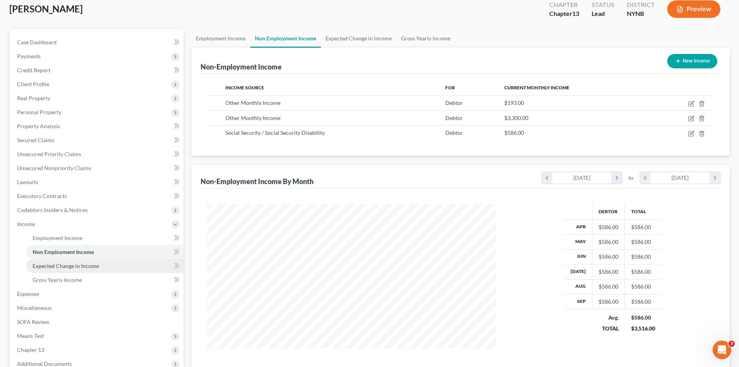
scroll to position [78, 0]
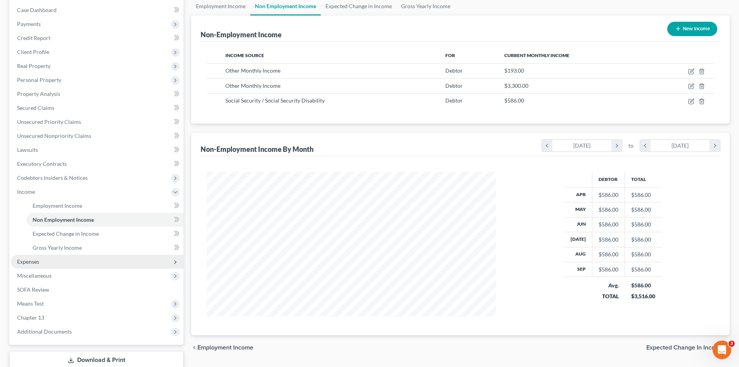
click at [41, 264] on span "Expenses" at bounding box center [97, 261] width 173 height 14
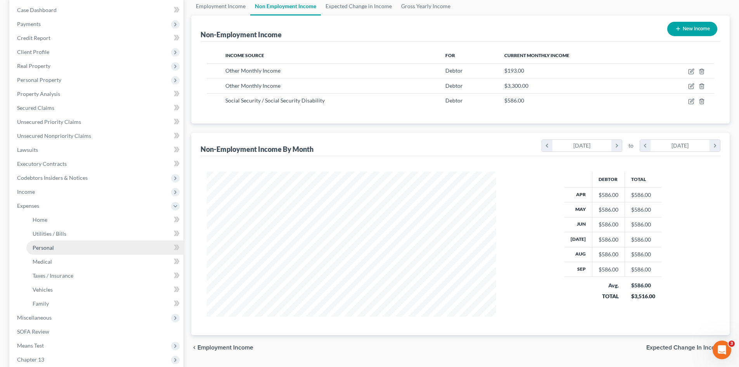
click at [65, 244] on link "Personal" at bounding box center [104, 248] width 157 height 14
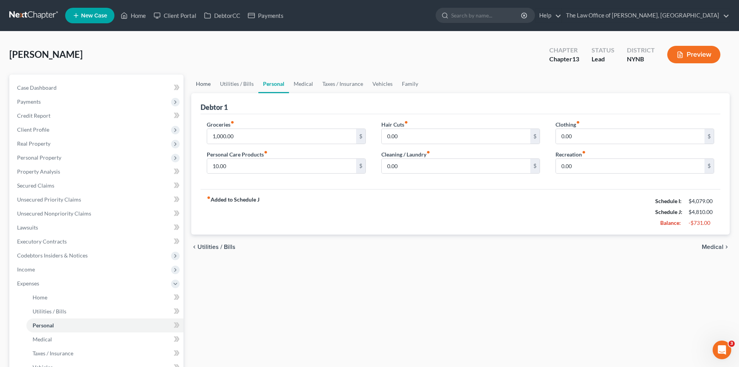
click at [204, 83] on link "Home" at bounding box center [203, 83] width 24 height 19
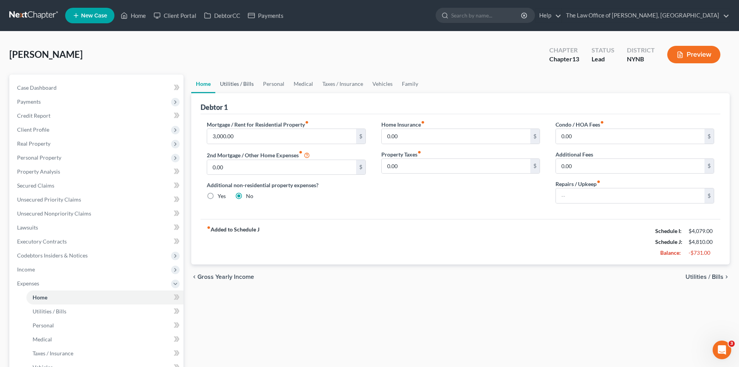
click at [232, 81] on link "Utilities / Bills" at bounding box center [236, 83] width 43 height 19
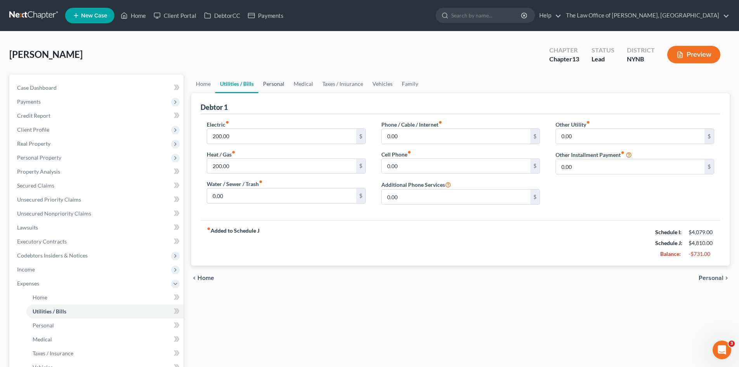
click at [281, 85] on link "Personal" at bounding box center [273, 83] width 31 height 19
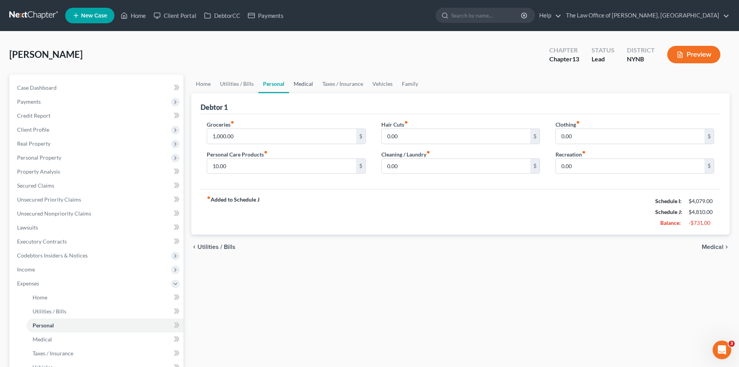
click at [299, 84] on link "Medical" at bounding box center [303, 83] width 29 height 19
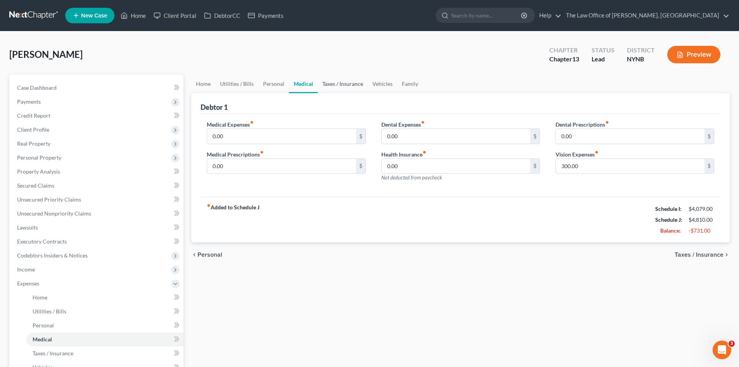
click at [329, 85] on link "Taxes / Insurance" at bounding box center [343, 83] width 50 height 19
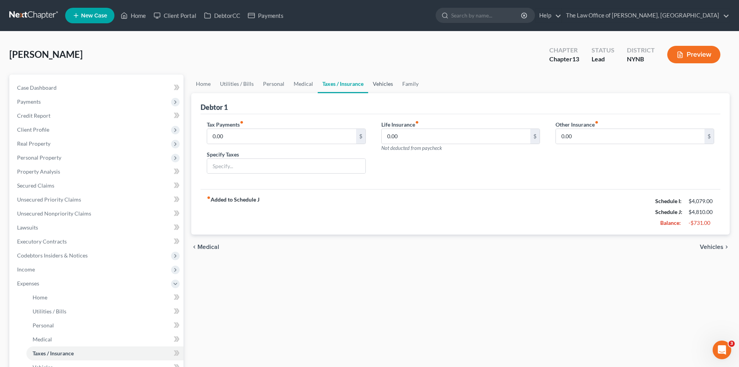
click at [382, 84] on link "Vehicles" at bounding box center [382, 83] width 29 height 19
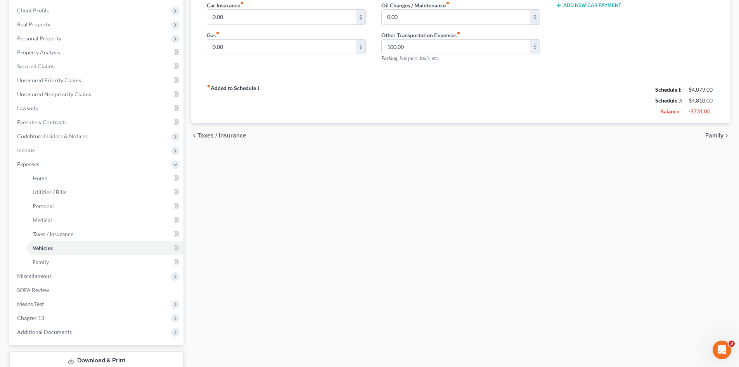
scroll to position [155, 0]
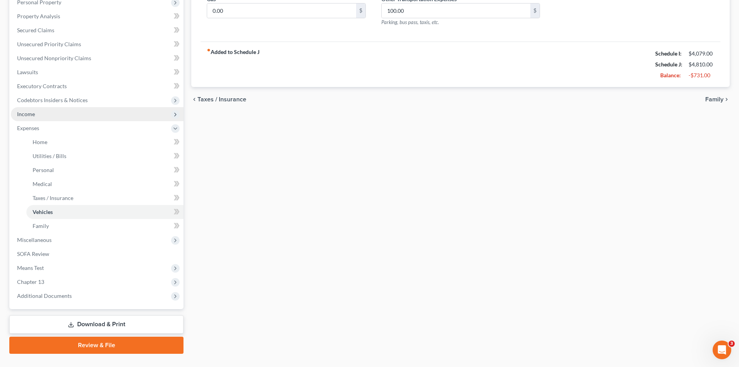
click at [31, 118] on span "Income" at bounding box center [97, 114] width 173 height 14
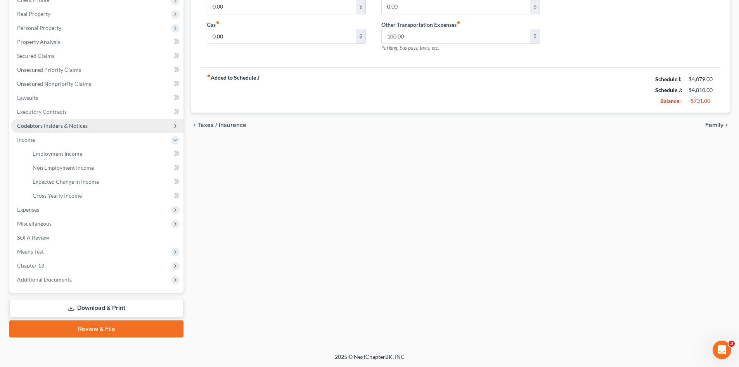
scroll to position [130, 0]
click at [56, 151] on span "Employment Income" at bounding box center [58, 153] width 50 height 7
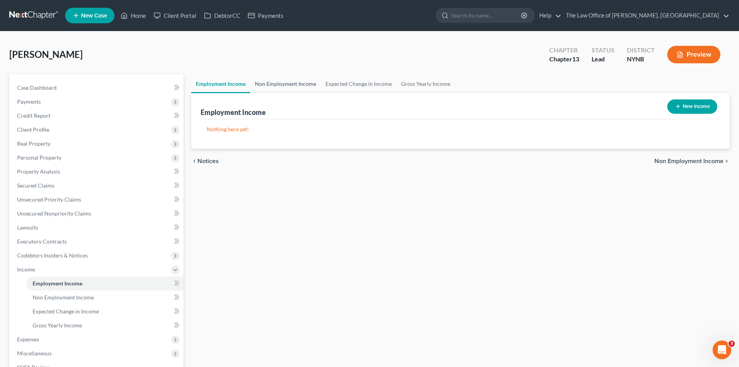
click at [292, 86] on link "Non Employment Income" at bounding box center [285, 83] width 71 height 19
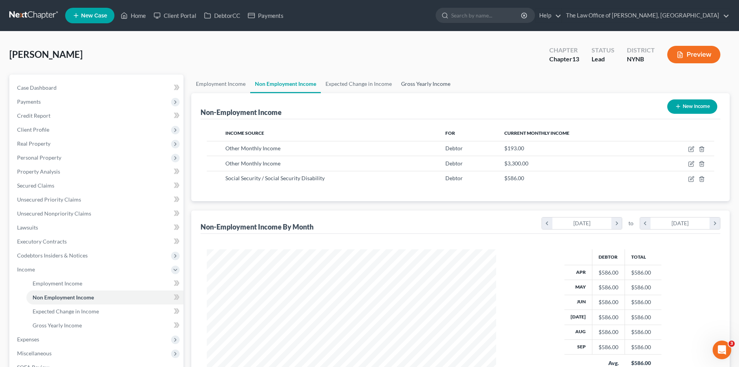
scroll to position [145, 305]
click at [364, 87] on link "Expected Change in Income" at bounding box center [359, 83] width 76 height 19
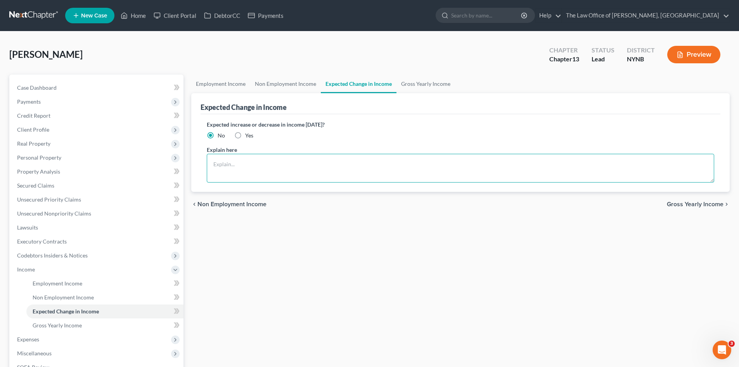
click at [327, 182] on textarea at bounding box center [460, 168] width 507 height 29
type textarea "The Trustee is going to allocate more money to the budget"
drag, startPoint x: 365, startPoint y: 237, endPoint x: 365, endPoint y: 231, distance: 5.8
click at [365, 237] on div "Employment Income Non Employment Income Expected Change in Income Gross Yearly …" at bounding box center [460, 270] width 546 height 392
click at [431, 88] on link "Gross Yearly Income" at bounding box center [425, 83] width 59 height 19
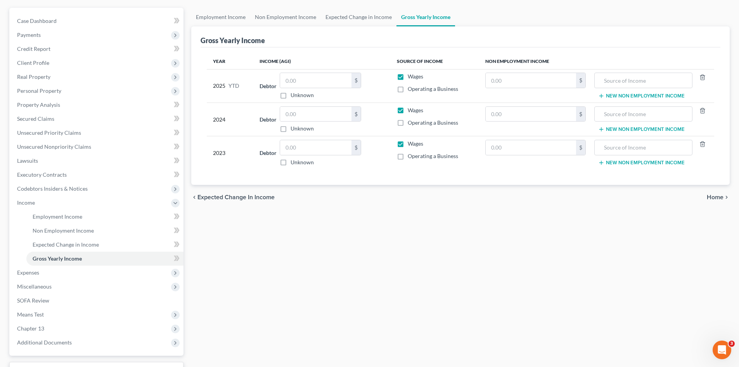
scroll to position [130, 0]
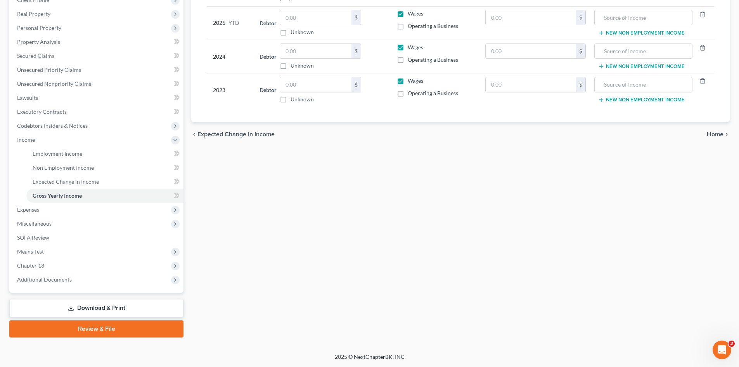
click at [23, 321] on link "Review & File" at bounding box center [96, 328] width 174 height 17
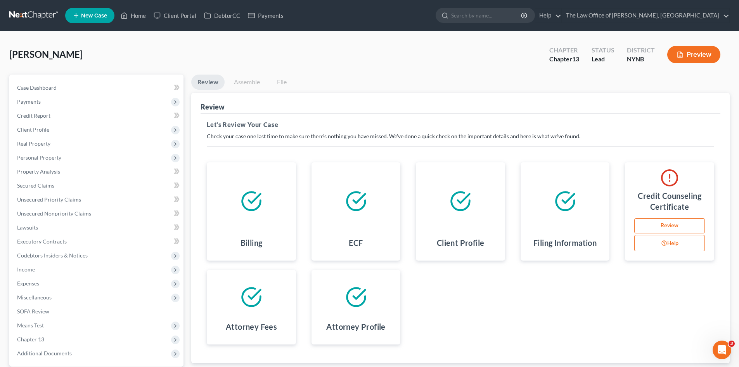
click at [408, 58] on div "Butler, Michael Upgraded Chapter Chapter 13 Status Lead District NYNB Preview" at bounding box center [369, 58] width 720 height 34
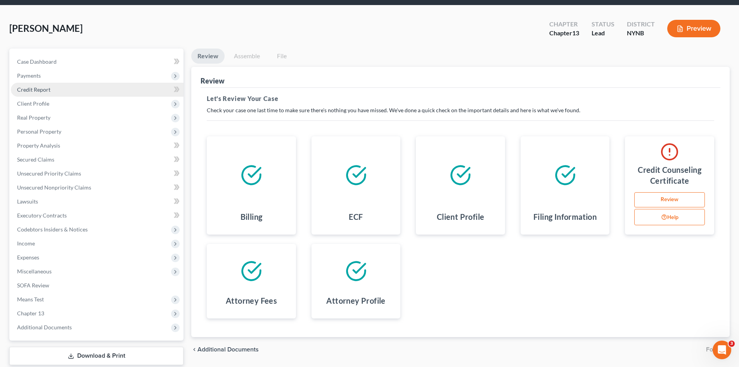
scroll to position [74, 0]
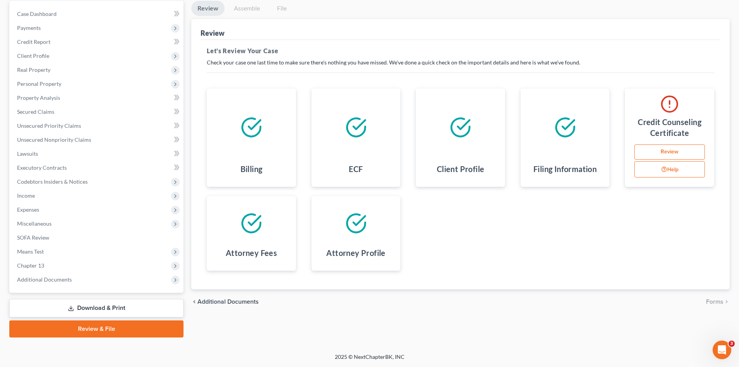
drag, startPoint x: 98, startPoint y: 312, endPoint x: 211, endPoint y: 263, distance: 123.5
click at [98, 312] on link "Download & Print" at bounding box center [96, 308] width 174 height 18
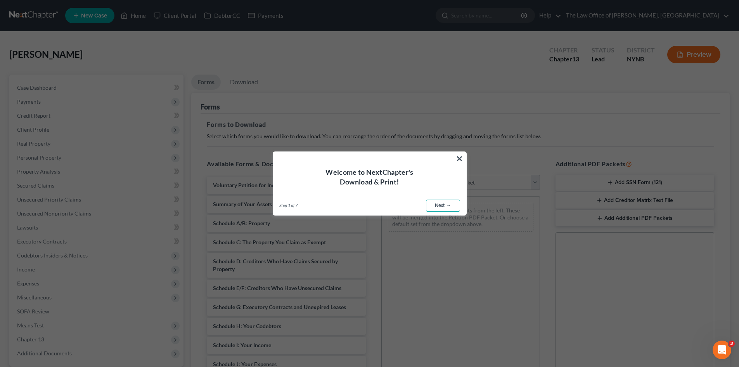
click at [446, 204] on link "Next →" at bounding box center [443, 205] width 34 height 12
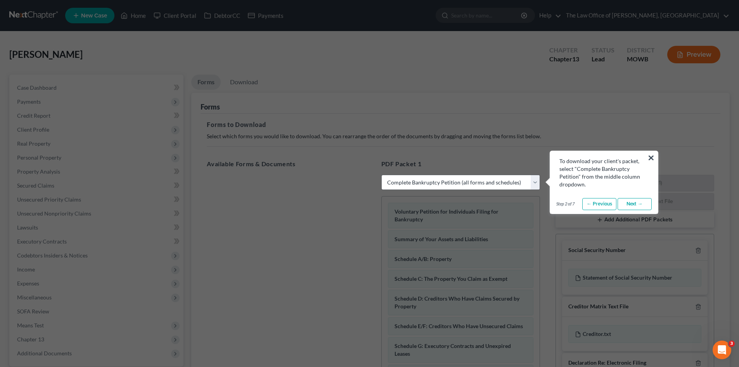
click at [630, 203] on link "Next →" at bounding box center [635, 204] width 34 height 12
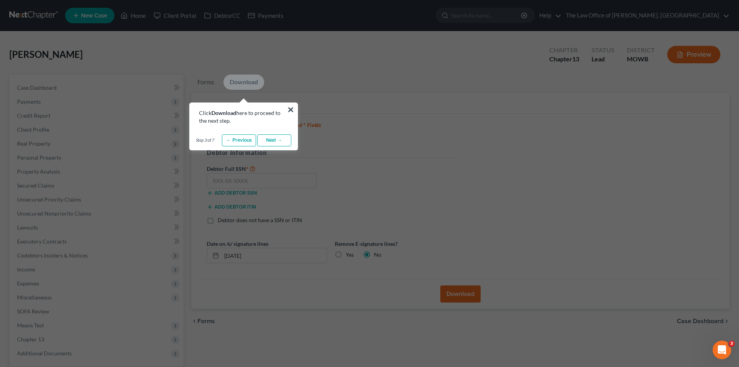
click at [268, 142] on link "Next →" at bounding box center [274, 140] width 34 height 12
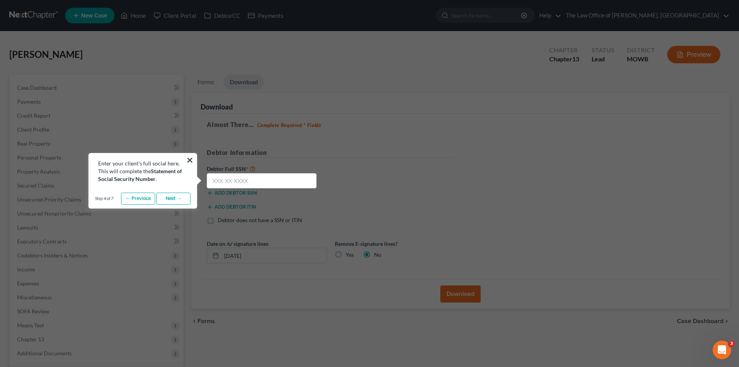
click at [170, 202] on link "Next →" at bounding box center [173, 198] width 34 height 12
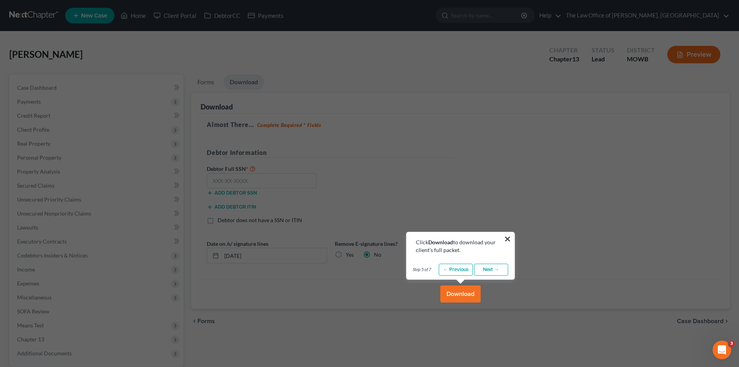
click at [490, 269] on link "Next →" at bounding box center [491, 269] width 34 height 12
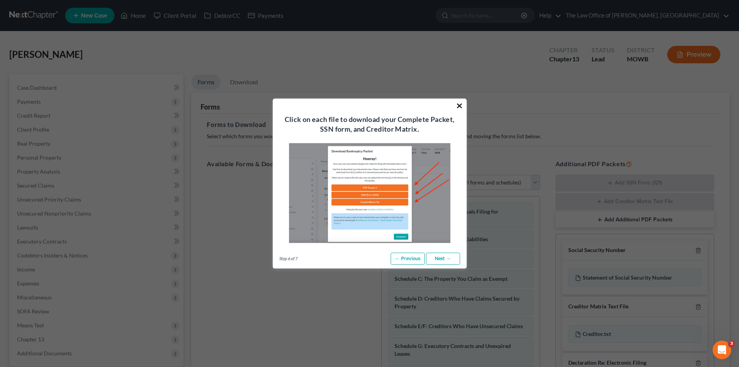
click at [457, 104] on button "×" at bounding box center [459, 105] width 7 height 12
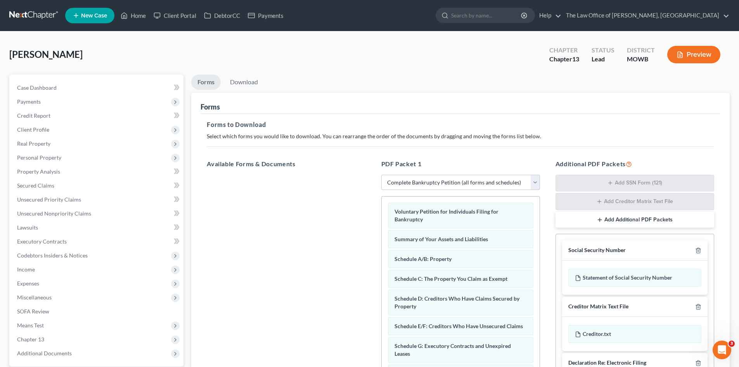
drag, startPoint x: 444, startPoint y: 186, endPoint x: 434, endPoint y: 189, distance: 10.2
click at [444, 186] on select "Choose Default Petition PDF Packet Complete Bankruptcy Petition (all forms and …" at bounding box center [460, 183] width 159 height 16
click at [381, 175] on select "Choose Default Petition PDF Packet Complete Bankruptcy Petition (all forms and …" at bounding box center [460, 183] width 159 height 16
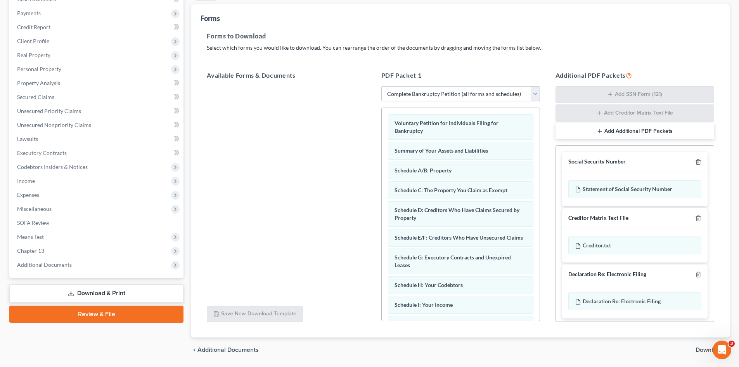
scroll to position [113, 0]
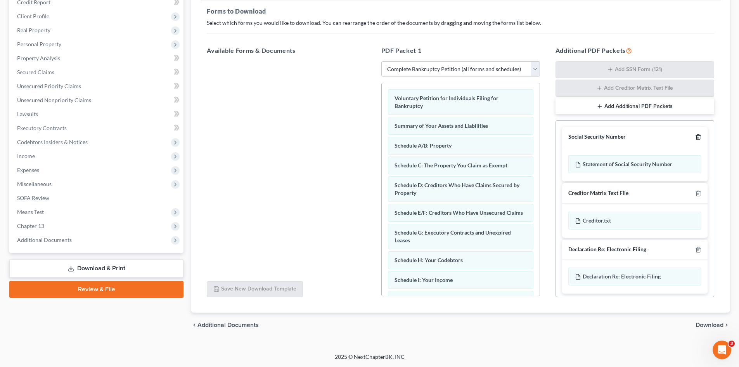
click at [695, 135] on icon "button" at bounding box center [698, 137] width 6 height 6
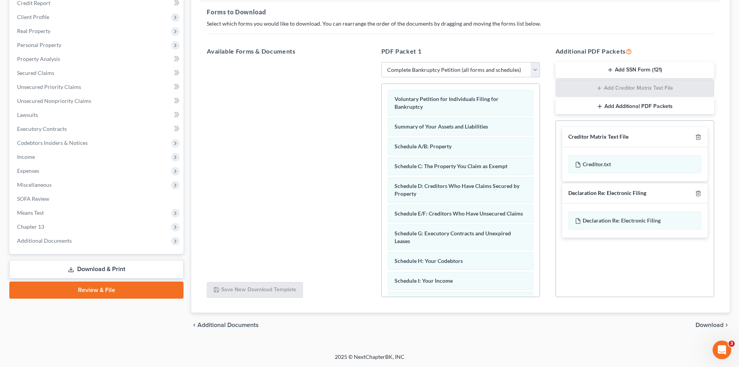
click at [692, 135] on div at bounding box center [696, 136] width 9 height 7
click at [697, 136] on icon "button" at bounding box center [698, 137] width 6 height 6
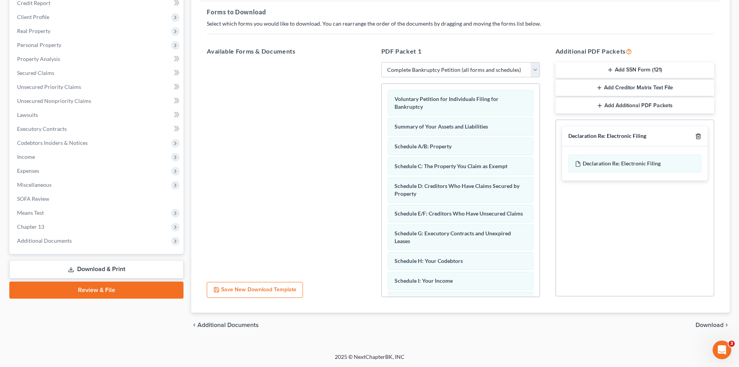
click at [698, 136] on line "button" at bounding box center [698, 137] width 0 height 2
click at [701, 325] on span "Download" at bounding box center [710, 325] width 28 height 6
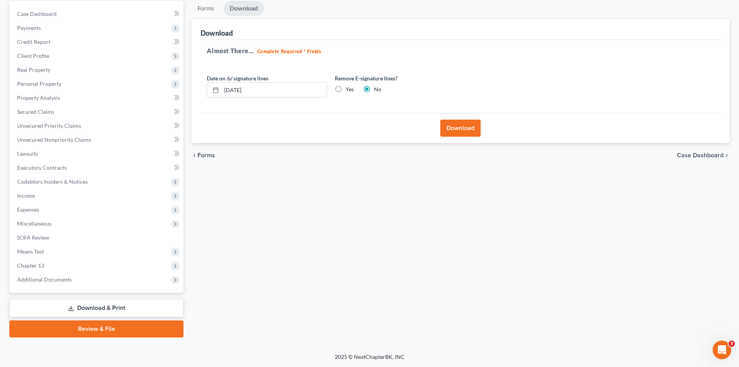
scroll to position [74, 0]
click at [455, 131] on button "Download" at bounding box center [460, 127] width 40 height 17
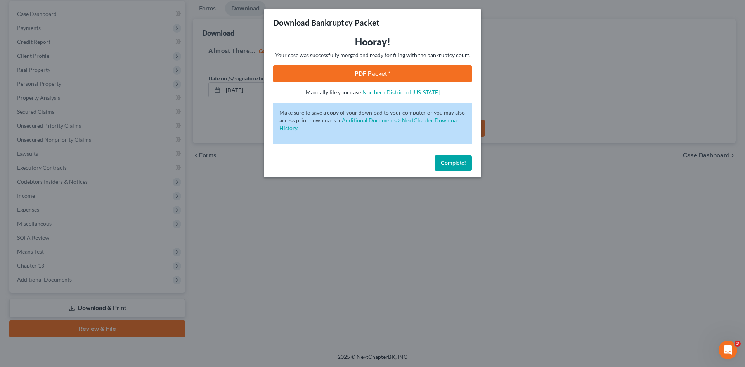
click at [402, 76] on link "PDF Packet 1" at bounding box center [372, 73] width 199 height 17
drag, startPoint x: 414, startPoint y: 71, endPoint x: 605, endPoint y: 45, distance: 193.0
click at [414, 71] on link "PDF Packet 1" at bounding box center [372, 73] width 199 height 17
click at [453, 163] on span "Complete!" at bounding box center [453, 162] width 25 height 7
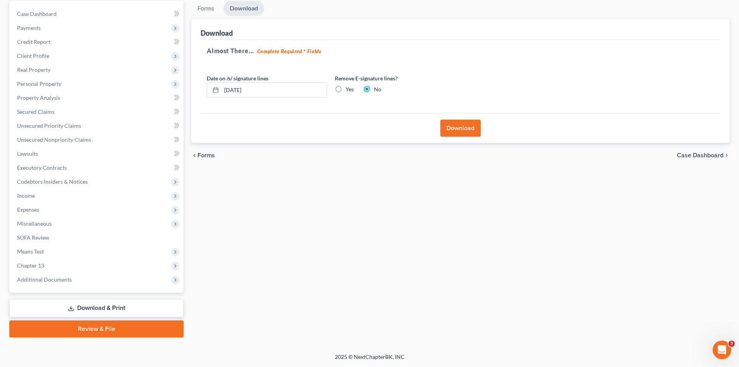
click at [108, 311] on link "Download & Print" at bounding box center [96, 308] width 174 height 18
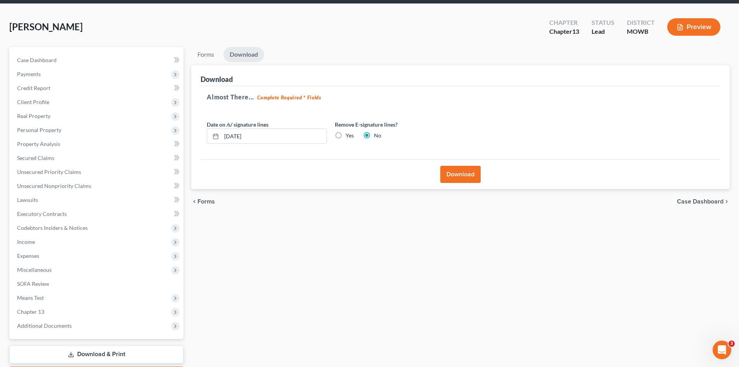
scroll to position [0, 0]
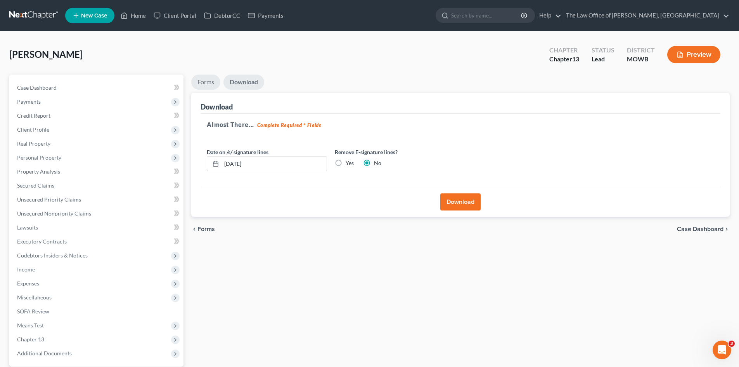
click at [205, 83] on link "Forms" at bounding box center [205, 81] width 29 height 15
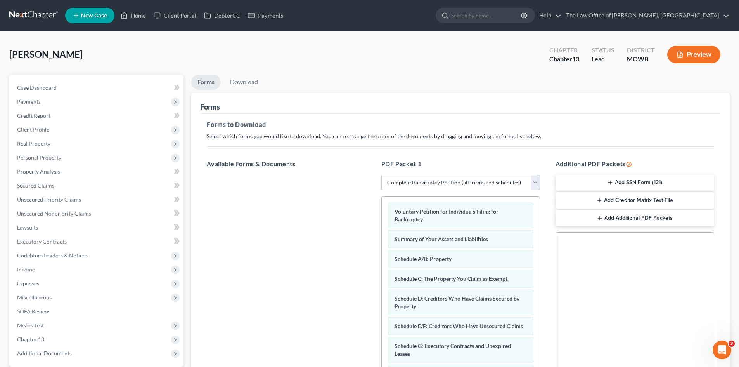
drag, startPoint x: 416, startPoint y: 184, endPoint x: 419, endPoint y: 189, distance: 5.8
click at [416, 184] on select "Choose Default Petition PDF Packet Complete Bankruptcy Petition (all forms and …" at bounding box center [460, 183] width 159 height 16
select select "3"
click at [381, 175] on select "Choose Default Petition PDF Packet Complete Bankruptcy Petition (all forms and …" at bounding box center [460, 183] width 159 height 16
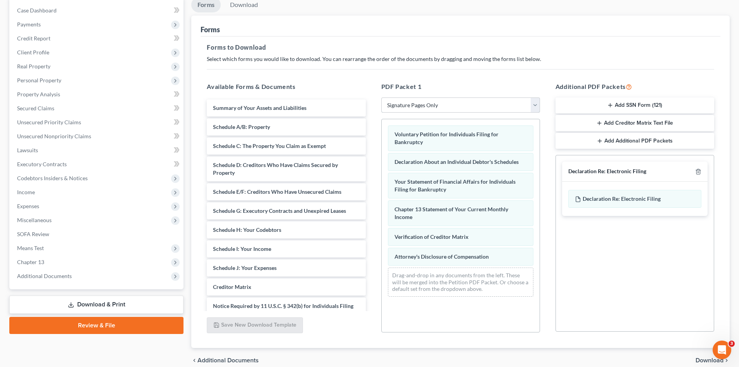
scroll to position [78, 0]
click at [697, 169] on icon "button" at bounding box center [698, 171] width 6 height 6
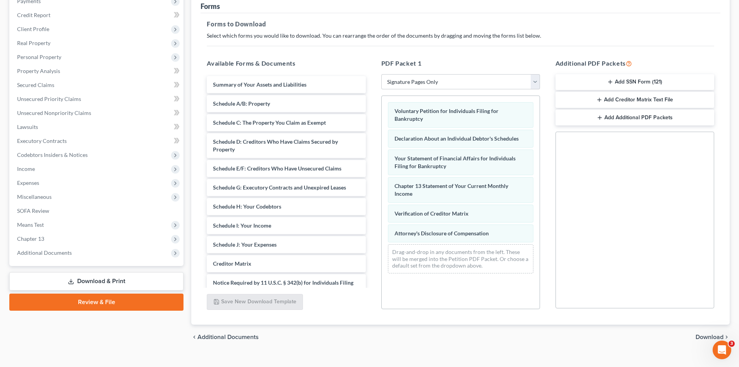
scroll to position [112, 0]
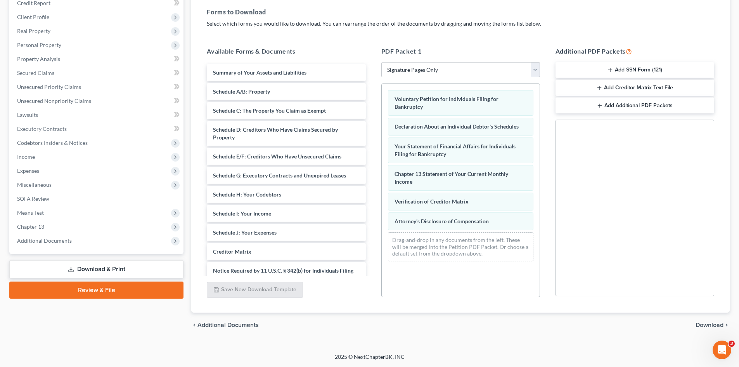
click at [706, 323] on span "Download" at bounding box center [710, 325] width 28 height 6
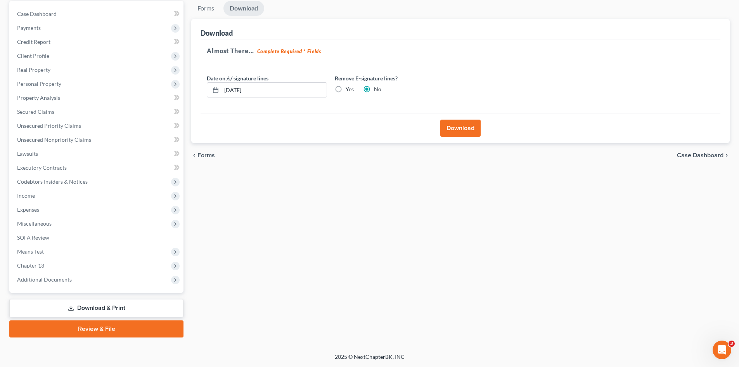
scroll to position [74, 0]
click at [461, 128] on button "Download" at bounding box center [460, 127] width 40 height 17
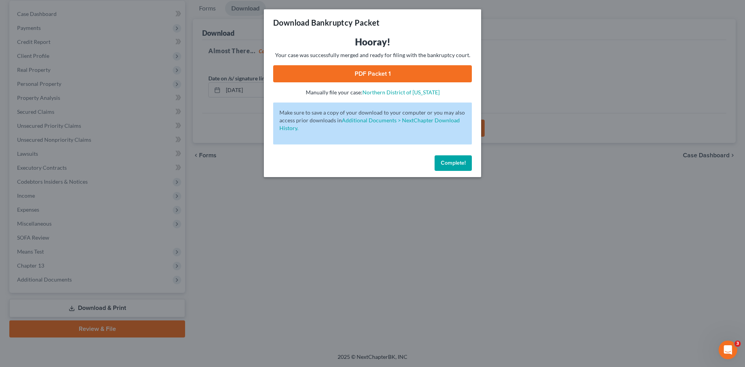
click at [408, 74] on link "PDF Packet 1" at bounding box center [372, 73] width 199 height 17
drag, startPoint x: 438, startPoint y: 155, endPoint x: 158, endPoint y: 116, distance: 283.1
click at [440, 157] on button "Complete!" at bounding box center [452, 163] width 37 height 16
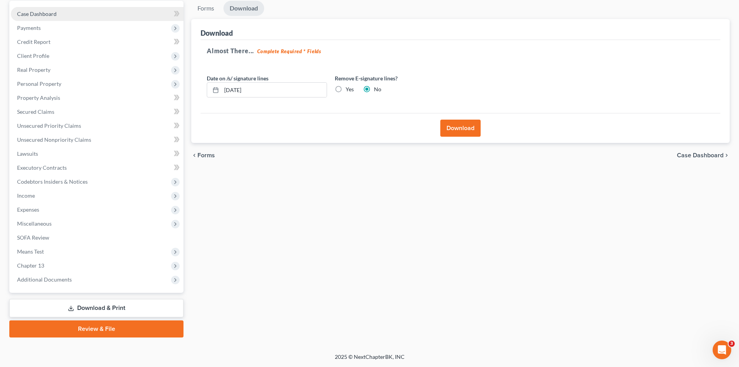
click at [36, 16] on span "Case Dashboard" at bounding box center [37, 13] width 40 height 7
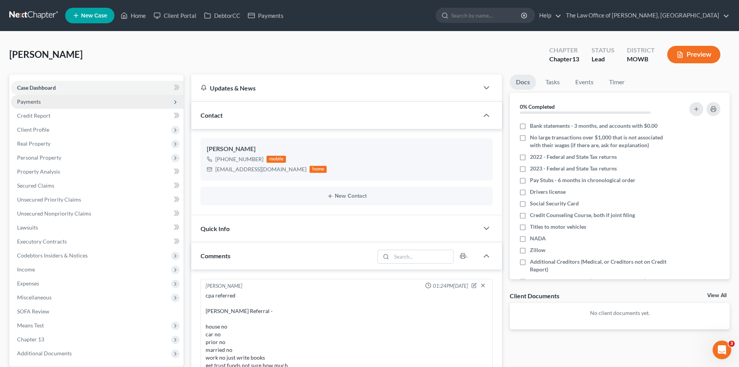
scroll to position [72, 0]
click at [31, 100] on span "Payments" at bounding box center [29, 101] width 24 height 7
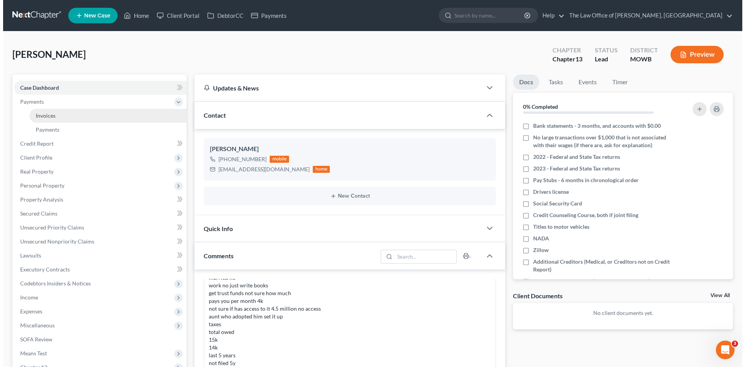
scroll to position [213, 0]
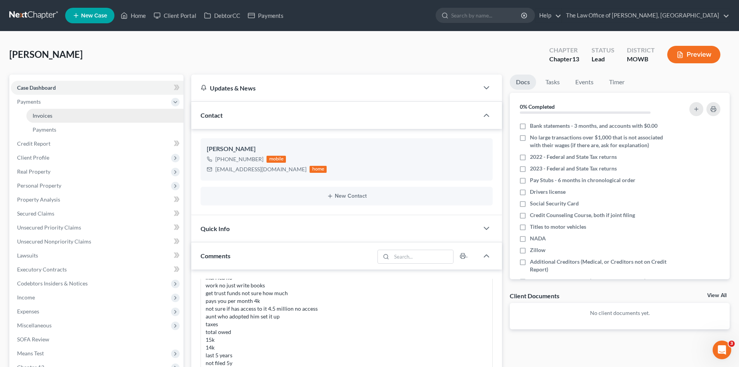
click at [48, 116] on span "Invoices" at bounding box center [43, 115] width 20 height 7
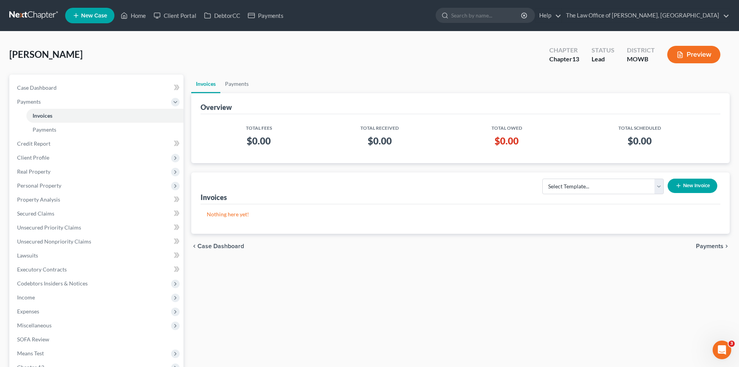
click at [685, 186] on button "New Invoice" at bounding box center [693, 185] width 50 height 14
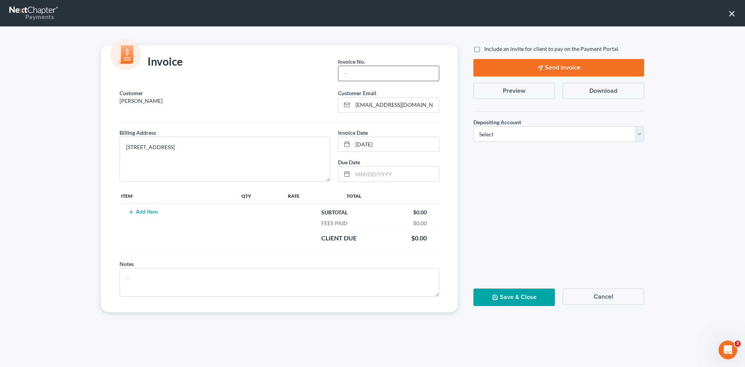
click at [369, 75] on input "text" at bounding box center [388, 73] width 100 height 15
type input "10/7"
click at [492, 137] on select "Select Operation Trust" at bounding box center [558, 134] width 171 height 16
select select "0"
click at [473, 126] on select "Select Operation Trust" at bounding box center [558, 134] width 171 height 16
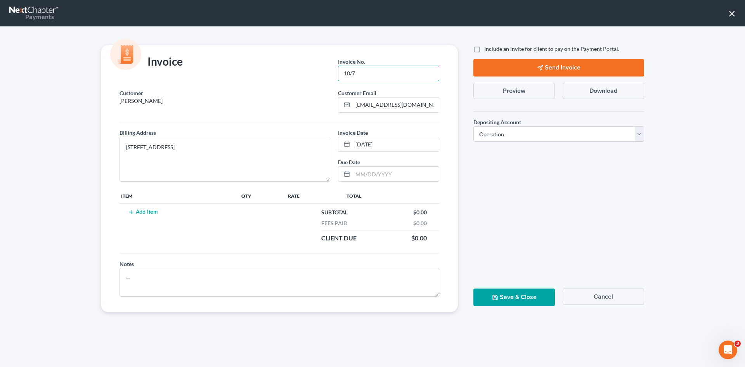
drag, startPoint x: 360, startPoint y: 72, endPoint x: 323, endPoint y: 71, distance: 36.9
click at [327, 74] on div "Invoice Invoice No. * 10/7" at bounding box center [279, 67] width 365 height 44
type input "2028"
click at [150, 212] on button "Add Item" at bounding box center [143, 212] width 34 height 6
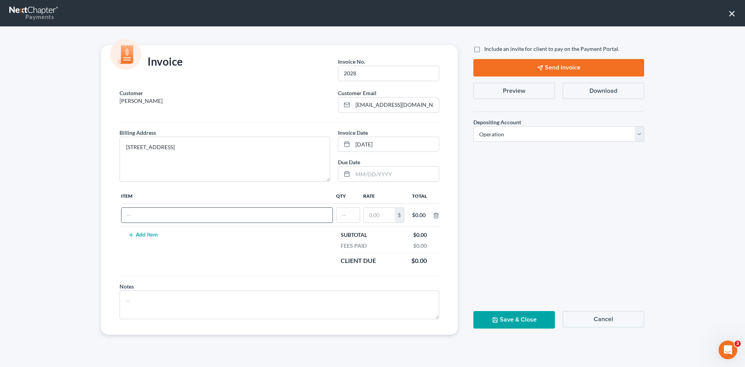
click at [150, 212] on input "text" at bounding box center [226, 215] width 211 height 15
type input "cf"
click at [353, 212] on input "text" at bounding box center [347, 215] width 23 height 15
type input "1"
click at [375, 217] on input "text" at bounding box center [378, 215] width 31 height 15
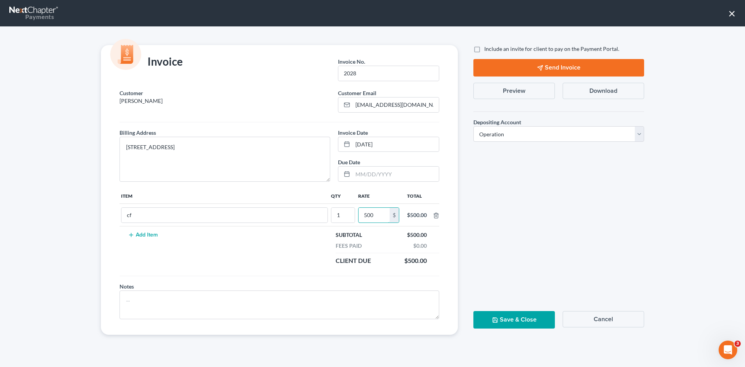
type input "500"
click at [500, 322] on button "Save & Close" at bounding box center [513, 319] width 81 height 17
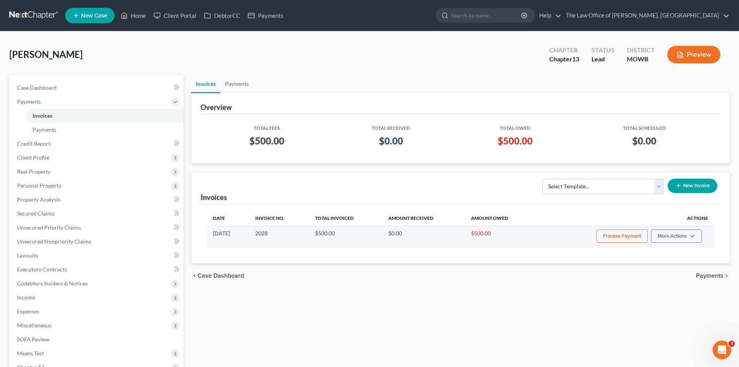
click at [620, 235] on button "Process Payment" at bounding box center [622, 235] width 52 height 13
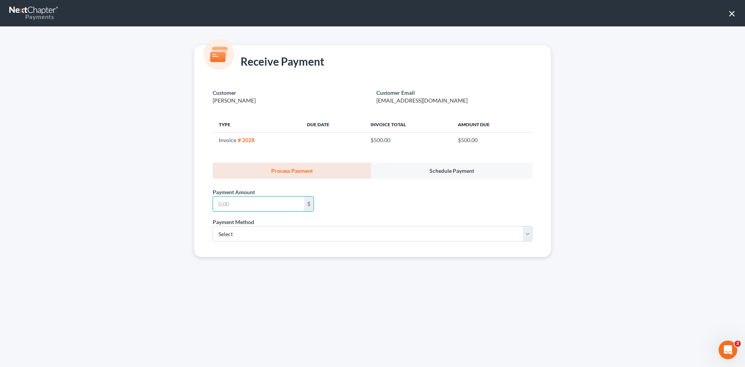
drag, startPoint x: 244, startPoint y: 202, endPoint x: 267, endPoint y: 127, distance: 78.5
click at [244, 202] on input "text" at bounding box center [258, 203] width 91 height 15
type input "500"
click at [232, 239] on select "Select ACH Credit Card" at bounding box center [373, 234] width 320 height 16
select select "1"
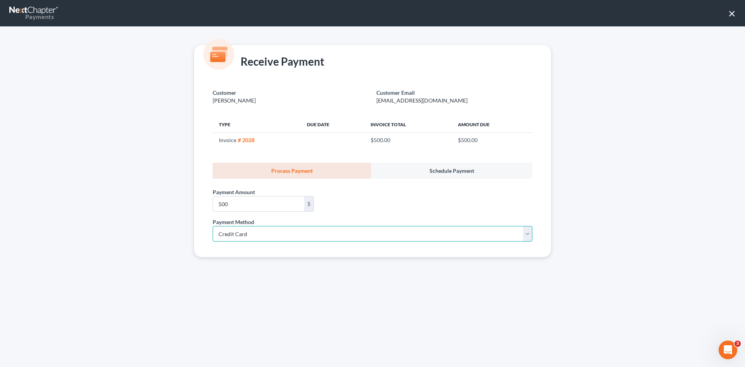
click at [213, 226] on select "Select ACH Credit Card" at bounding box center [373, 234] width 320 height 16
select select "35"
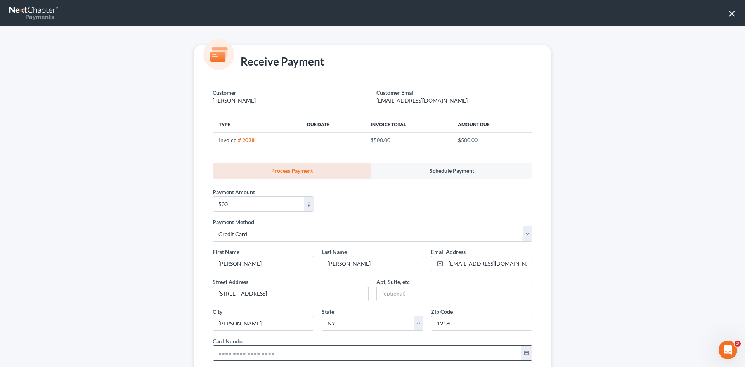
click at [235, 350] on input "text" at bounding box center [367, 352] width 308 height 15
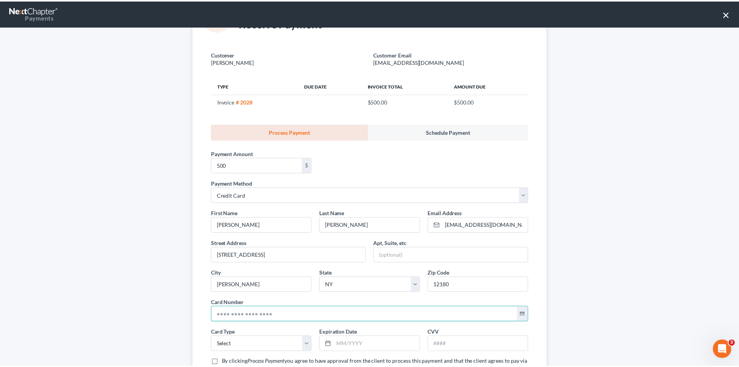
scroll to position [103, 0]
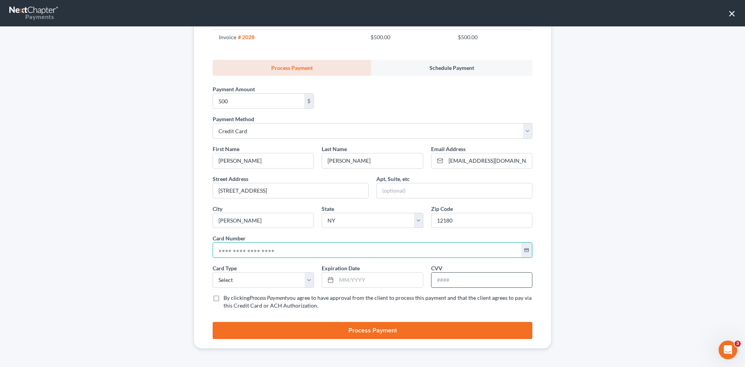
click at [439, 282] on input "text" at bounding box center [481, 279] width 100 height 15
type input "166"
click at [367, 280] on input "text" at bounding box center [379, 279] width 86 height 15
type input "08/2029"
click at [256, 291] on div "First Name * Michael Last Name * Butler Email Address * lvnpresents@gmail.com S…" at bounding box center [372, 230] width 327 height 171
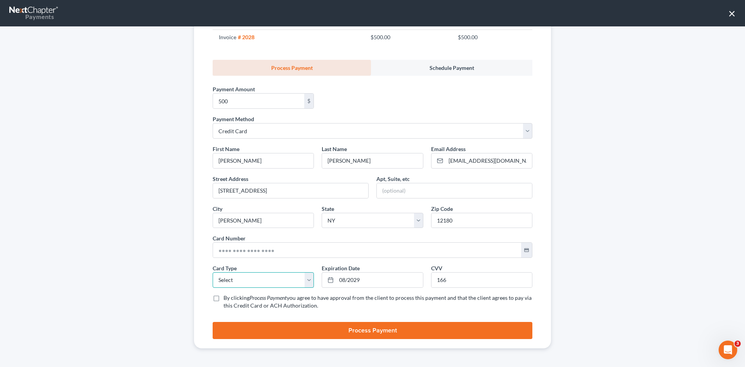
click at [249, 280] on select "Select Visa MasterCard Discover American Express" at bounding box center [263, 280] width 101 height 16
select select "1"
click at [213, 272] on select "Select Visa MasterCard Discover American Express" at bounding box center [263, 280] width 101 height 16
drag, startPoint x: 224, startPoint y: 249, endPoint x: 222, endPoint y: 241, distance: 9.1
click at [224, 249] on input "text" at bounding box center [367, 249] width 308 height 15
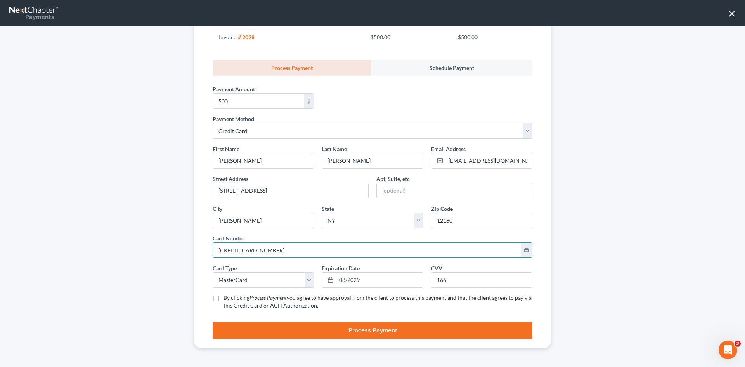
type input "5449 2803 2786 0249"
drag, startPoint x: 212, startPoint y: 298, endPoint x: 327, endPoint y: 318, distance: 117.0
click at [223, 299] on label "By clicking Process Payment you agree to have approval from the client to proce…" at bounding box center [377, 302] width 309 height 16
click at [227, 299] on input "By clicking Process Payment you agree to have approval from the client to proce…" at bounding box center [229, 296] width 5 height 5
checkbox input "true"
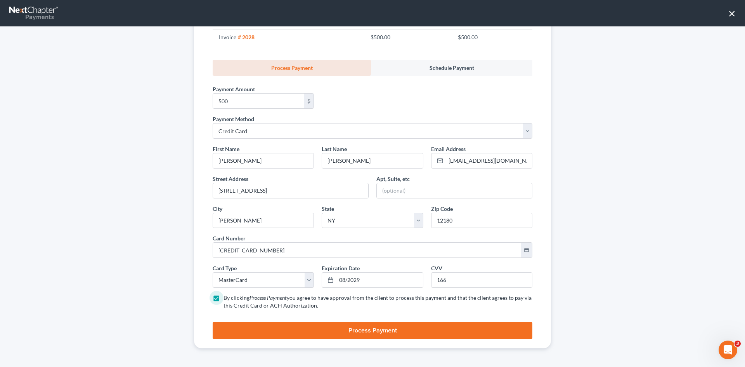
click at [350, 330] on button "Process Payment" at bounding box center [373, 330] width 320 height 17
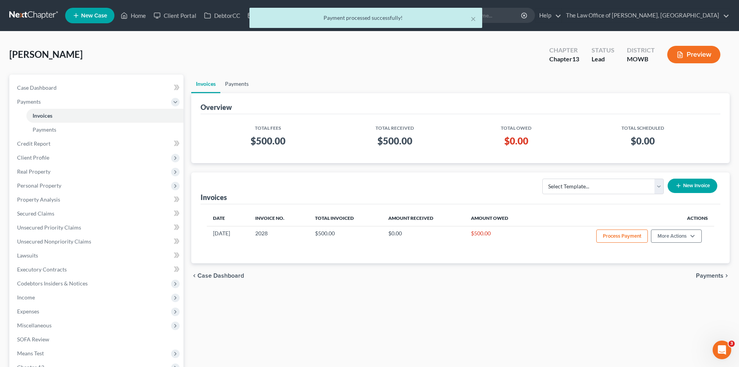
click at [235, 84] on link "Payments" at bounding box center [236, 83] width 33 height 19
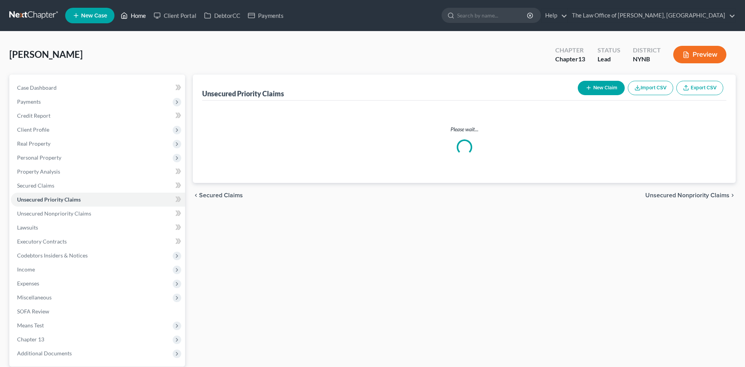
click at [143, 16] on link "Home" at bounding box center [133, 16] width 33 height 14
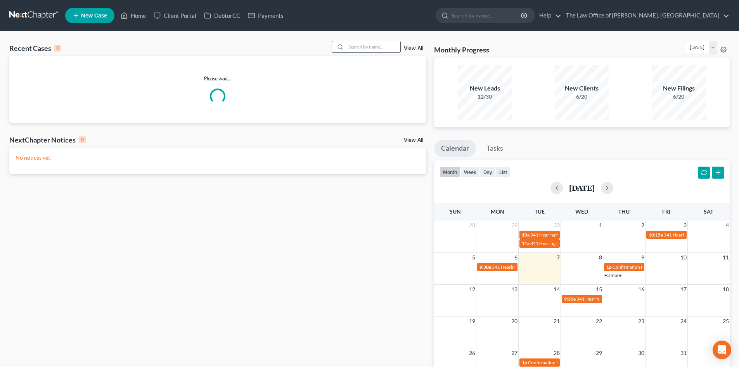
click at [372, 49] on input "search" at bounding box center [373, 46] width 54 height 11
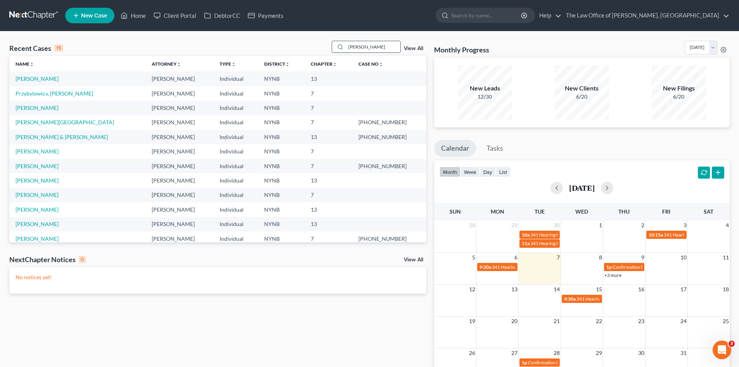
type input "frasier"
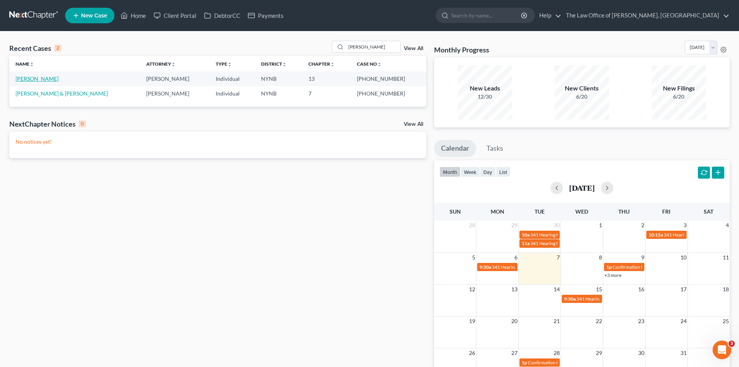
click at [30, 78] on link "Frasier, Ashley" at bounding box center [37, 78] width 43 height 7
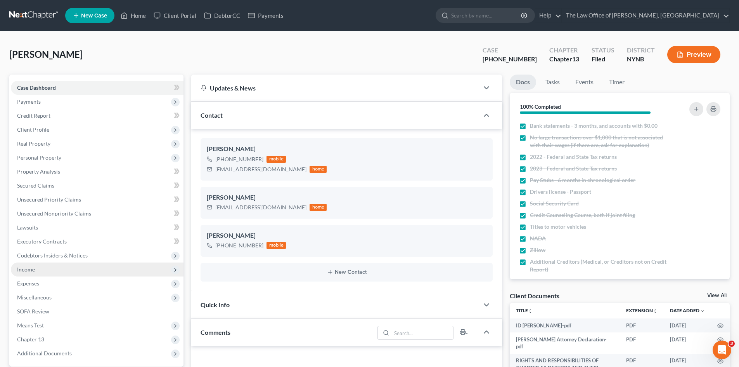
click at [21, 273] on span "Income" at bounding box center [97, 269] width 173 height 14
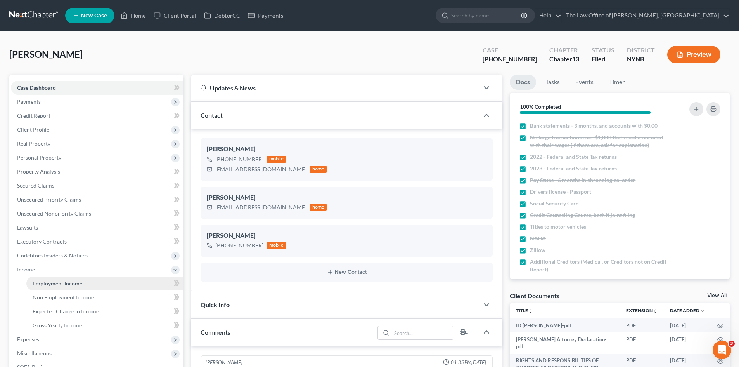
click at [46, 280] on span "Employment Income" at bounding box center [58, 283] width 50 height 7
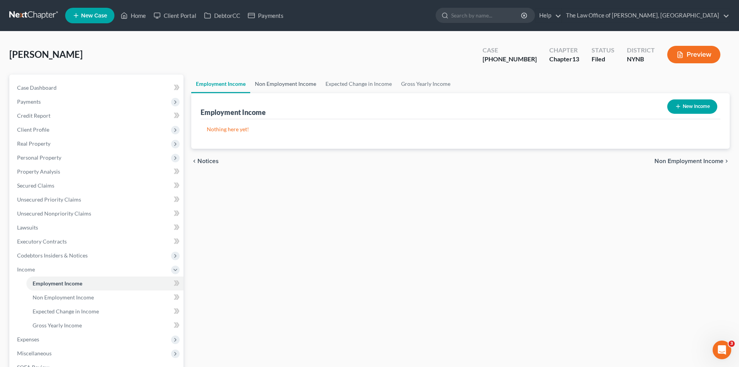
click at [268, 87] on link "Non Employment Income" at bounding box center [285, 83] width 71 height 19
